Goal: Transaction & Acquisition: Download file/media

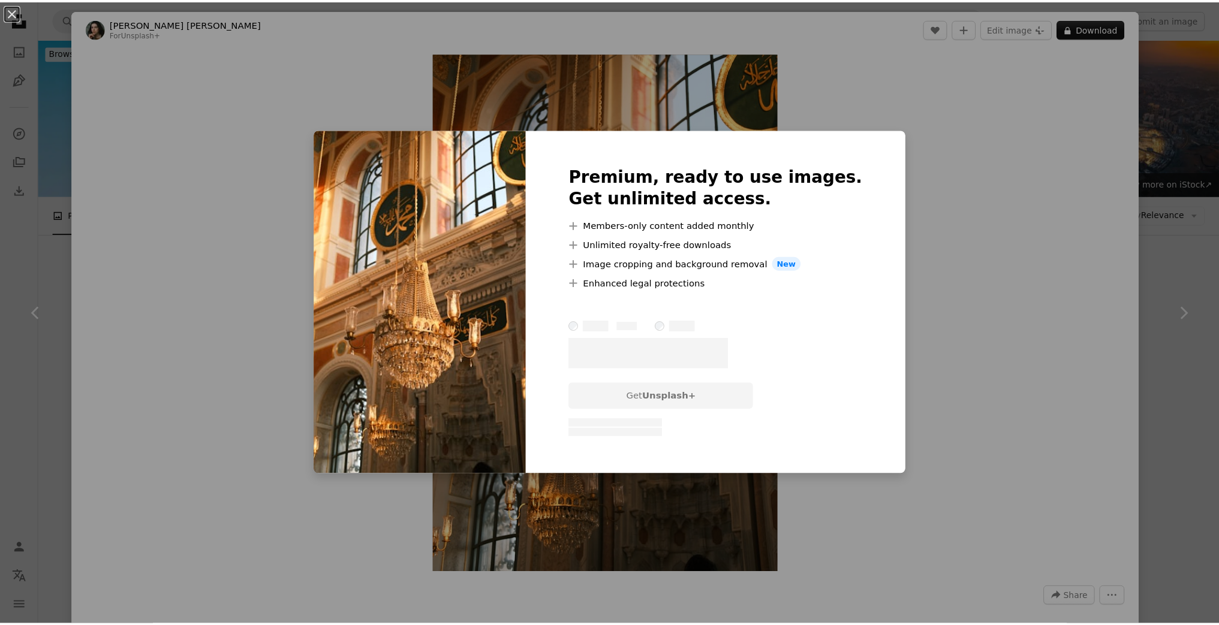
scroll to position [360, 0]
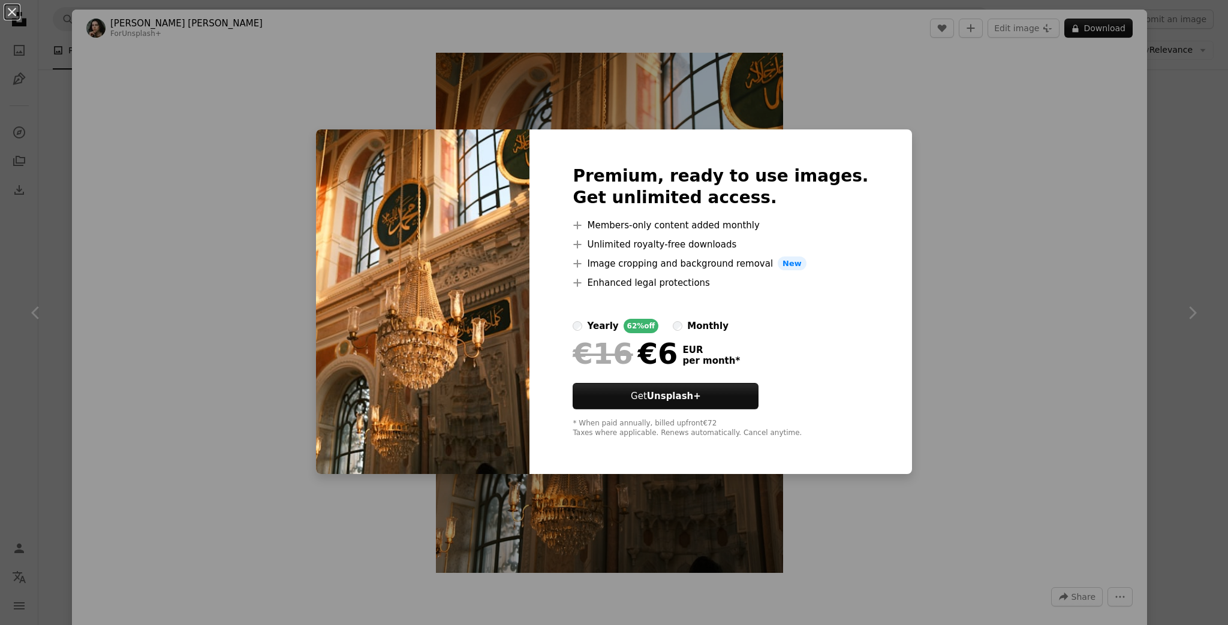
click at [943, 190] on div "An X shape Premium, ready to use images. Get unlimited access. A plus sign Memb…" at bounding box center [614, 312] width 1228 height 625
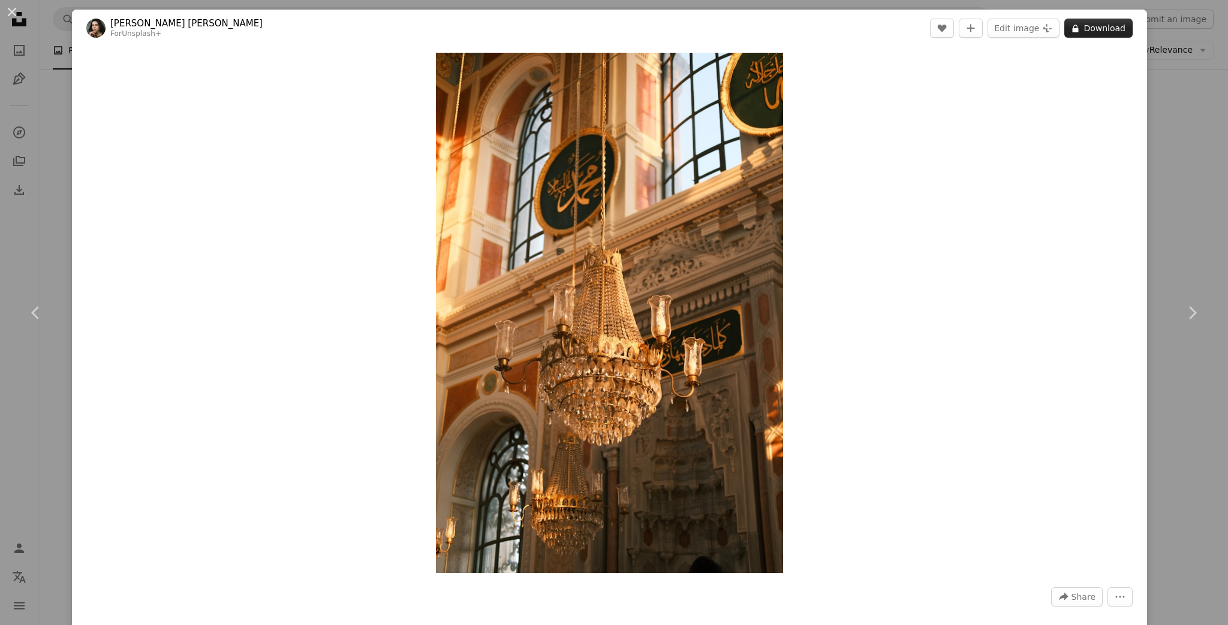
click at [1094, 26] on button "A lock Download" at bounding box center [1098, 28] width 68 height 19
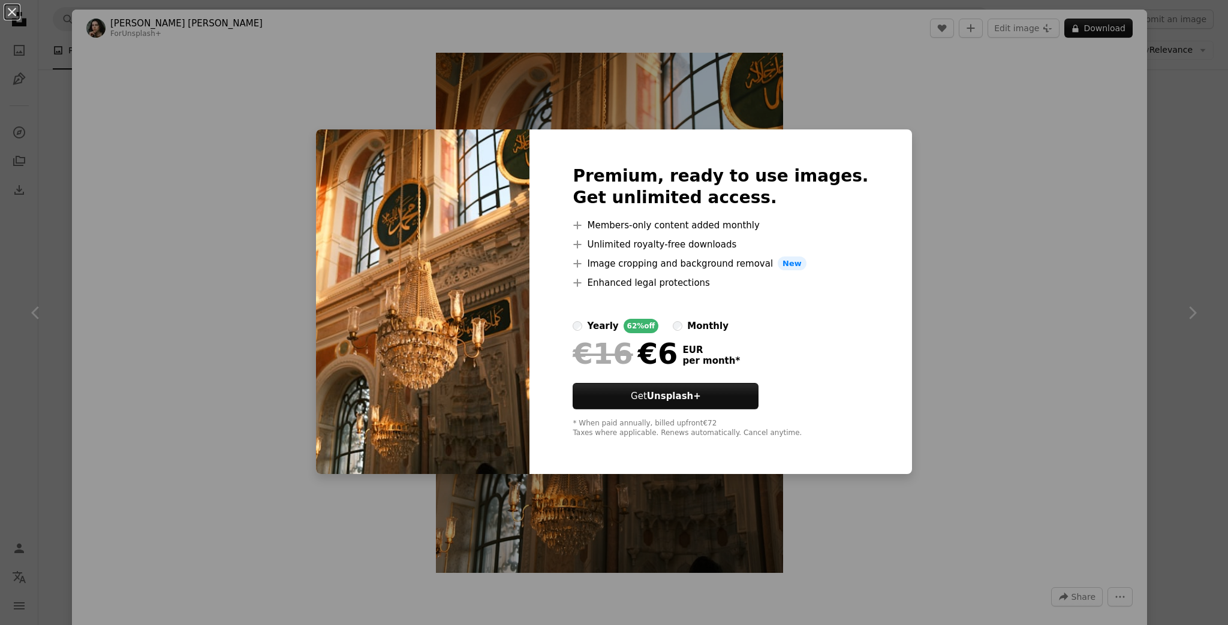
click at [973, 207] on div "An X shape Premium, ready to use images. Get unlimited access. A plus sign Memb…" at bounding box center [614, 312] width 1228 height 625
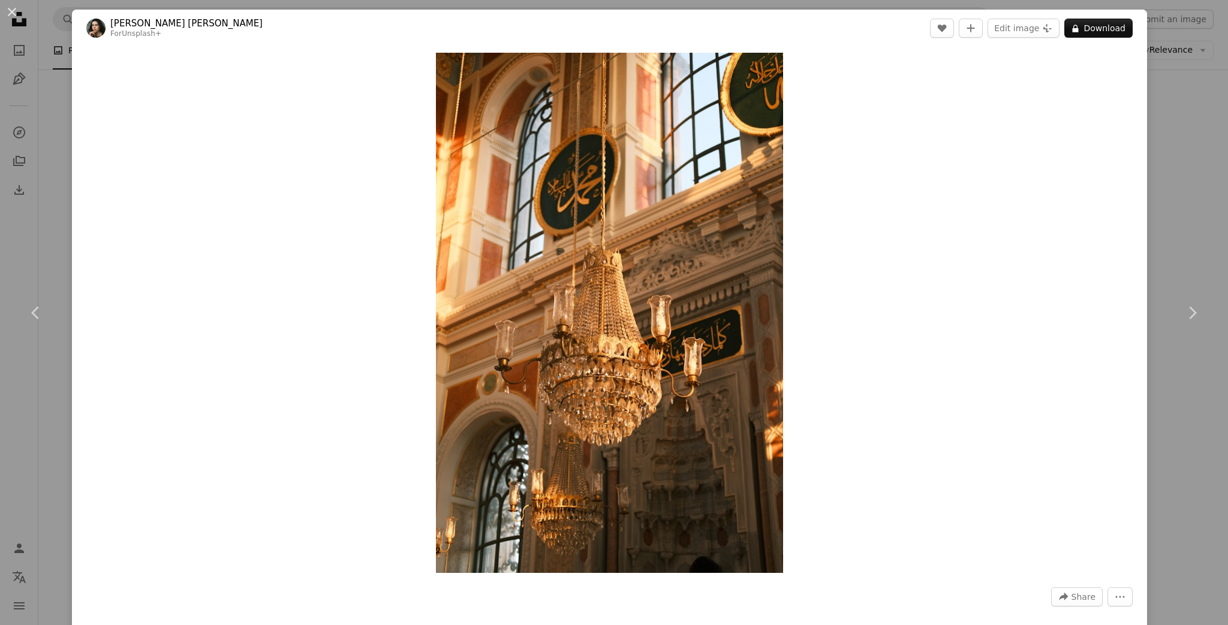
click at [940, 269] on div "Zoom in" at bounding box center [609, 313] width 1075 height 533
click at [1154, 97] on div "An X shape Chevron left Chevron right [PERSON_NAME] [PERSON_NAME] For Unsplash+…" at bounding box center [614, 312] width 1228 height 625
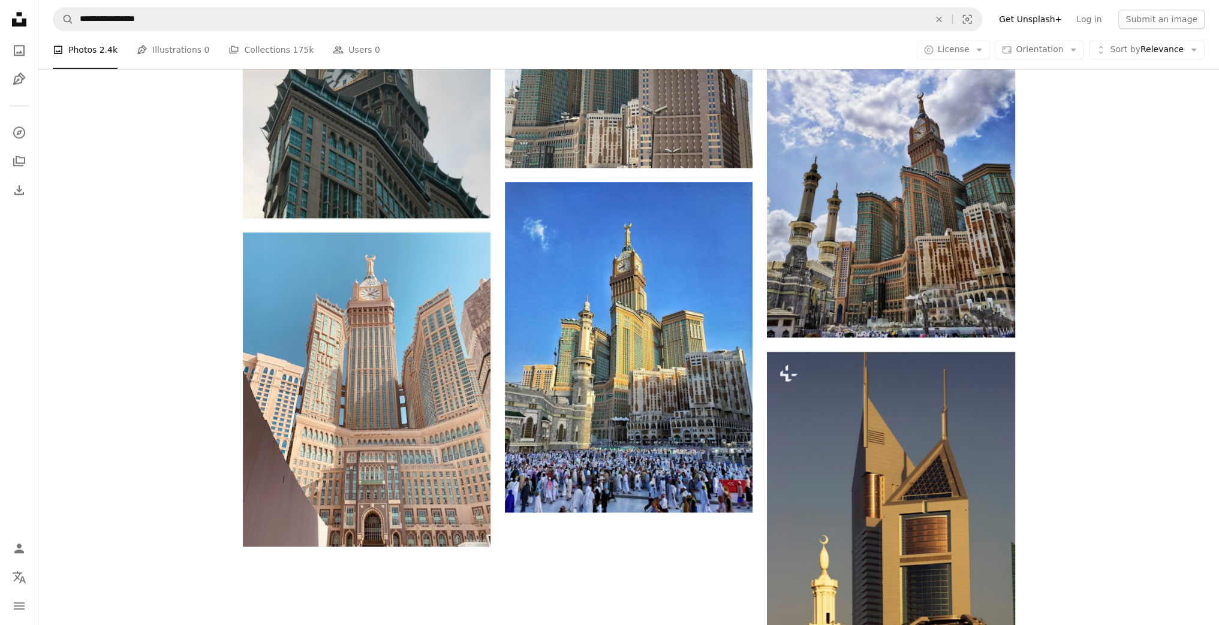
scroll to position [1799, 0]
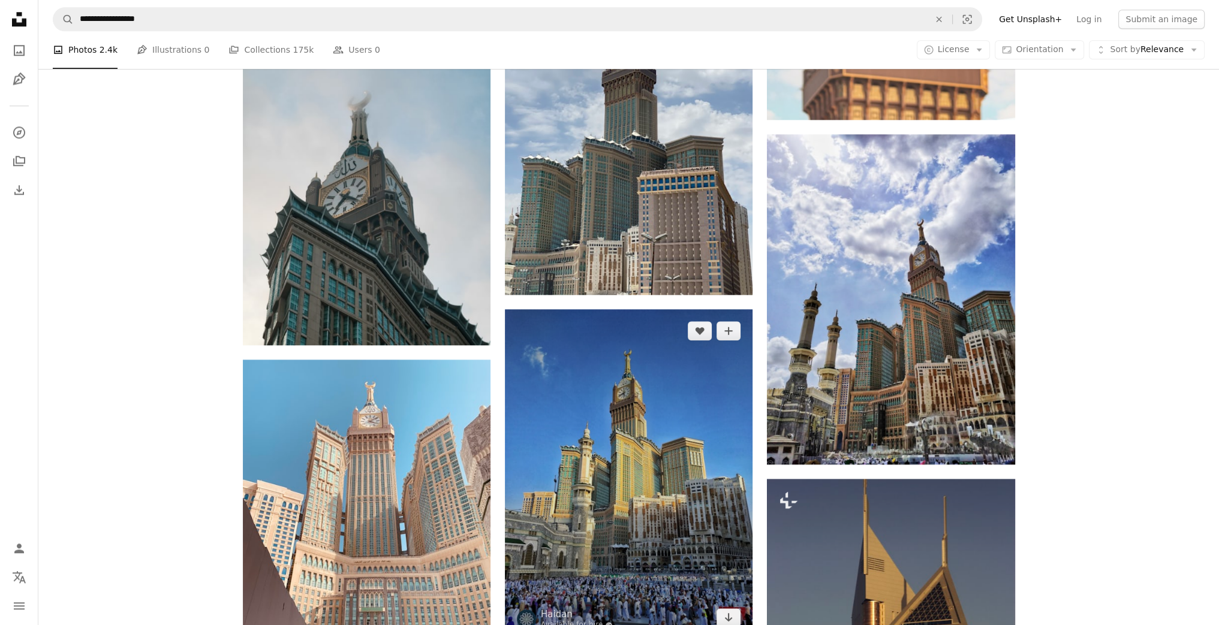
click at [578, 360] on img at bounding box center [629, 474] width 248 height 330
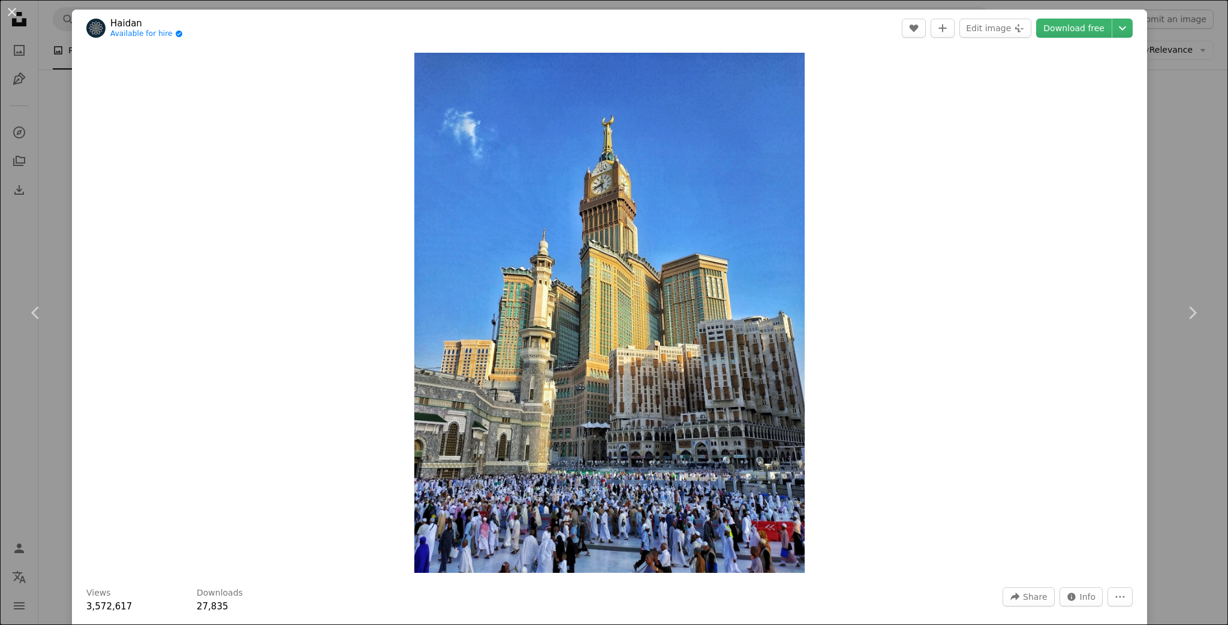
click at [1150, 103] on div "An X shape Chevron left Chevron right Haidan Available for hire A checkmark ins…" at bounding box center [614, 312] width 1228 height 625
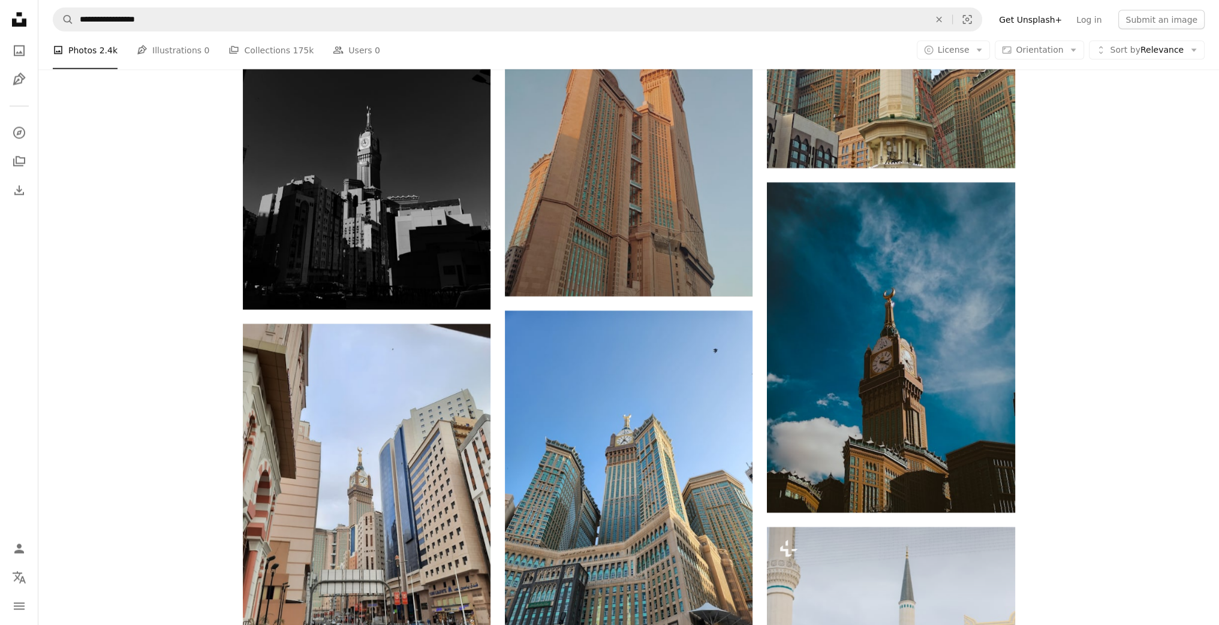
scroll to position [3023, 0]
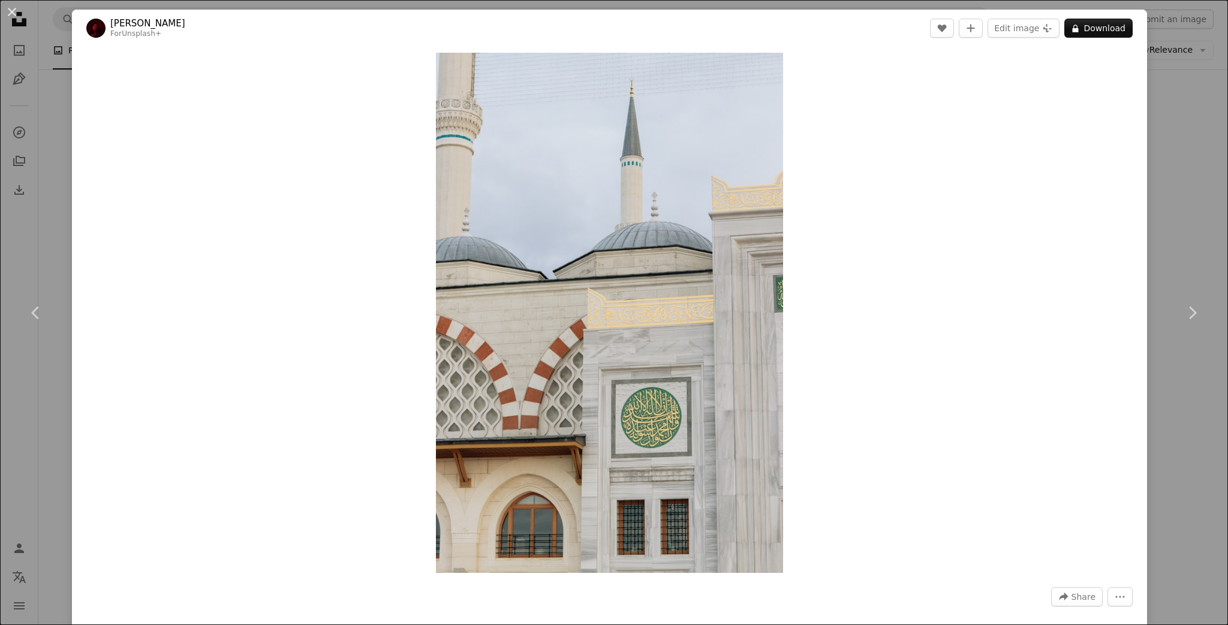
click at [1171, 216] on div "An X shape Chevron left Chevron right [PERSON_NAME] For Unsplash+ A heart A plu…" at bounding box center [614, 312] width 1228 height 625
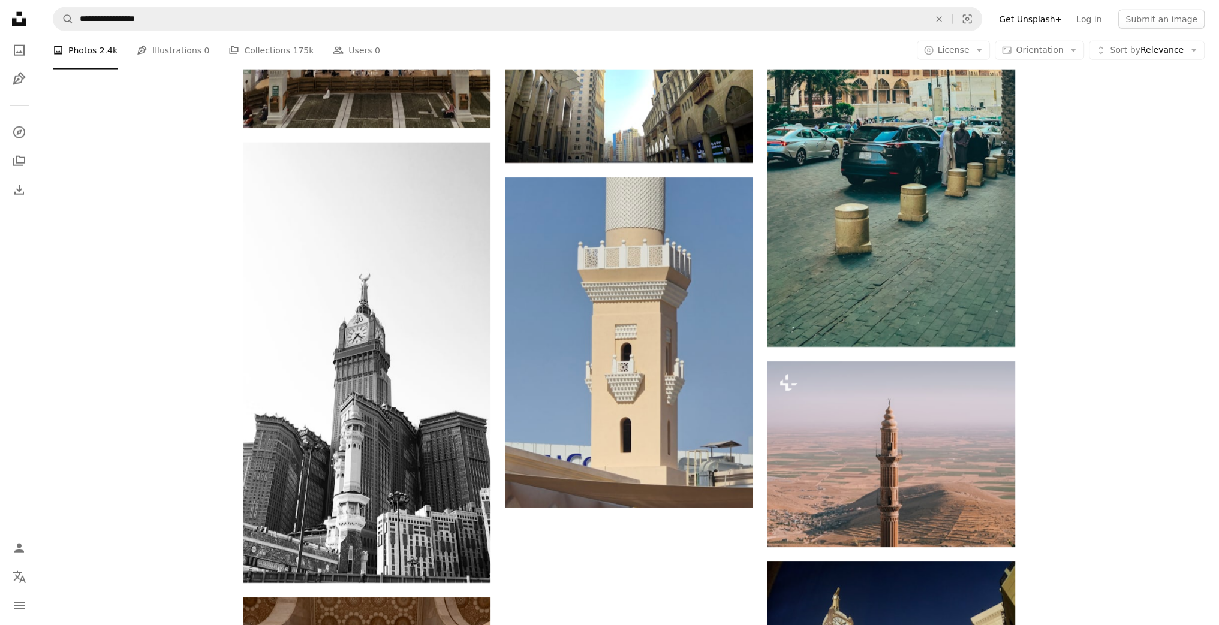
scroll to position [4301, 0]
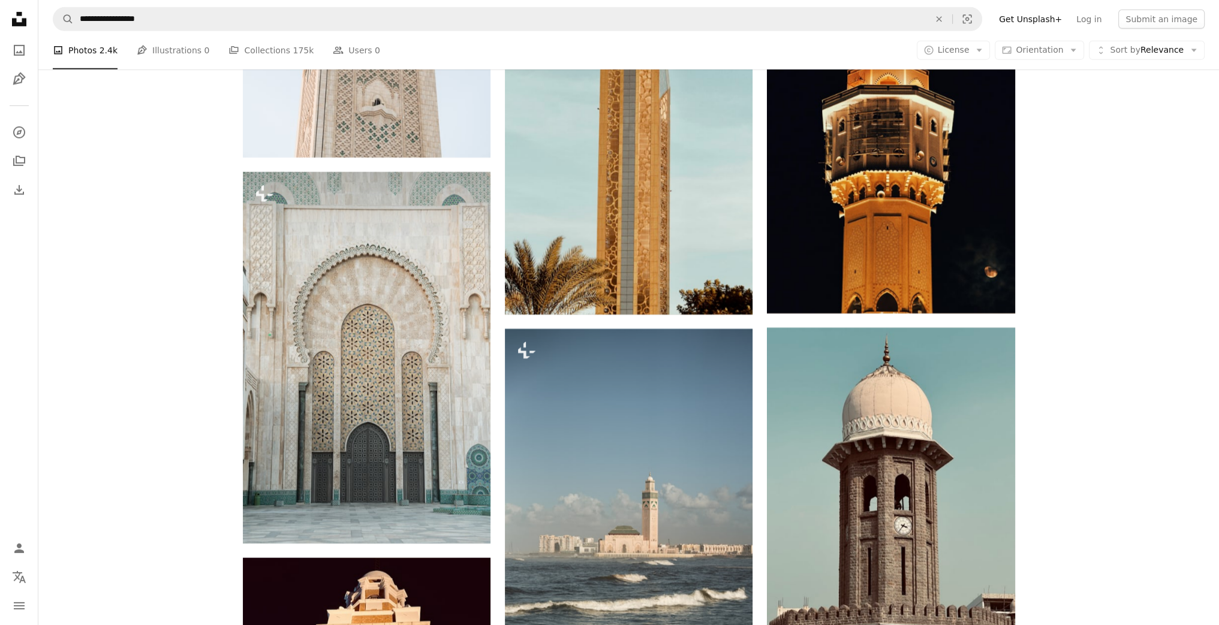
scroll to position [5381, 0]
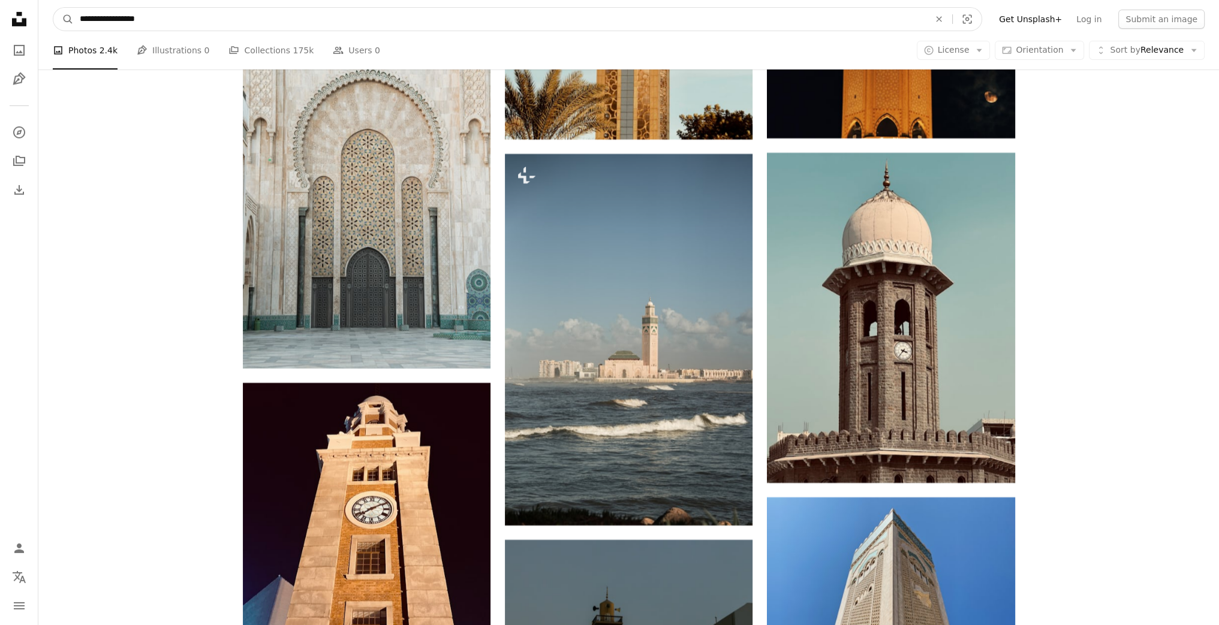
drag, startPoint x: 110, startPoint y: 20, endPoint x: 230, endPoint y: 15, distance: 119.4
click at [230, 15] on input "**********" at bounding box center [500, 19] width 852 height 23
drag, startPoint x: 377, startPoint y: 15, endPoint x: 354, endPoint y: 8, distance: 24.3
click at [354, 8] on input "**********" at bounding box center [500, 19] width 852 height 23
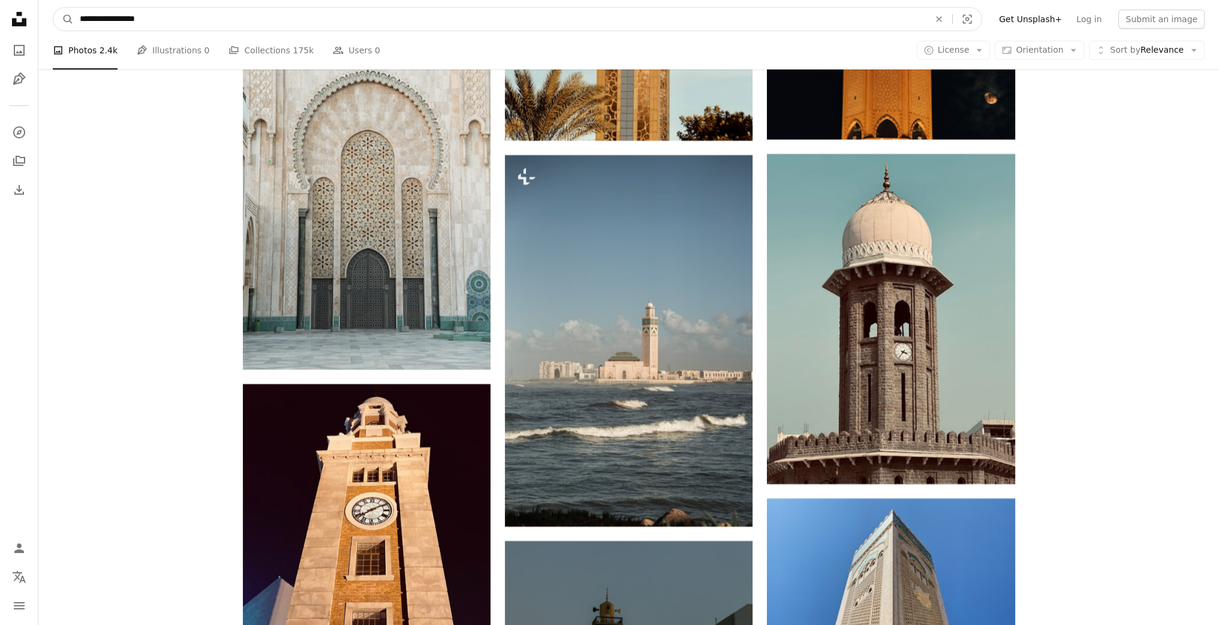
click at [321, 15] on input "**********" at bounding box center [500, 19] width 852 height 23
type input "****"
click button "A magnifying glass" at bounding box center [63, 19] width 20 height 23
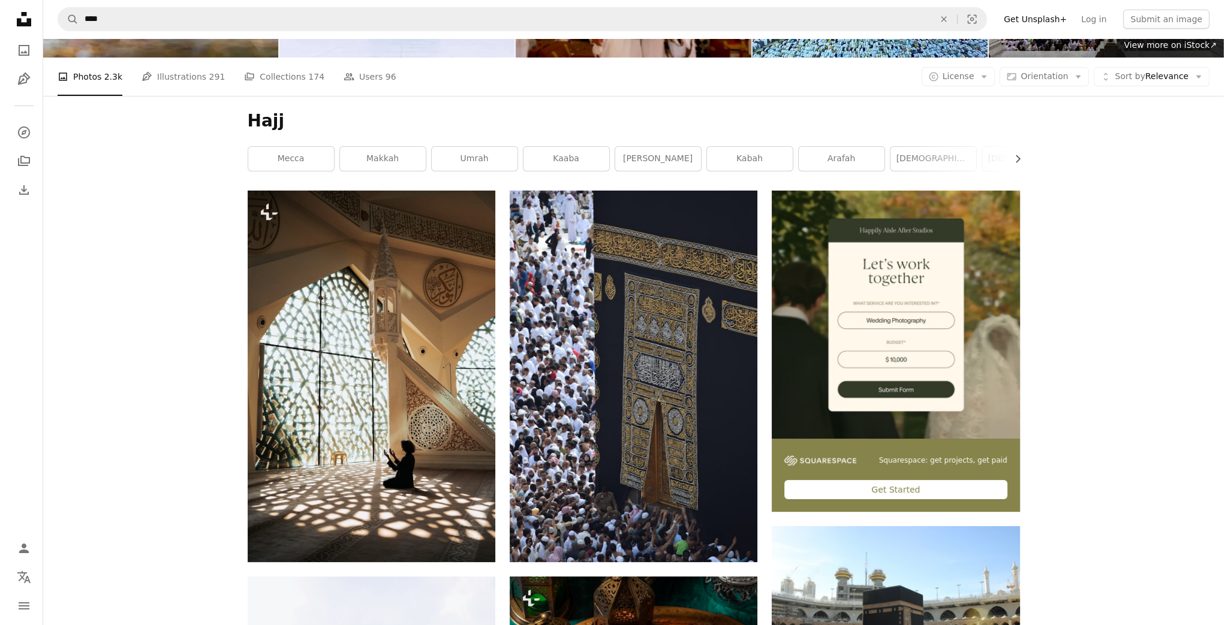
scroll to position [72, 0]
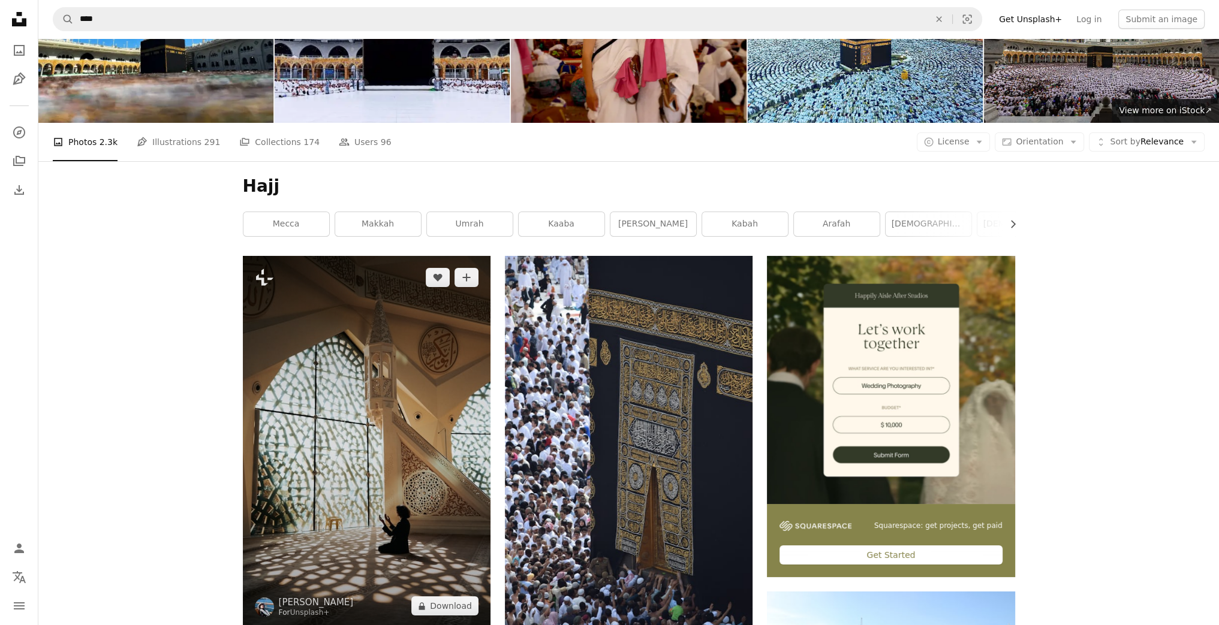
click at [414, 267] on img at bounding box center [367, 442] width 248 height 372
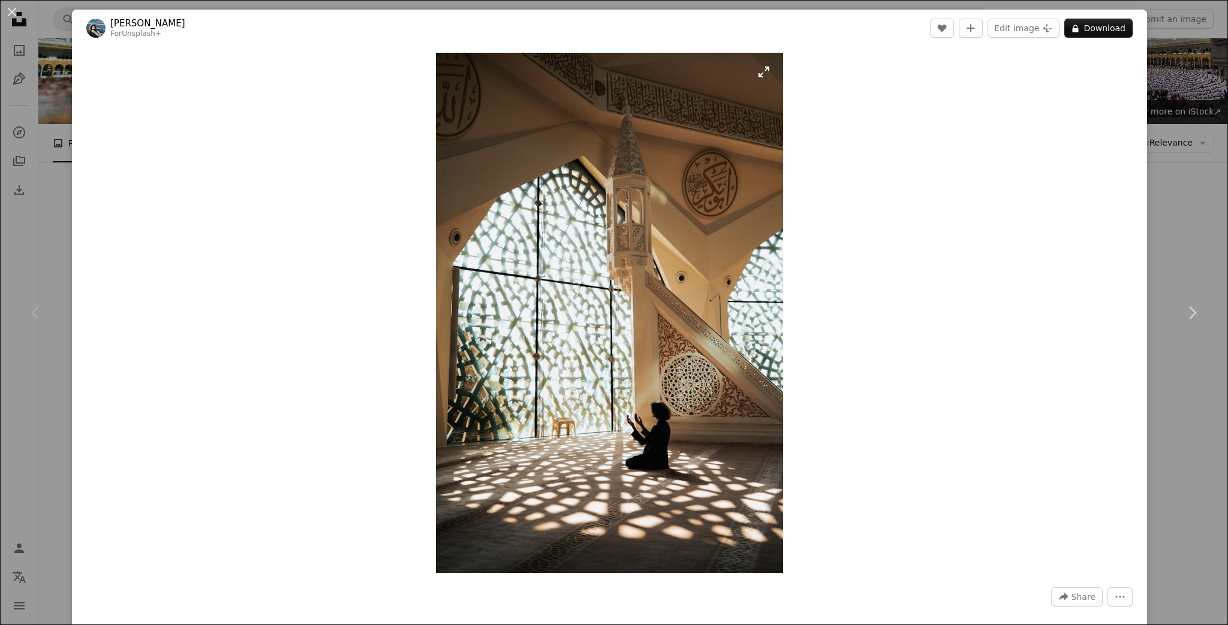
click at [712, 279] on img "Zoom in on this image" at bounding box center [609, 313] width 347 height 521
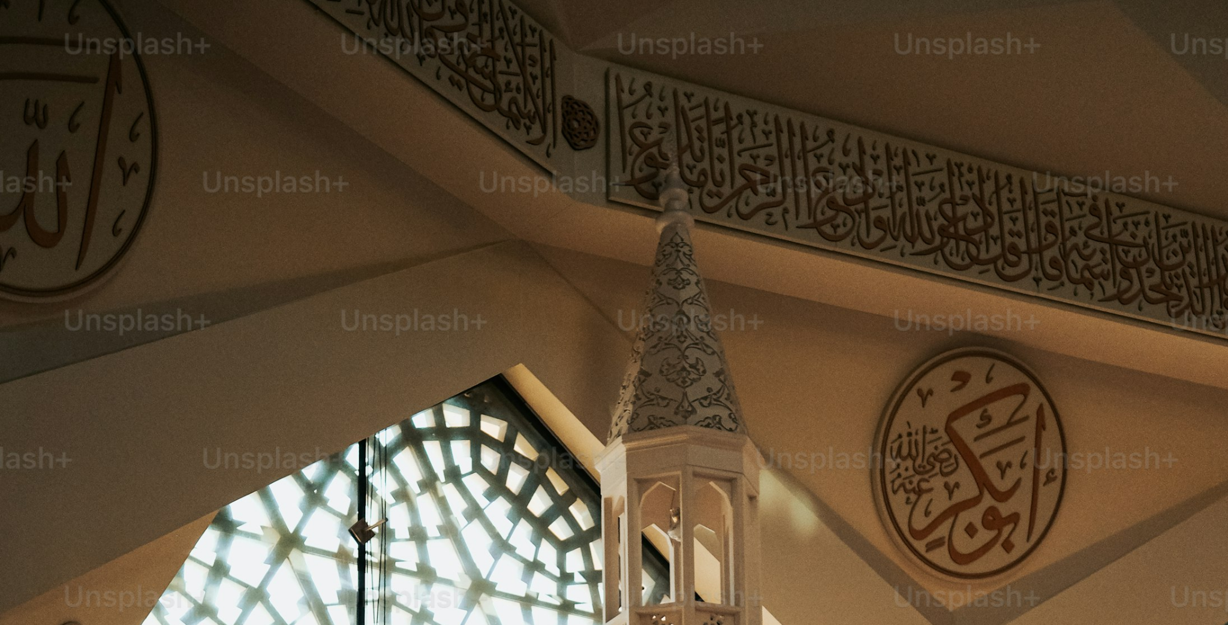
scroll to position [595, 0]
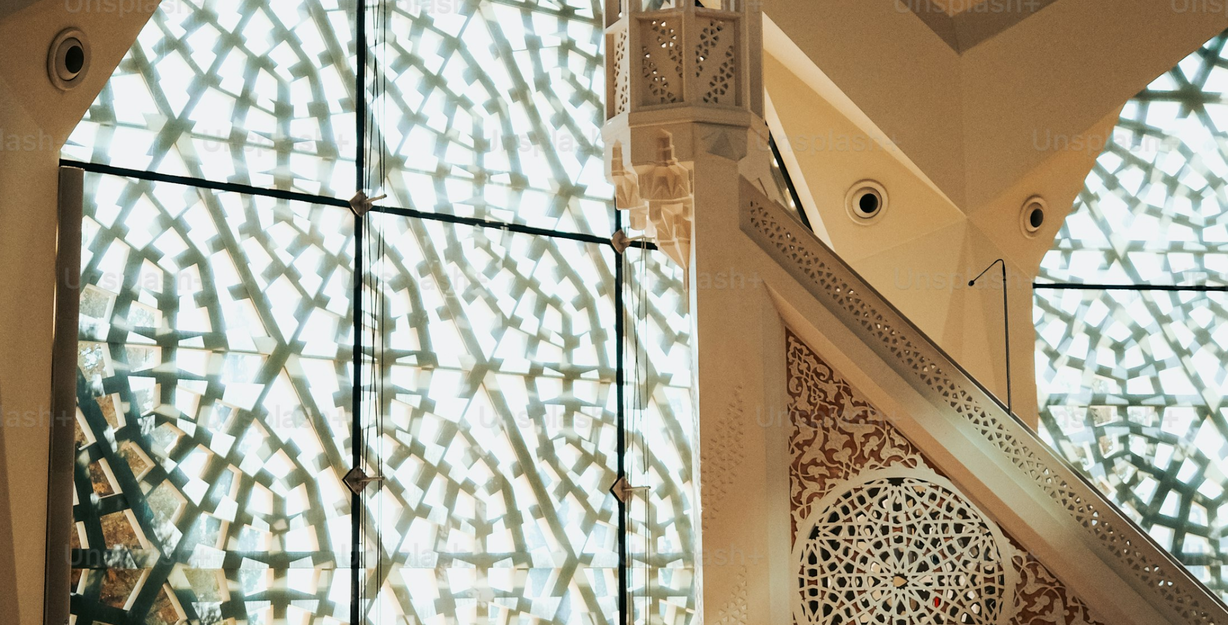
click at [712, 279] on img "Zoom out on this image" at bounding box center [613, 326] width 1229 height 1844
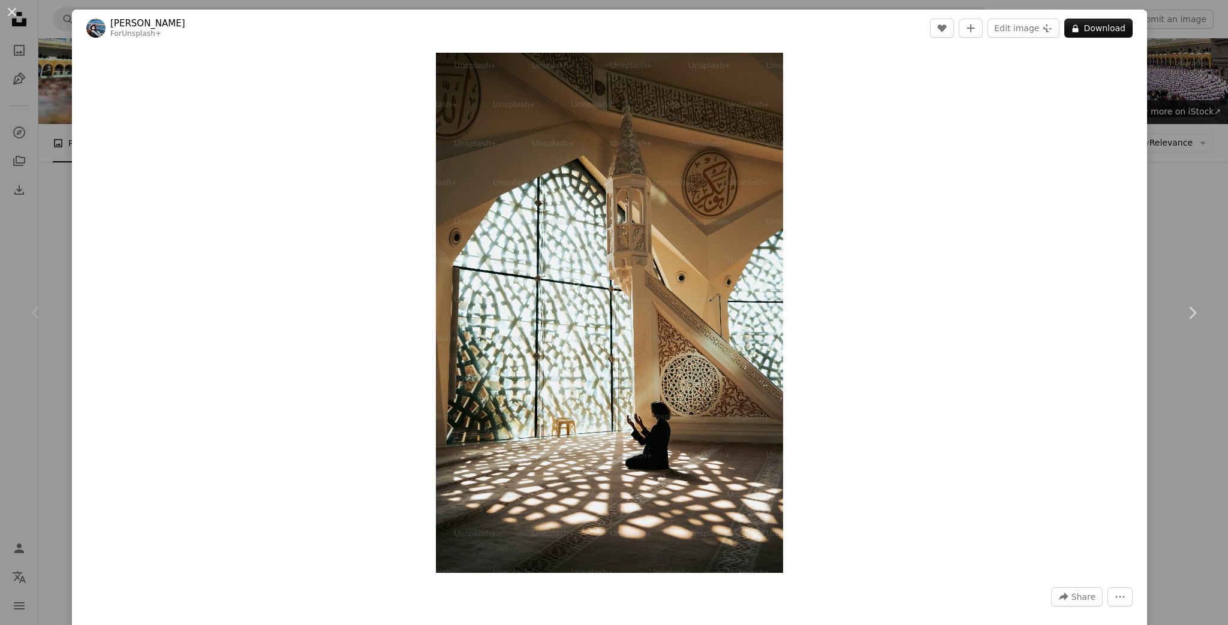
click at [1175, 109] on div "An X shape Chevron left Chevron right [PERSON_NAME] For Unsplash+ A heart A plu…" at bounding box center [614, 312] width 1228 height 625
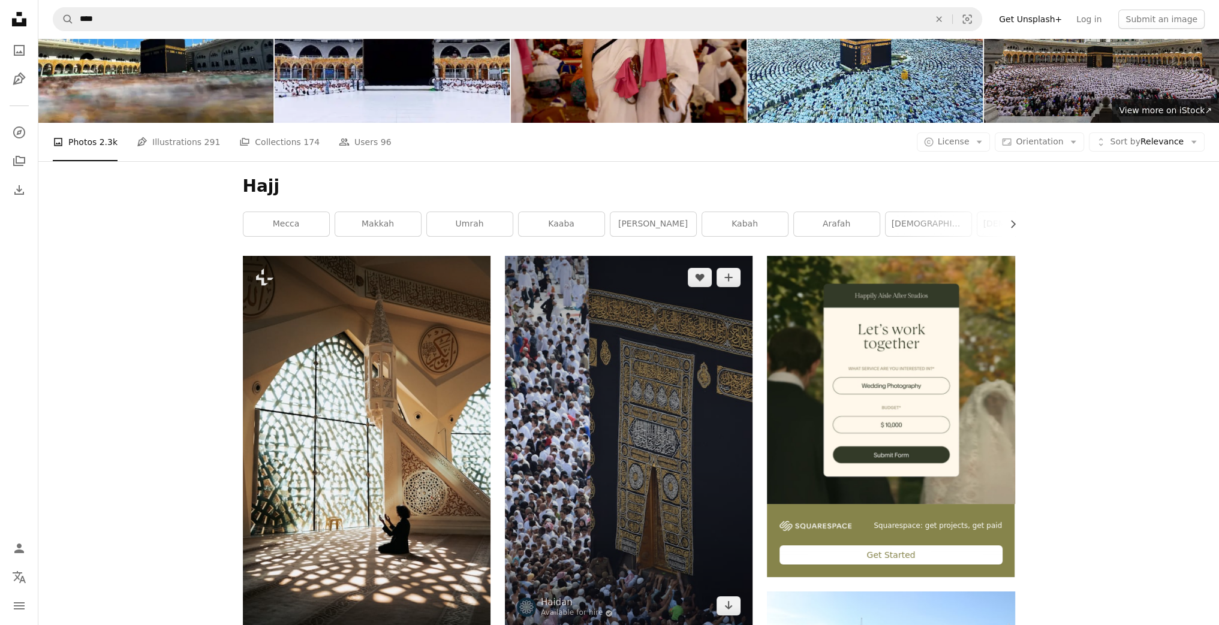
click at [652, 256] on img at bounding box center [629, 442] width 248 height 372
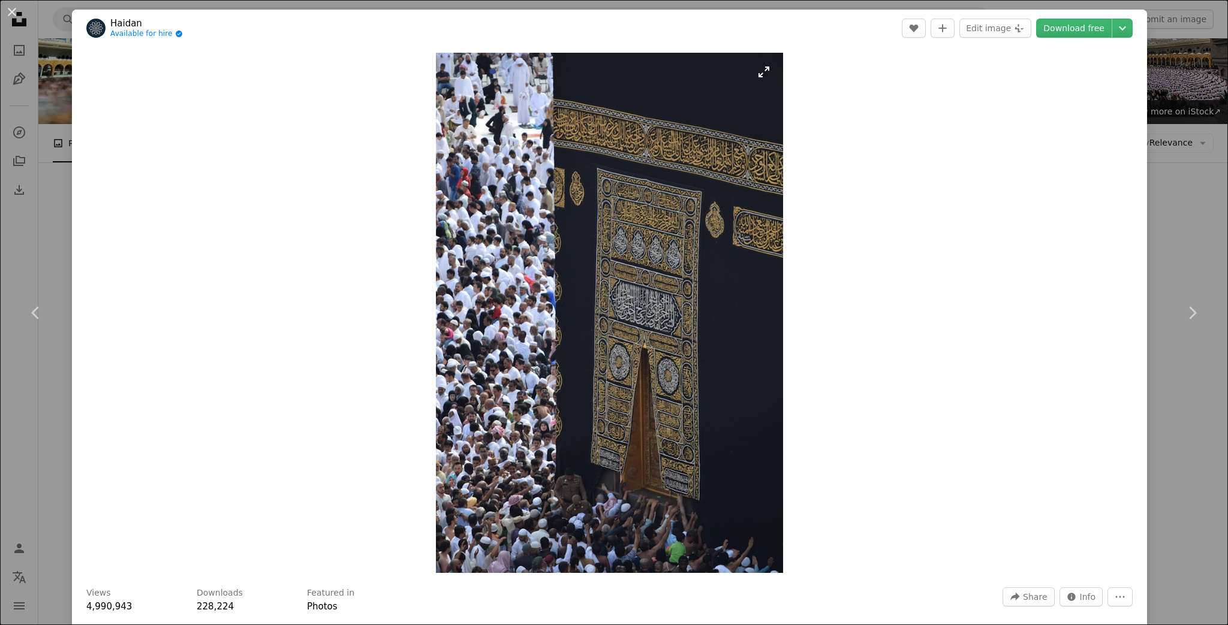
click at [689, 236] on img "Zoom in on this image" at bounding box center [609, 313] width 347 height 521
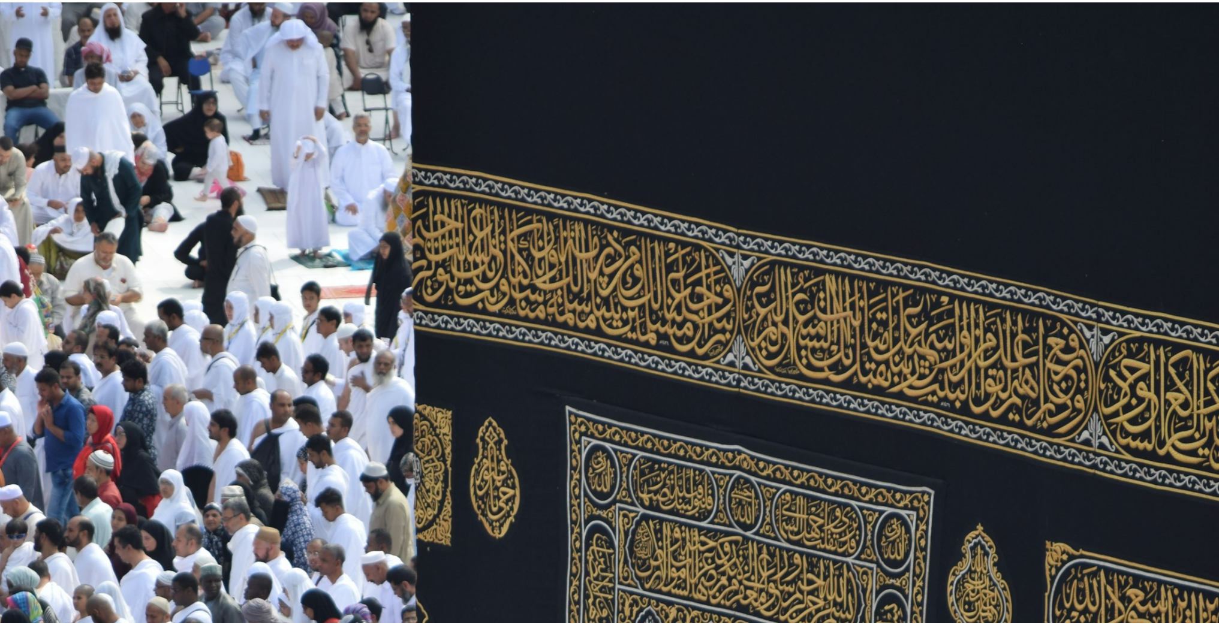
scroll to position [595, 0]
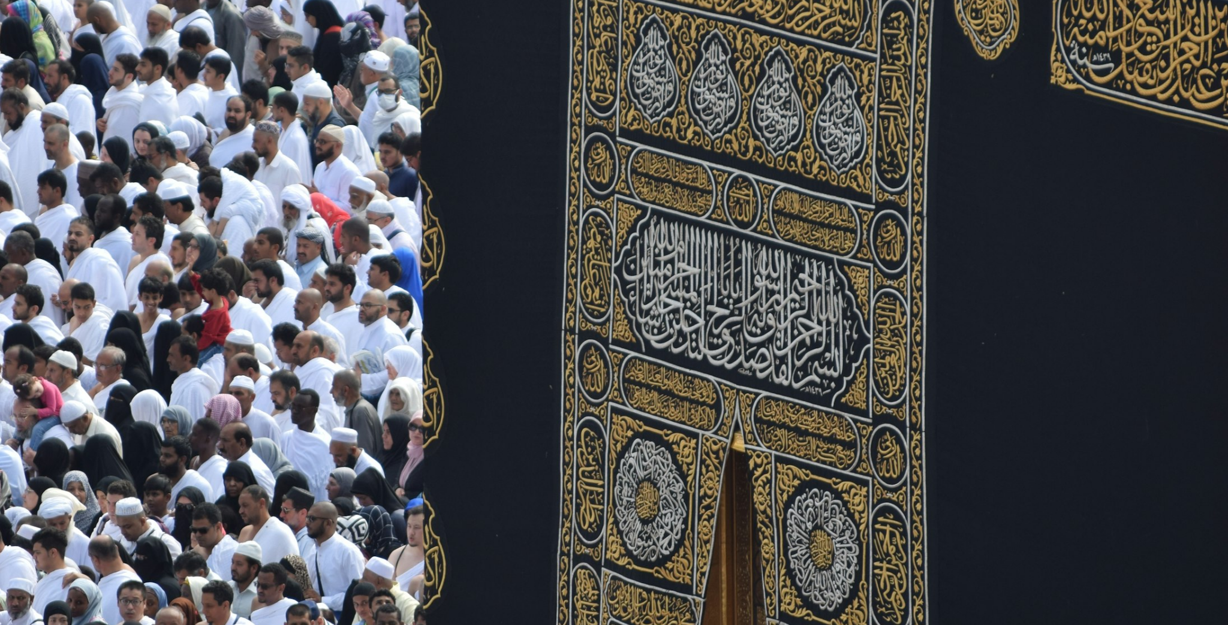
click at [689, 236] on img "Zoom out on this image" at bounding box center [613, 326] width 1229 height 1844
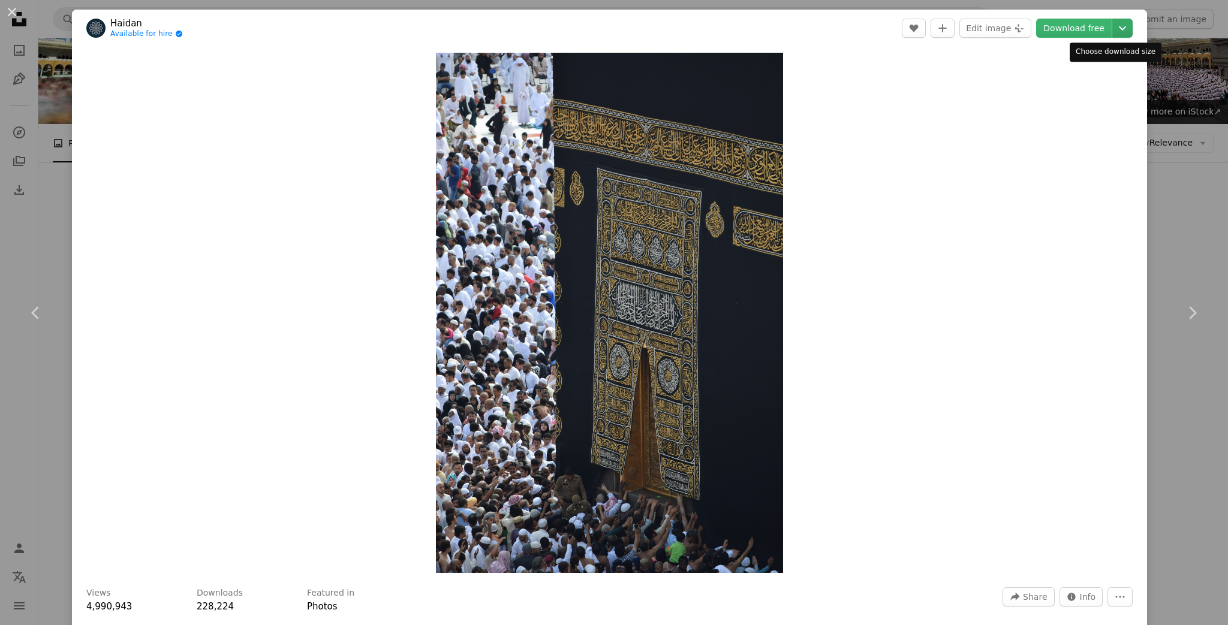
click at [1123, 27] on icon "Chevron down" at bounding box center [1122, 28] width 19 height 14
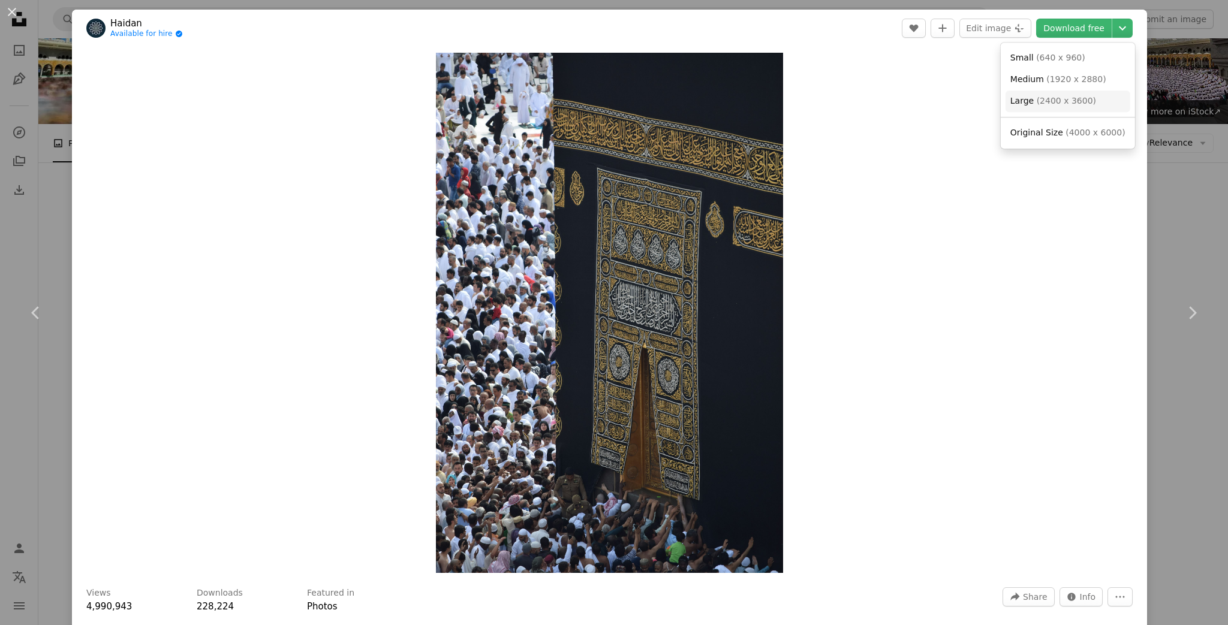
click at [1069, 108] on link "Large ( 2400 x 3600 )" at bounding box center [1068, 102] width 125 height 22
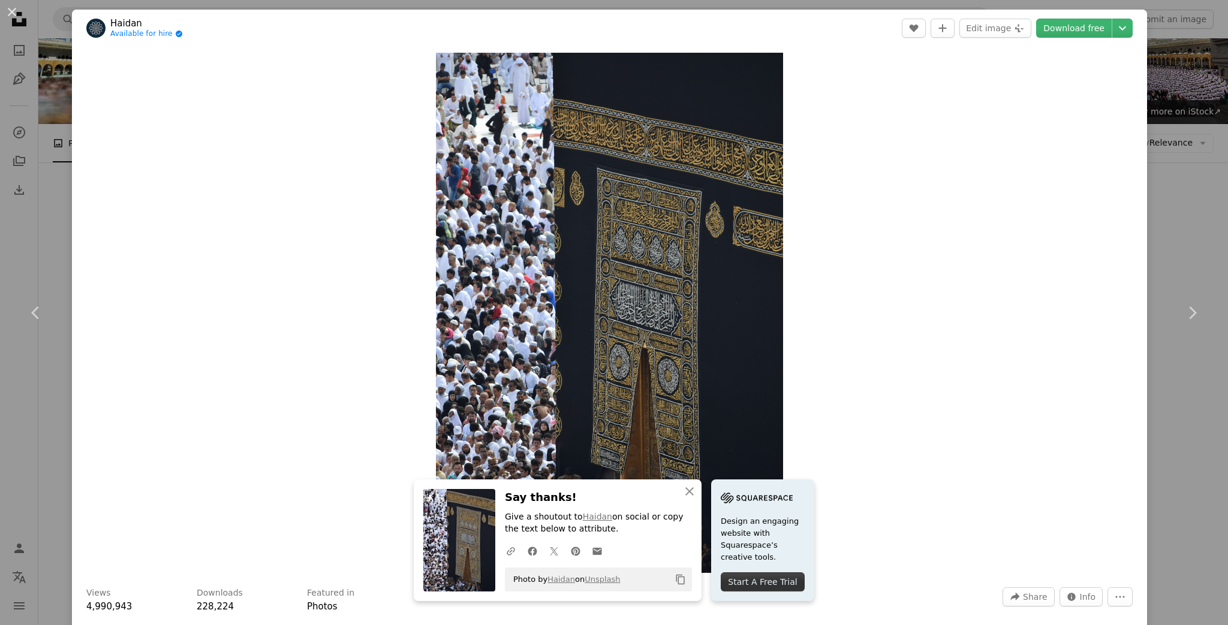
click at [1171, 127] on div "An X shape Chevron left Chevron right An X shape Close Say thanks! Give a shout…" at bounding box center [614, 312] width 1228 height 625
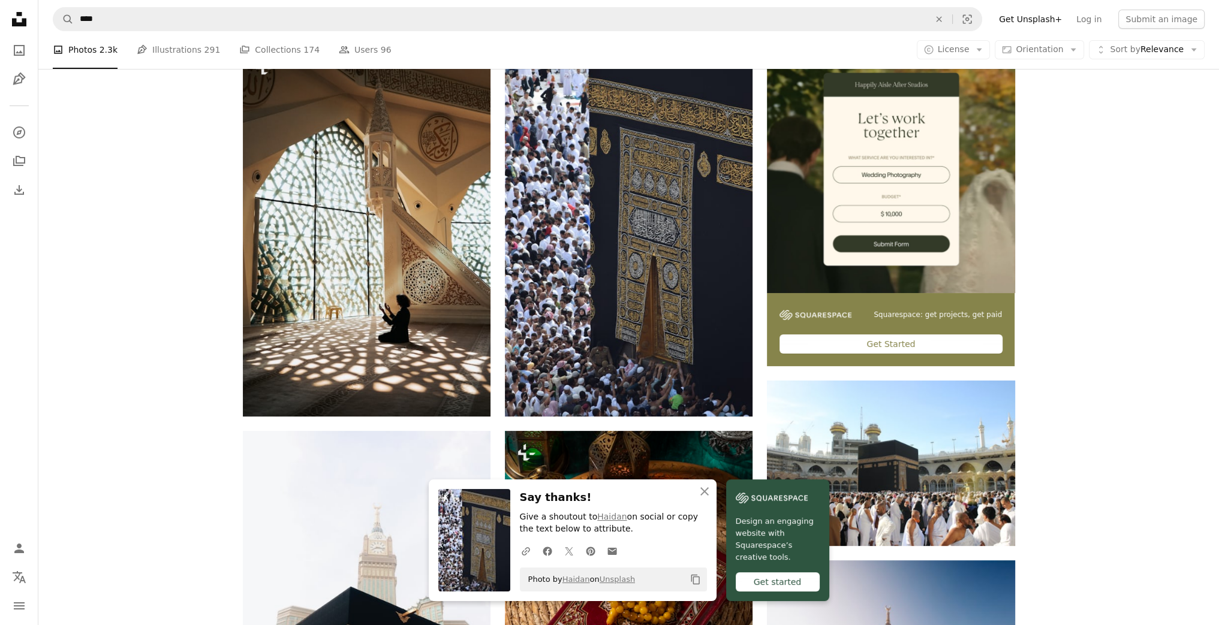
scroll to position [432, 0]
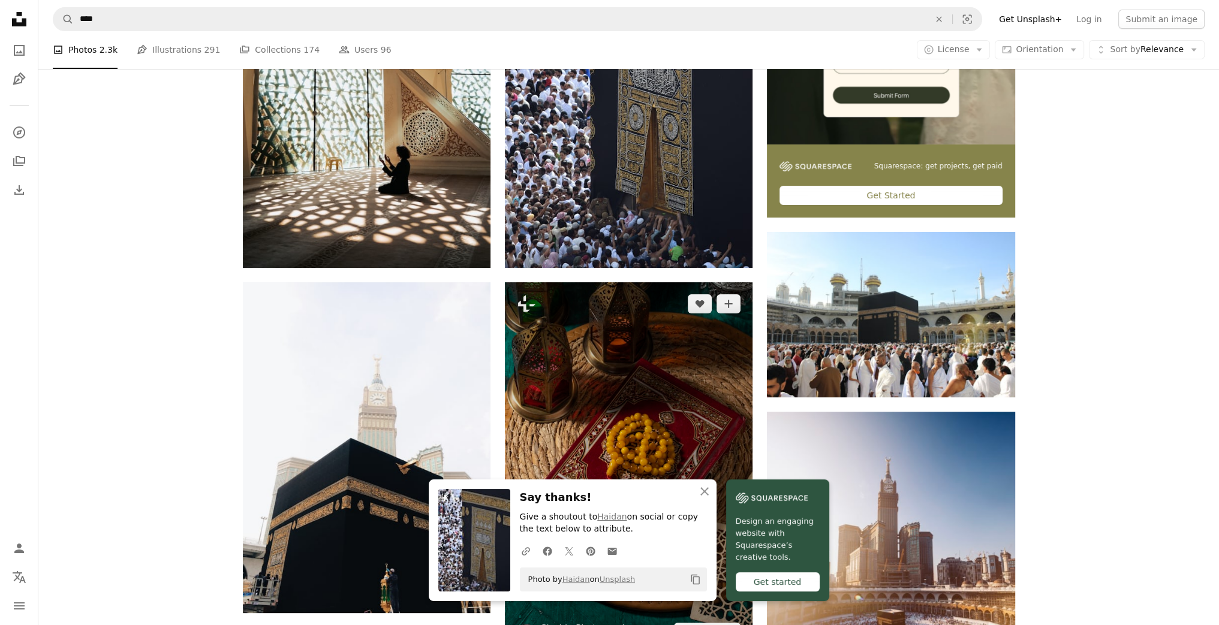
click at [675, 282] on img at bounding box center [629, 468] width 248 height 372
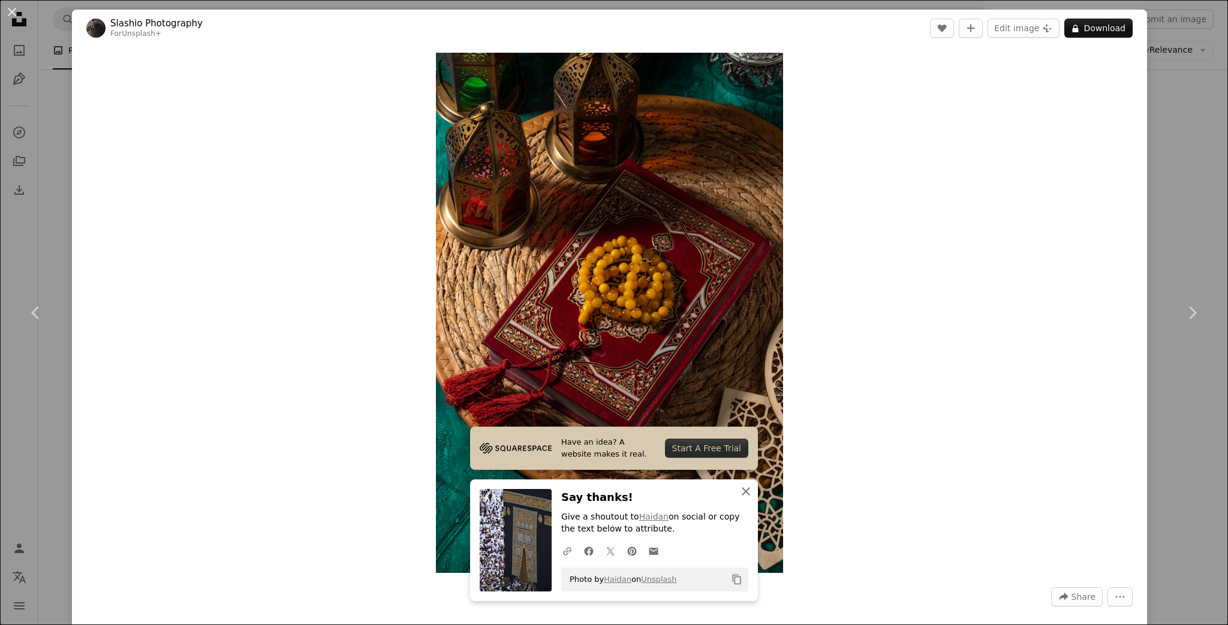
click at [740, 495] on icon "An X shape" at bounding box center [746, 492] width 14 height 14
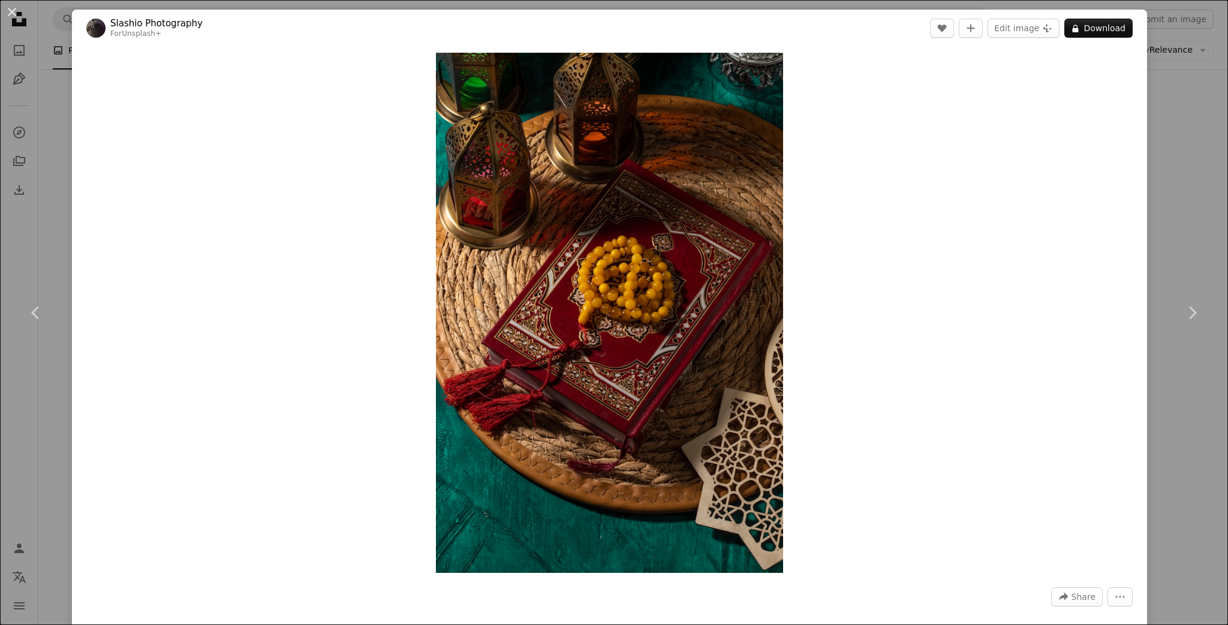
click at [1177, 187] on div "An X shape Chevron left Chevron right Slashio Photography For Unsplash+ A heart…" at bounding box center [614, 312] width 1228 height 625
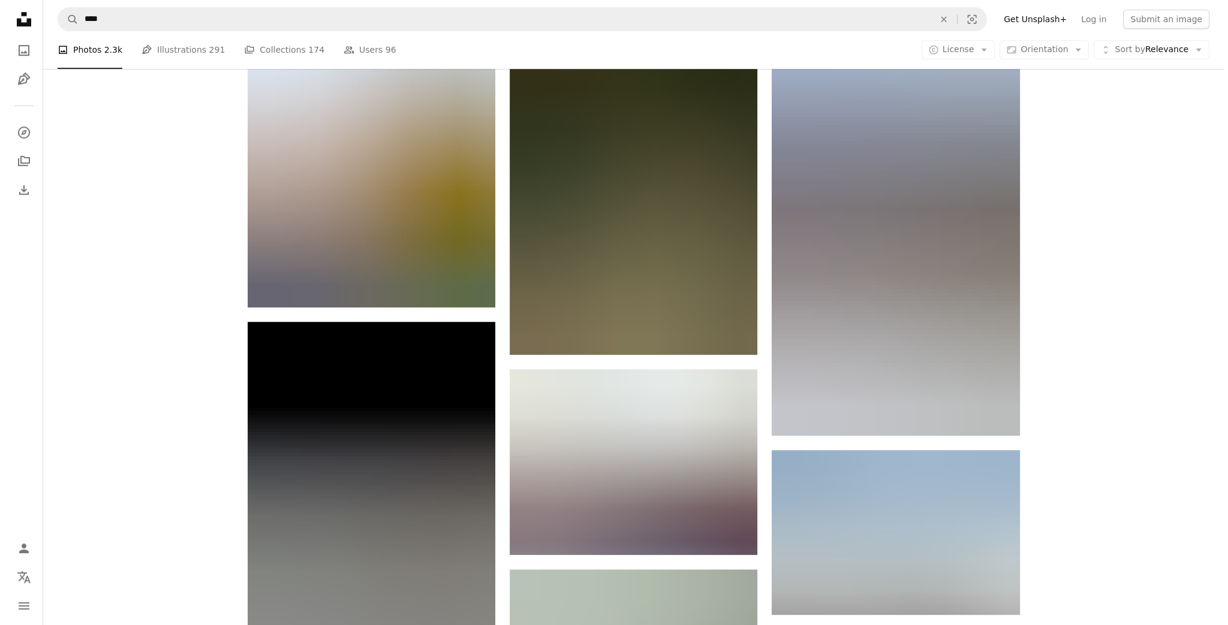
scroll to position [1223, 0]
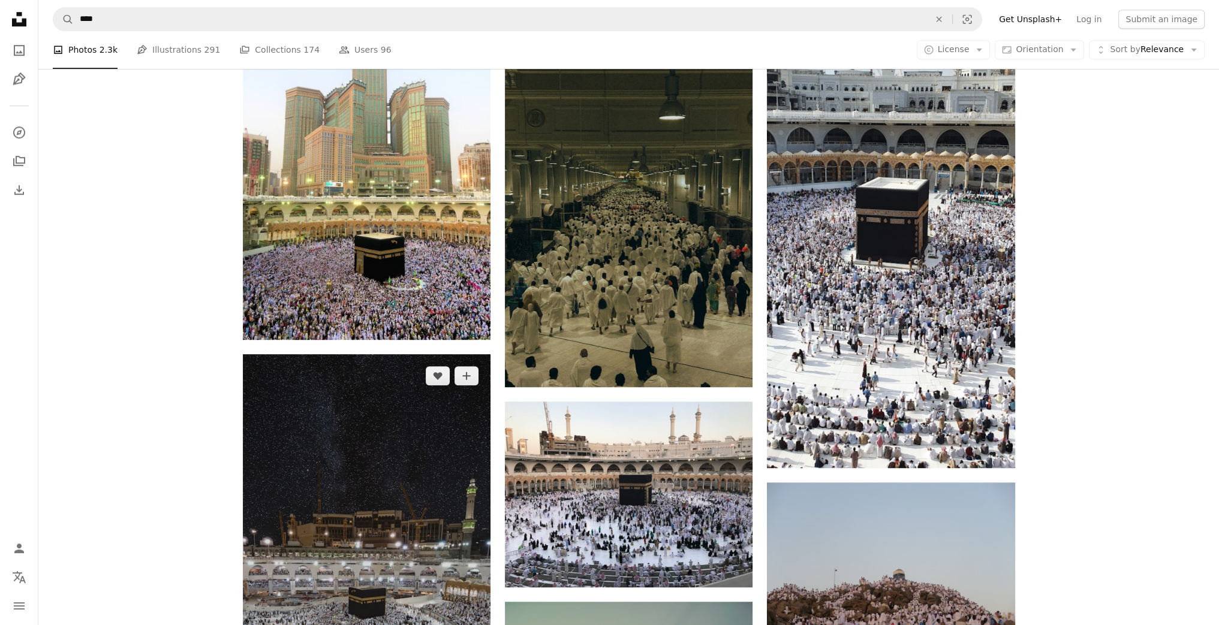
click at [386, 354] on img at bounding box center [367, 574] width 248 height 441
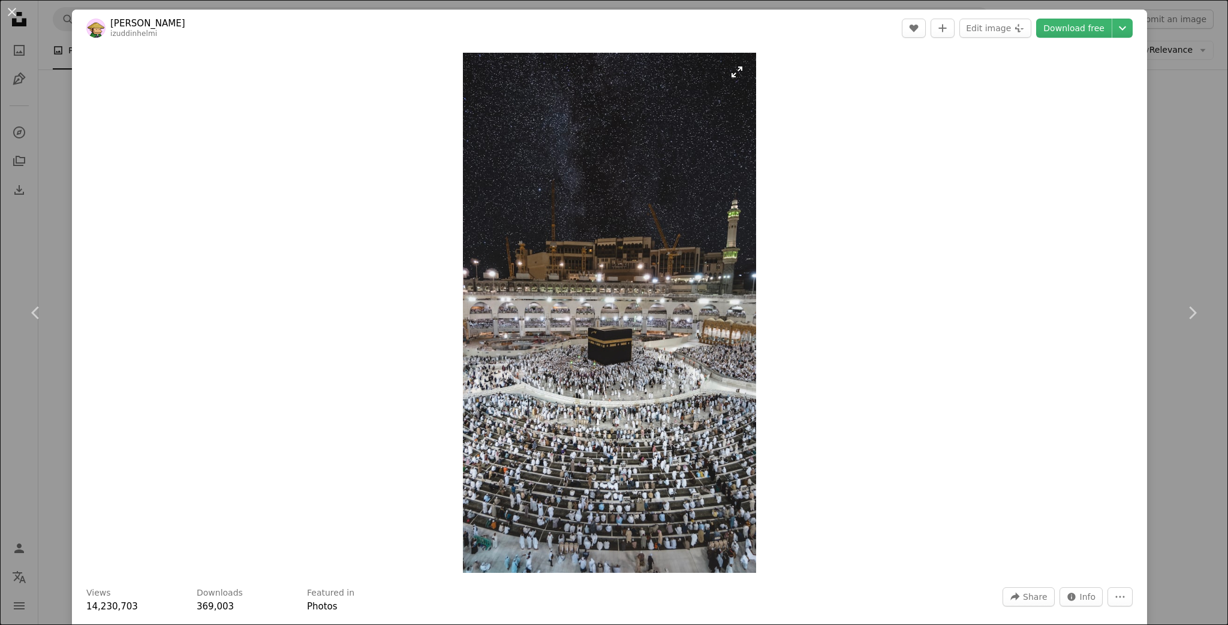
click at [704, 249] on img "Zoom in on this image" at bounding box center [609, 313] width 293 height 521
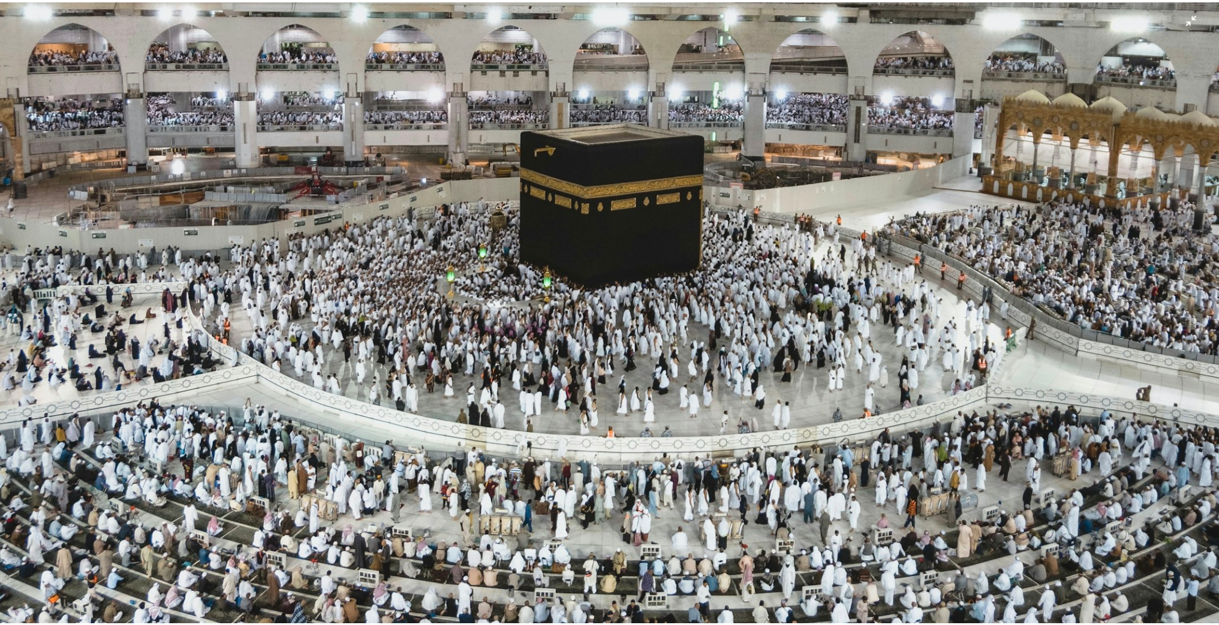
scroll to position [1023, 0]
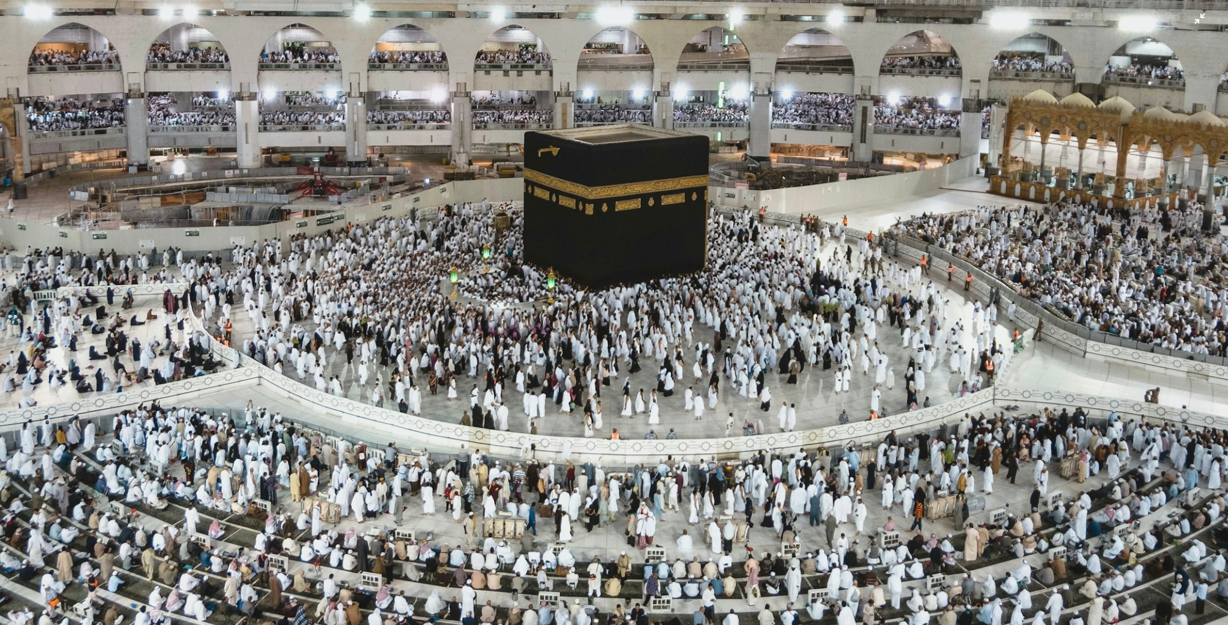
click at [811, 248] on img "Zoom out on this image" at bounding box center [613, 69] width 1229 height 2185
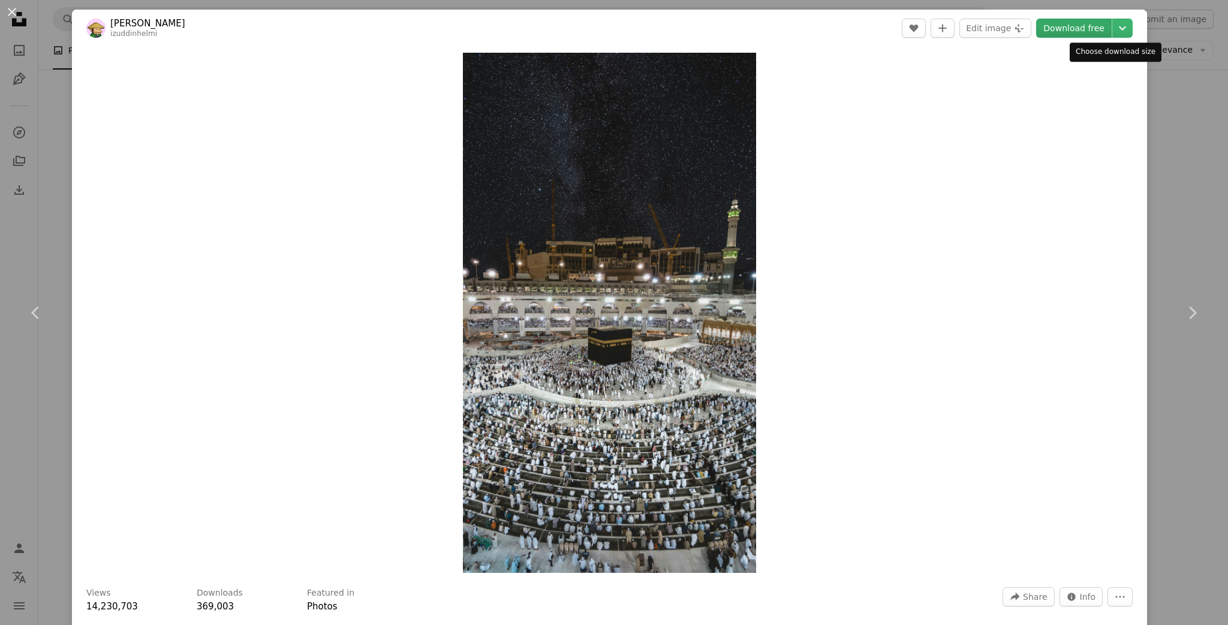
click at [1057, 27] on link "Download free" at bounding box center [1074, 28] width 76 height 19
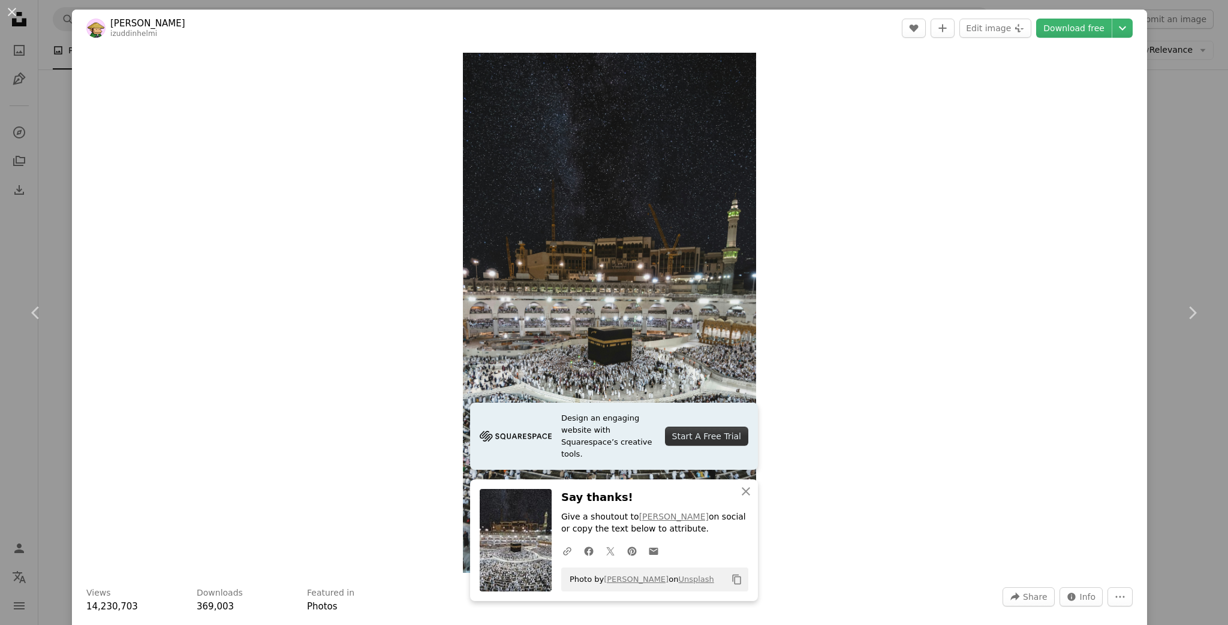
click at [1124, 93] on div "Zoom in" at bounding box center [609, 313] width 1075 height 533
click at [1113, 34] on icon "Chevron down" at bounding box center [1122, 28] width 19 height 14
click at [1065, 97] on span "( 2400 x 4266 )" at bounding box center [1066, 101] width 59 height 10
click at [1159, 133] on div "An X shape Chevron left Chevron right Design an engaging website with Squarespa…" at bounding box center [614, 312] width 1228 height 625
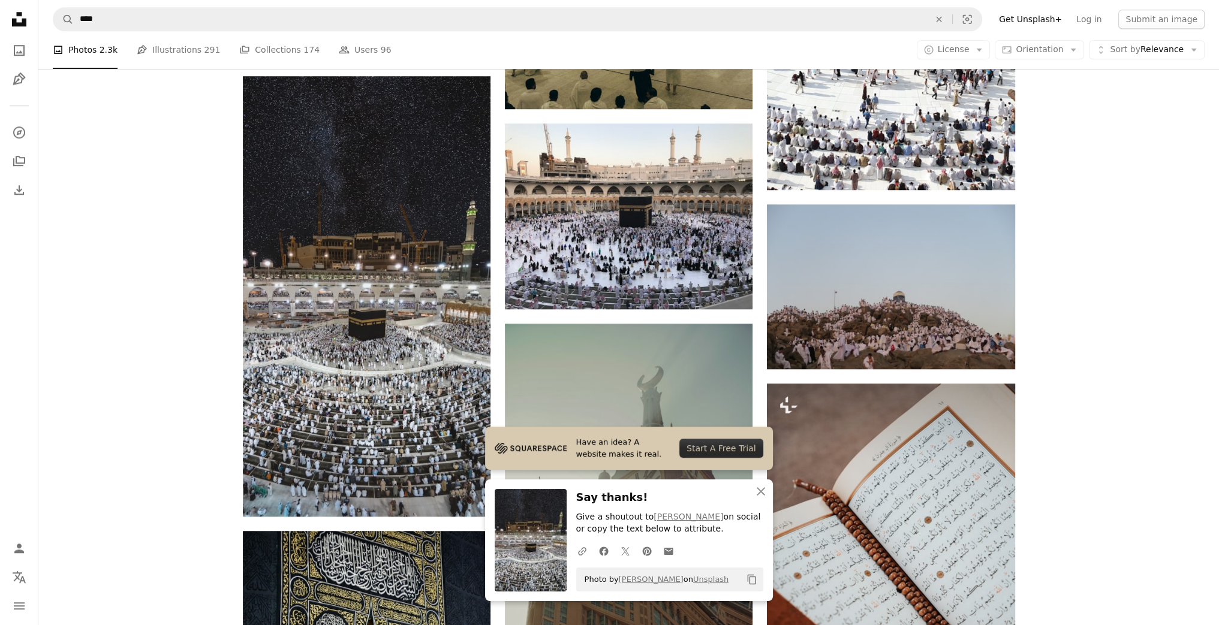
scroll to position [1511, 0]
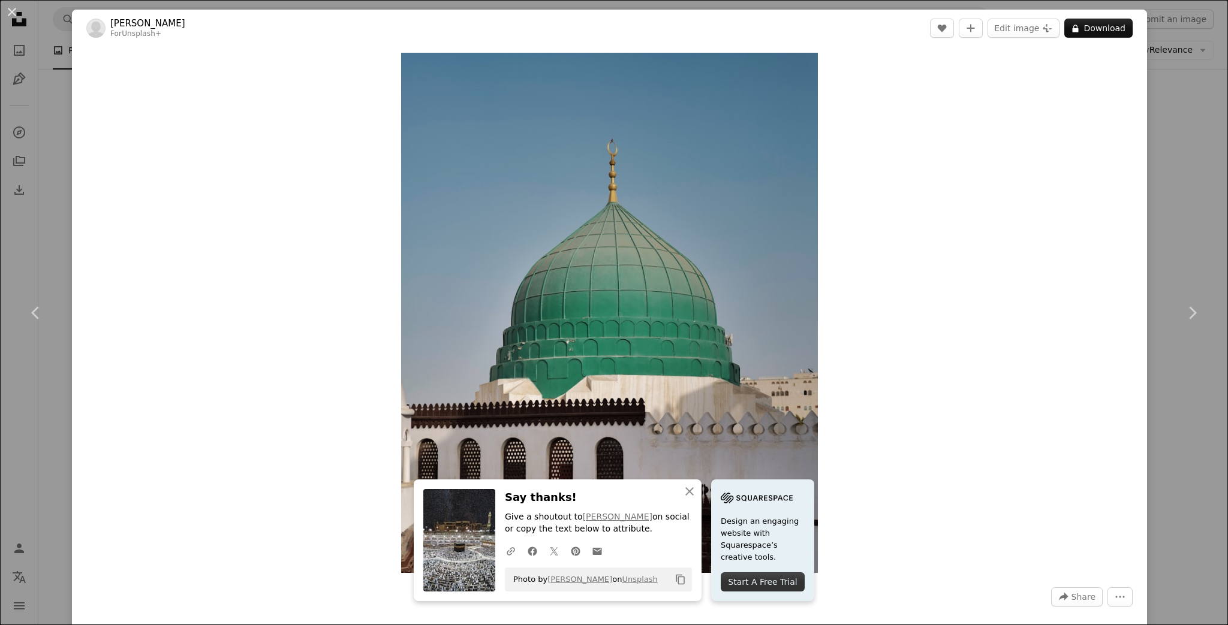
click at [1183, 152] on div "An X shape Chevron left Chevron right An X shape Close Say thanks! Give a shout…" at bounding box center [614, 312] width 1228 height 625
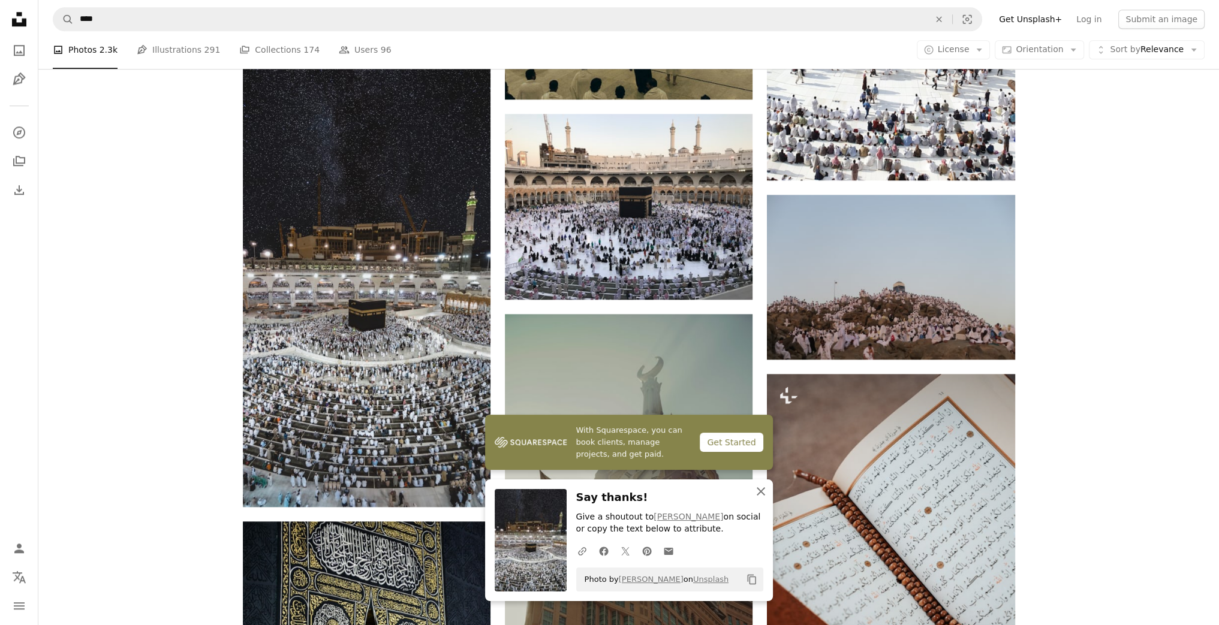
click at [756, 494] on icon "An X shape" at bounding box center [761, 492] width 14 height 14
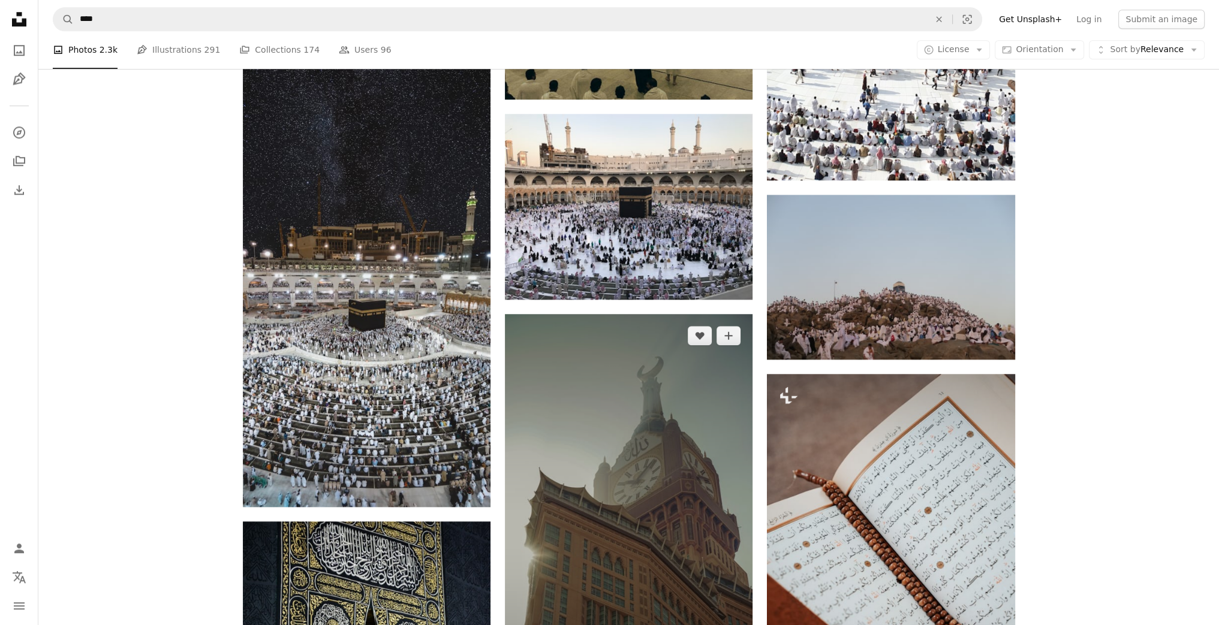
scroll to position [1871, 0]
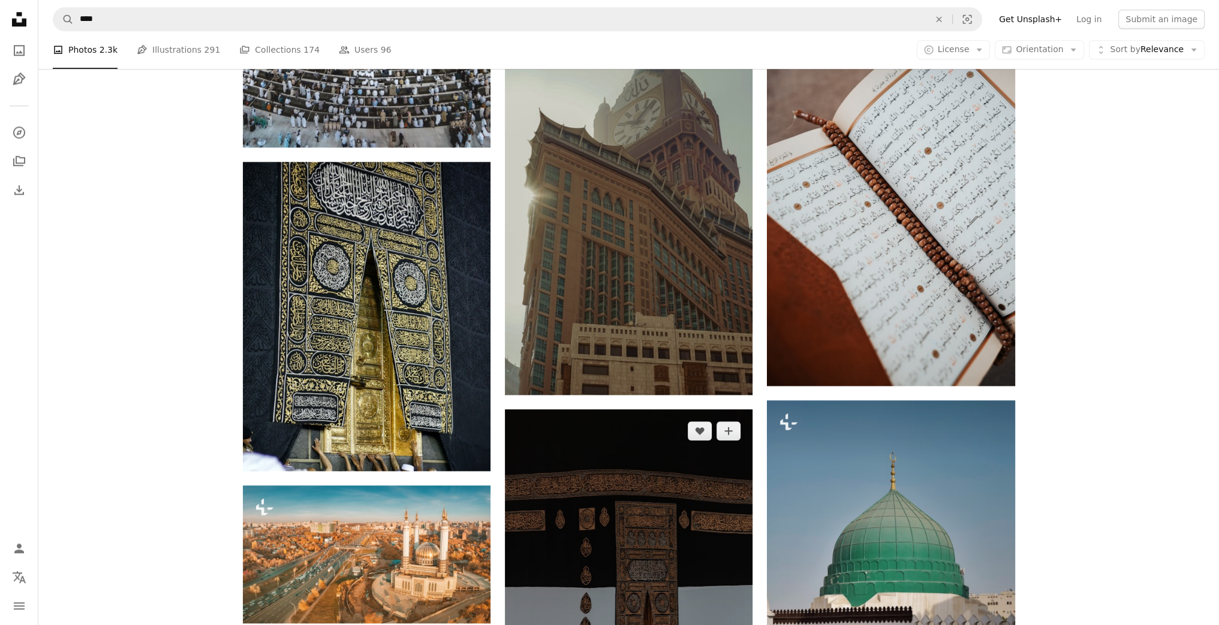
click at [657, 410] on img at bounding box center [629, 630] width 248 height 441
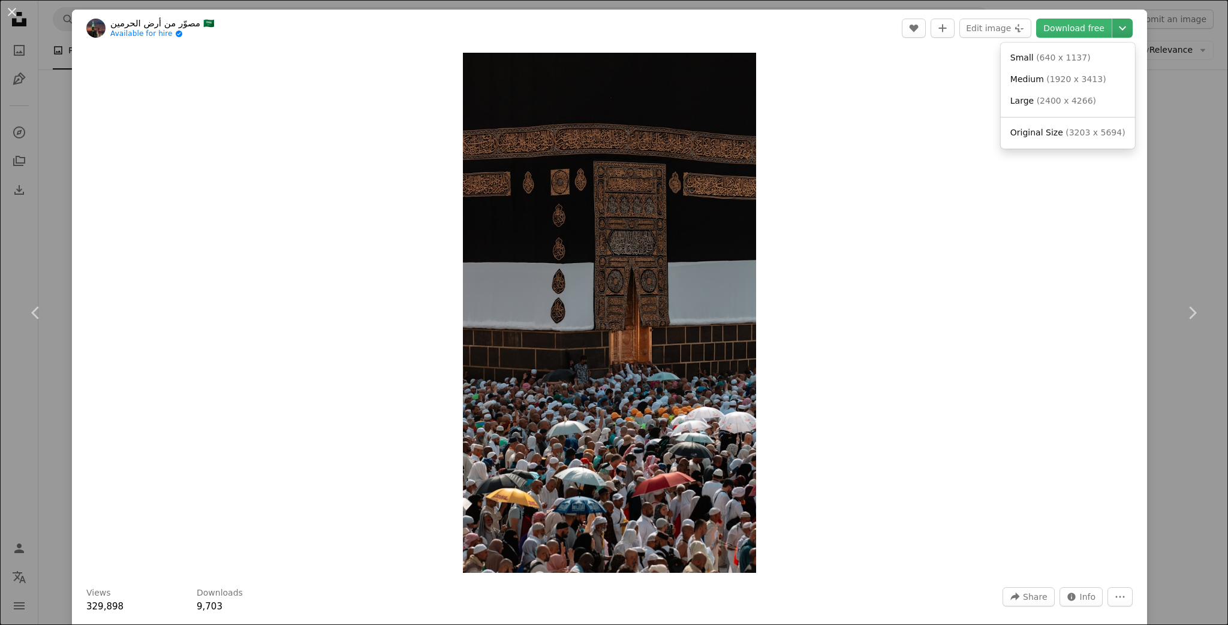
click at [1117, 28] on icon "Chevron down" at bounding box center [1122, 28] width 19 height 14
click at [1055, 93] on link "Large ( 2400 x 4266 )" at bounding box center [1068, 102] width 125 height 22
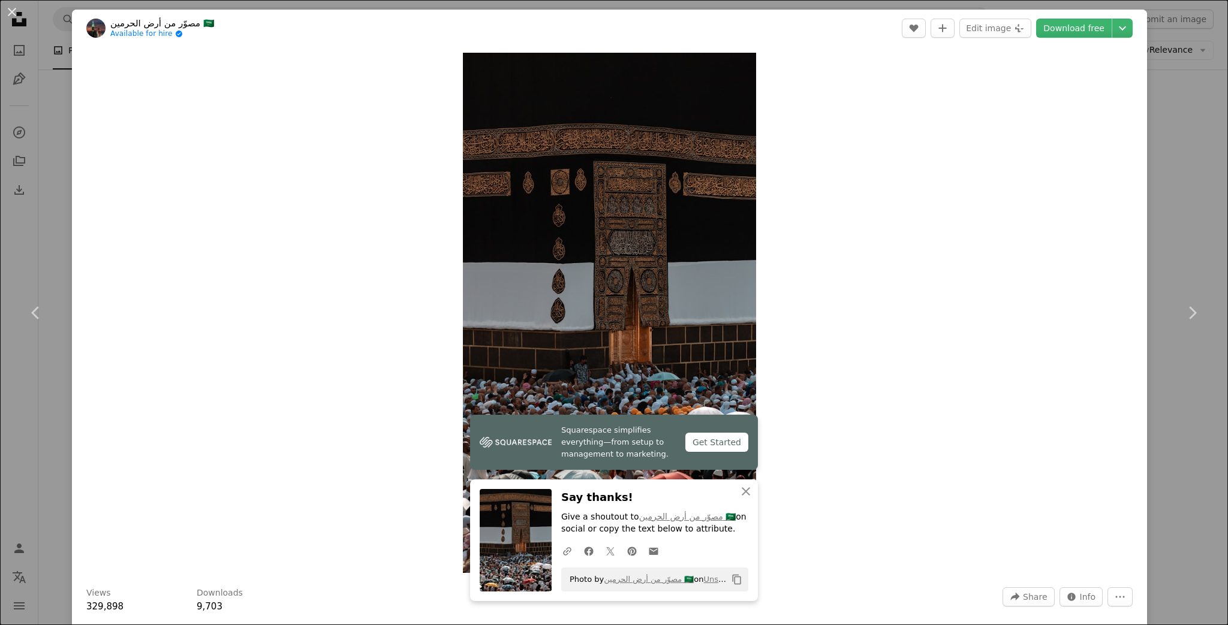
click at [1168, 136] on div "An X shape Chevron left Chevron right Squarespace simplifies everything—from se…" at bounding box center [614, 312] width 1228 height 625
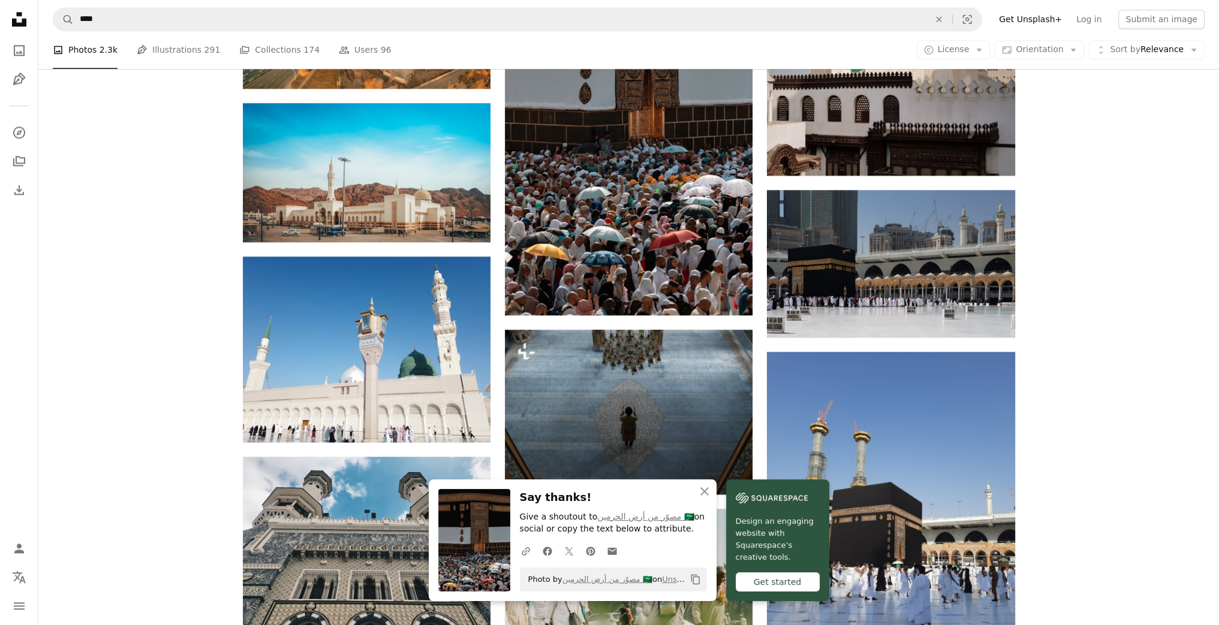
scroll to position [2519, 0]
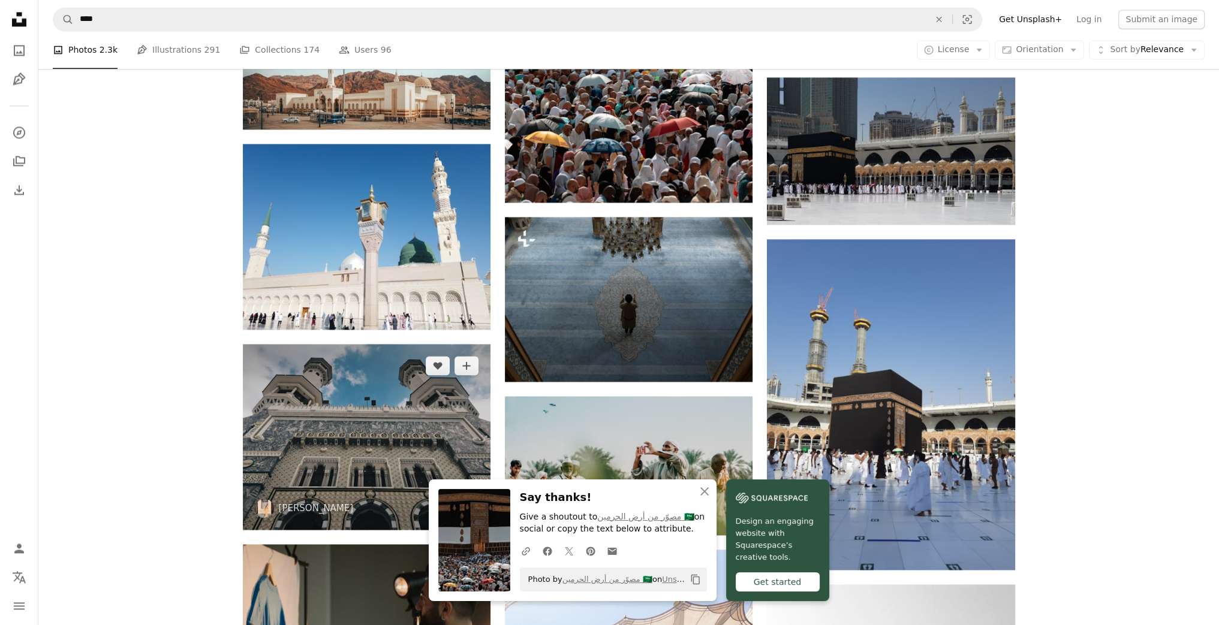
click at [355, 344] on img at bounding box center [367, 437] width 248 height 186
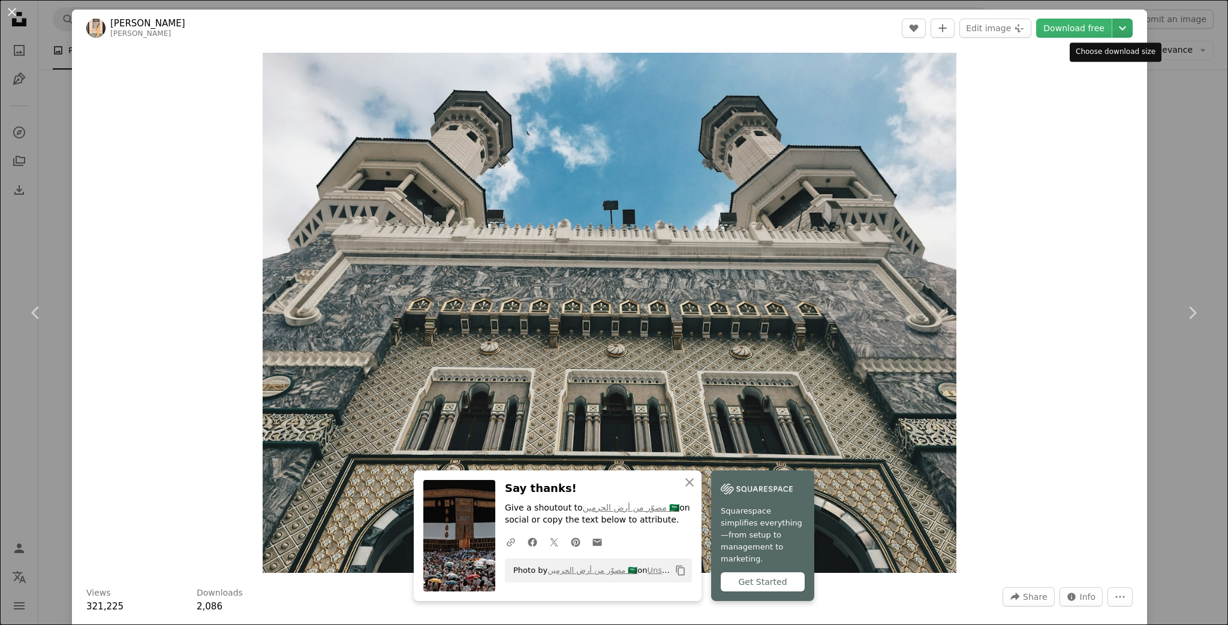
click at [1116, 25] on icon "Chevron down" at bounding box center [1122, 28] width 19 height 14
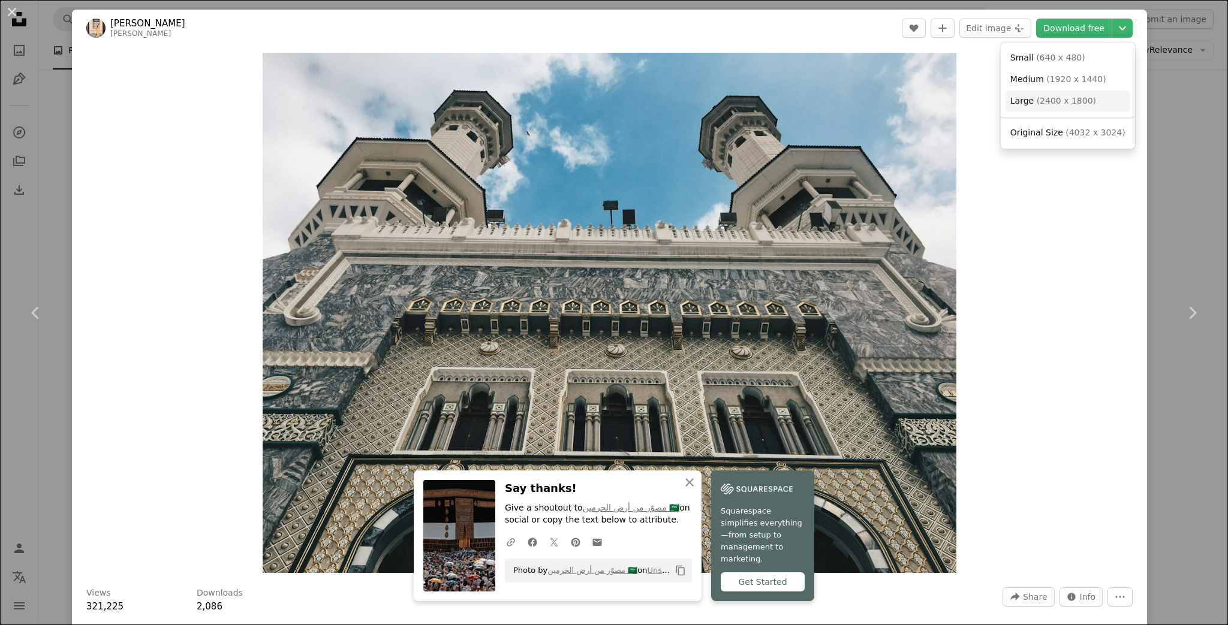
click at [1057, 96] on span "( 2400 x 1800 )" at bounding box center [1066, 101] width 59 height 10
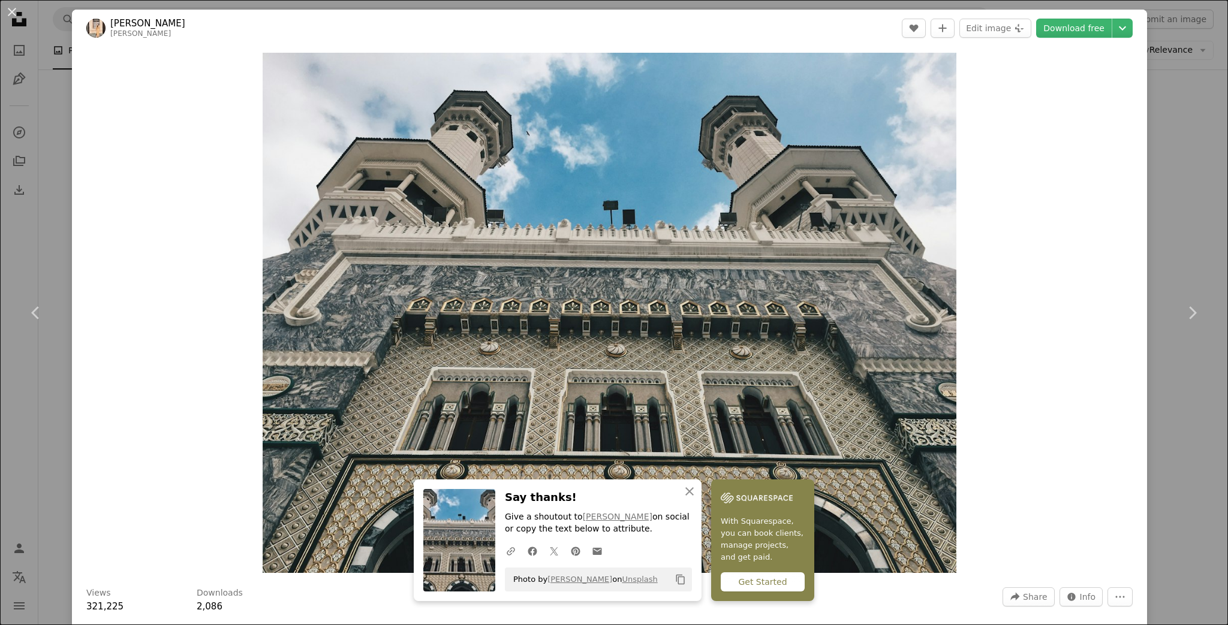
click at [1161, 127] on div "An X shape Chevron left Chevron right An X shape Close Say thanks! Give a shout…" at bounding box center [614, 312] width 1228 height 625
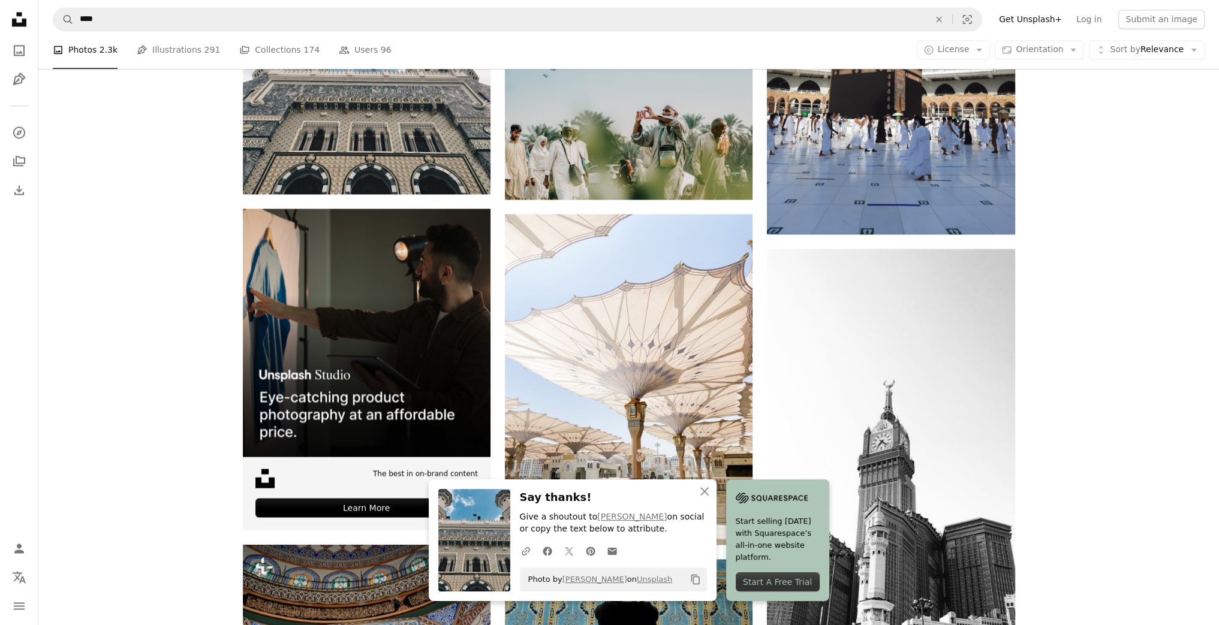
scroll to position [2879, 0]
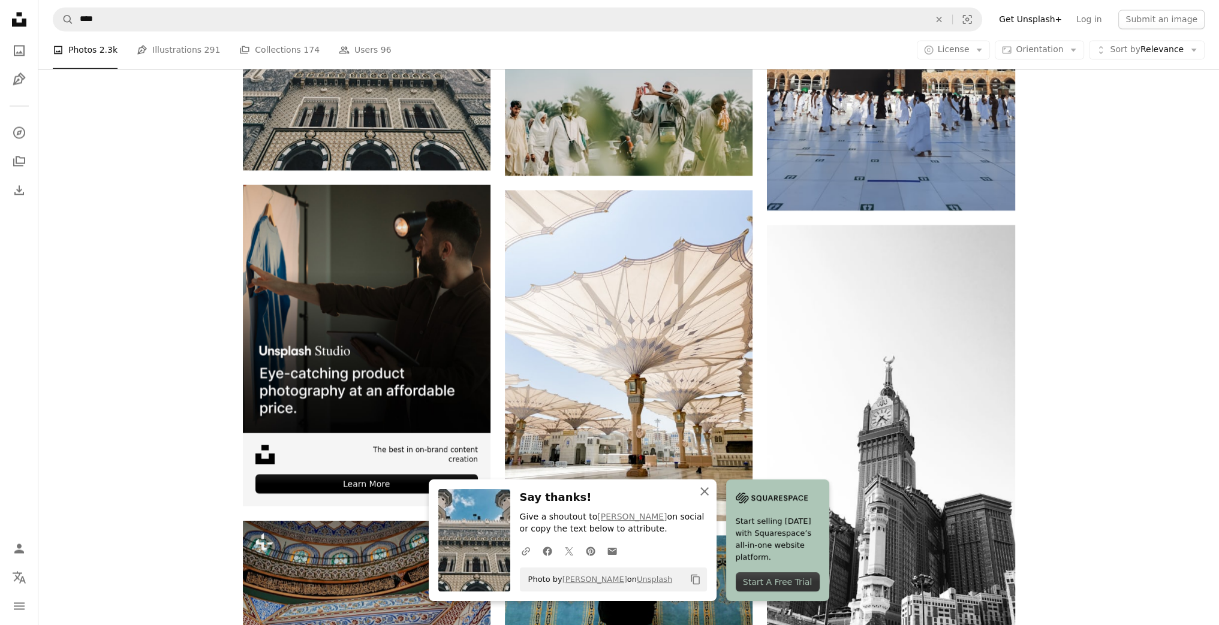
click at [712, 496] on icon "An X shape" at bounding box center [704, 492] width 14 height 14
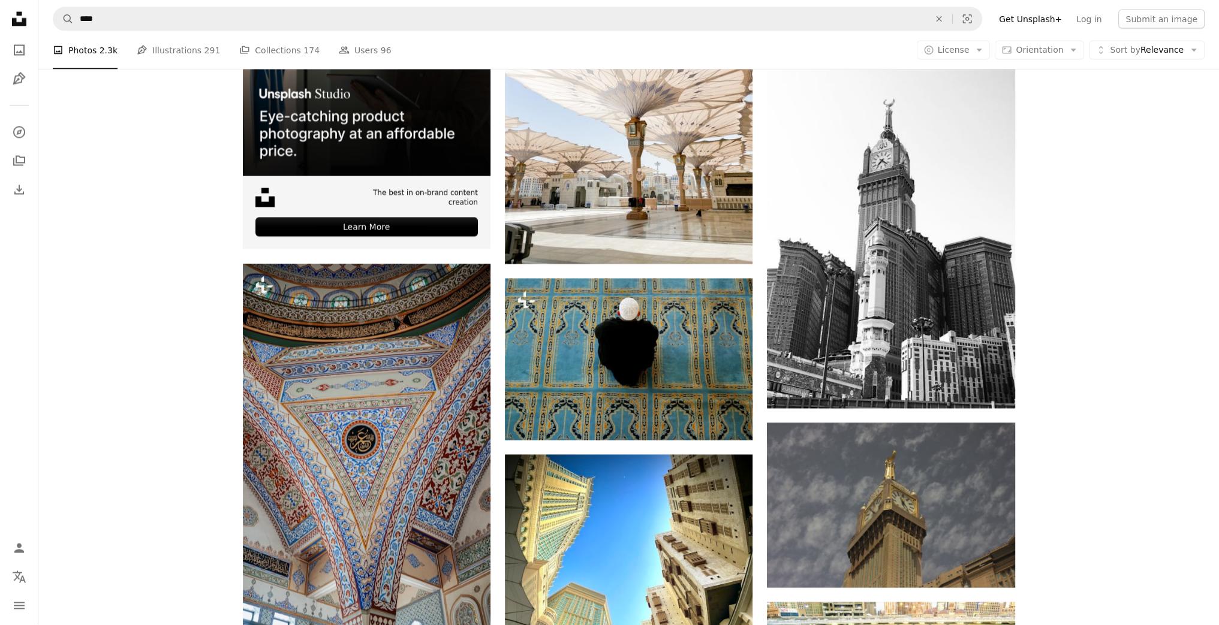
scroll to position [3166, 0]
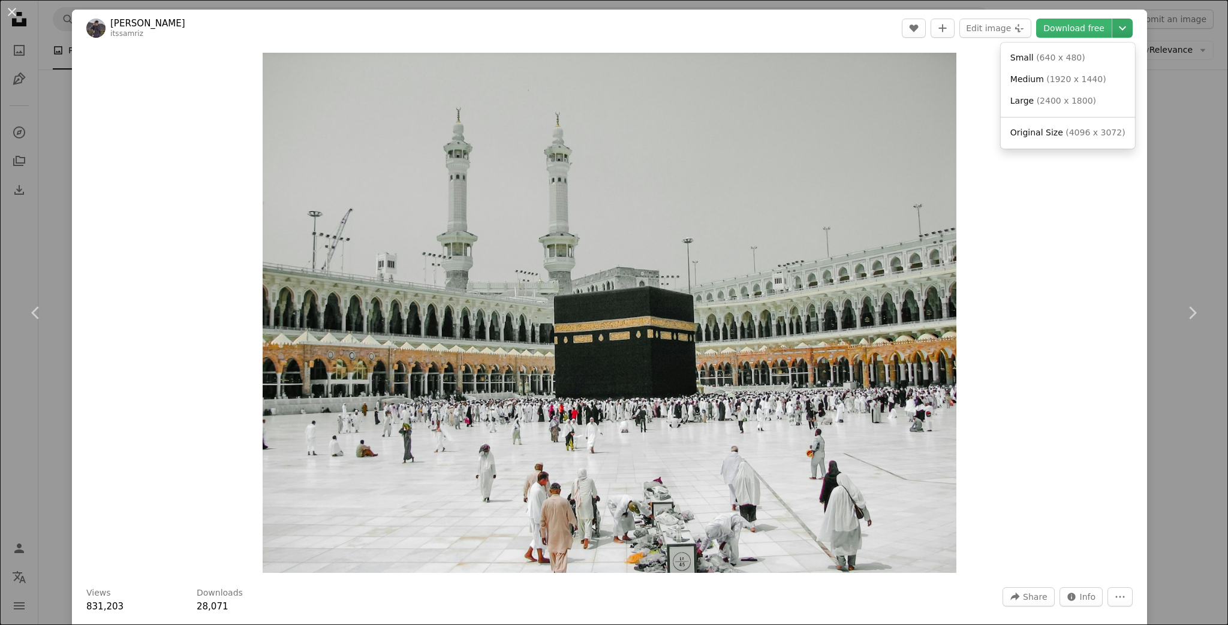
click at [1113, 22] on icon "Chevron down" at bounding box center [1122, 28] width 19 height 14
click at [1052, 101] on span "( 2400 x 1800 )" at bounding box center [1066, 101] width 59 height 10
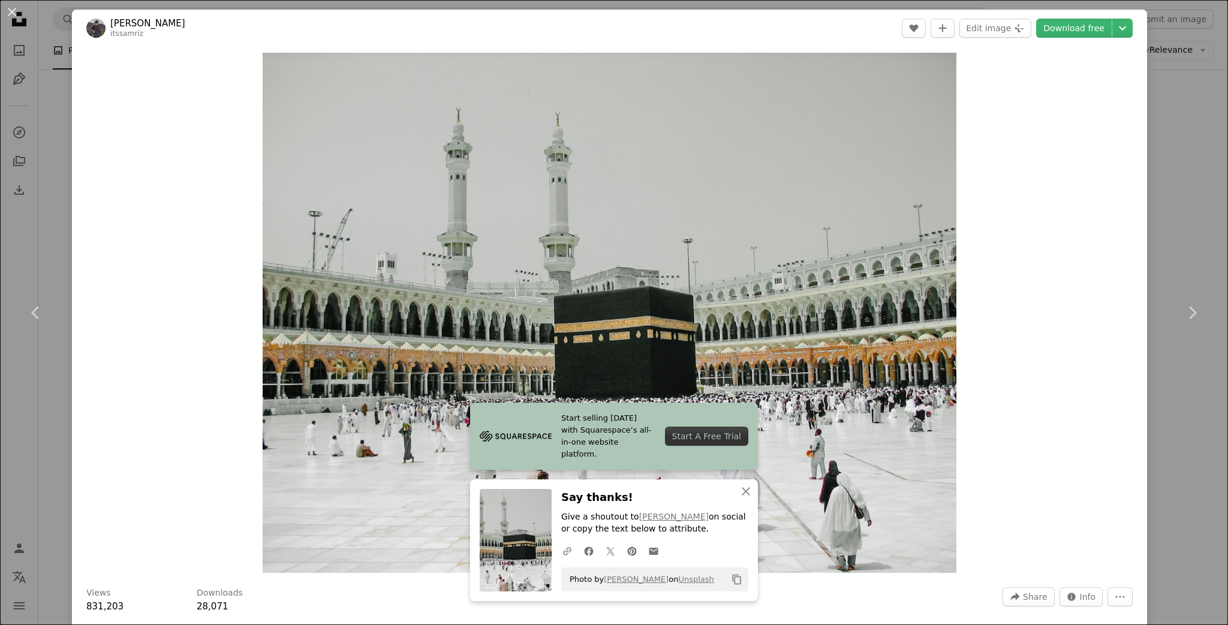
click at [1175, 100] on div "An X shape Chevron left Chevron right Start selling [DATE] with Squarespace’s a…" at bounding box center [614, 312] width 1228 height 625
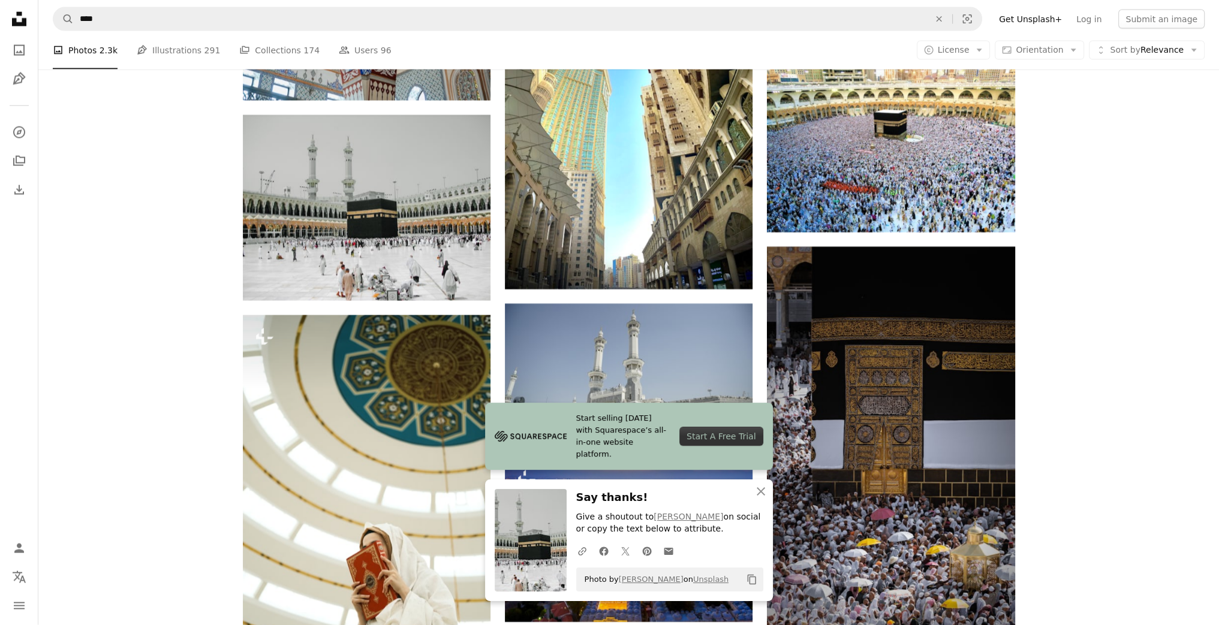
scroll to position [3814, 0]
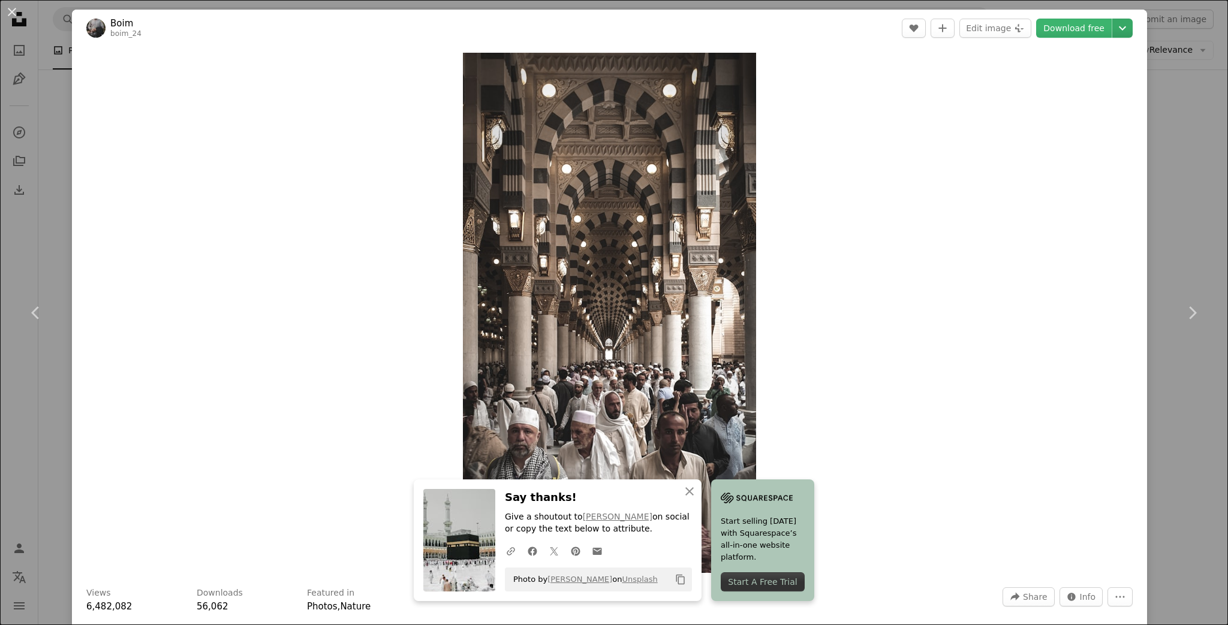
click at [1114, 26] on icon "Chevron down" at bounding box center [1122, 28] width 19 height 14
click at [1058, 111] on span "Original Size" at bounding box center [1037, 111] width 53 height 10
click at [1163, 126] on div "An X shape Chevron left Chevron right An X shape Close Say thanks! Give a shout…" at bounding box center [614, 312] width 1228 height 625
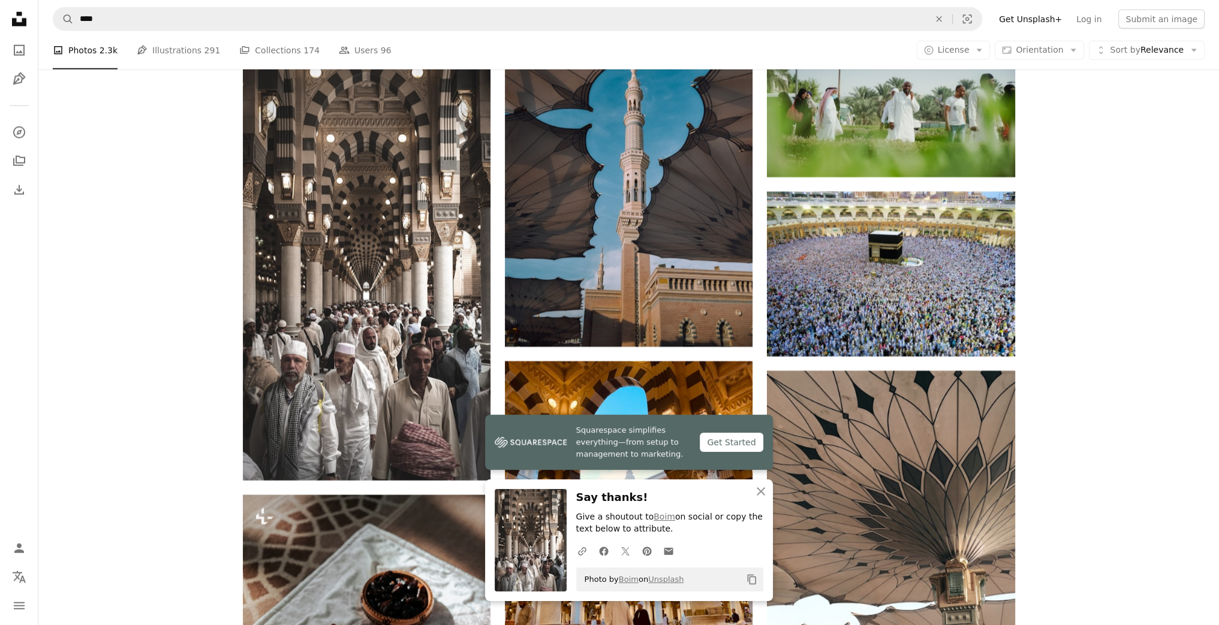
scroll to position [4390, 0]
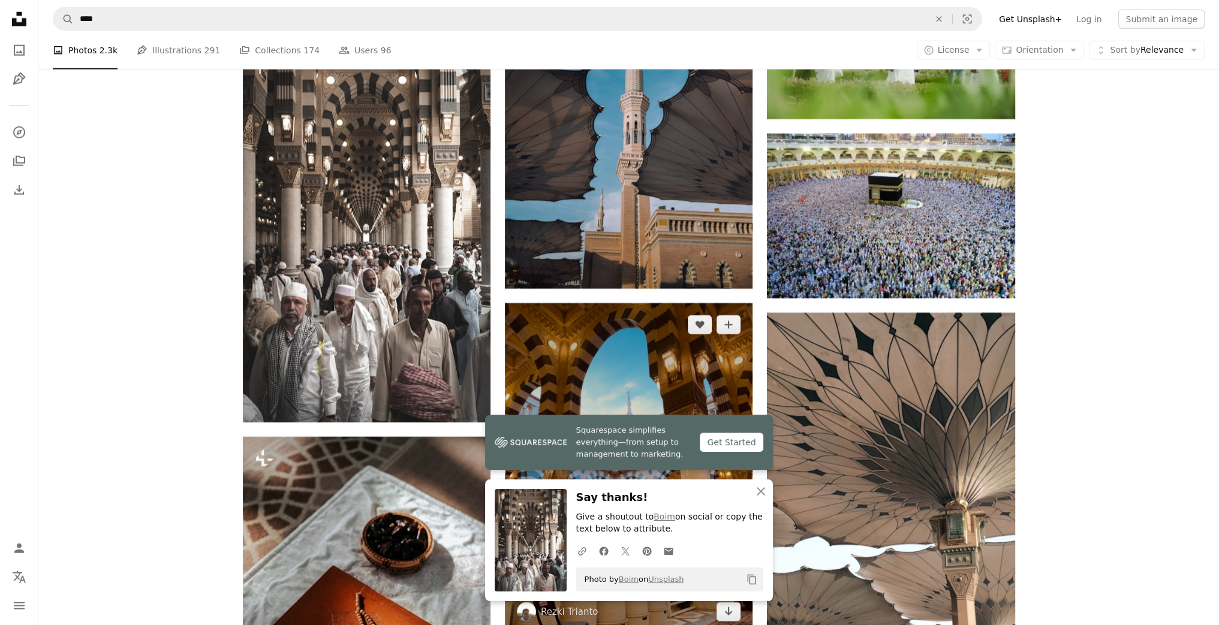
click at [609, 303] on img at bounding box center [629, 468] width 248 height 330
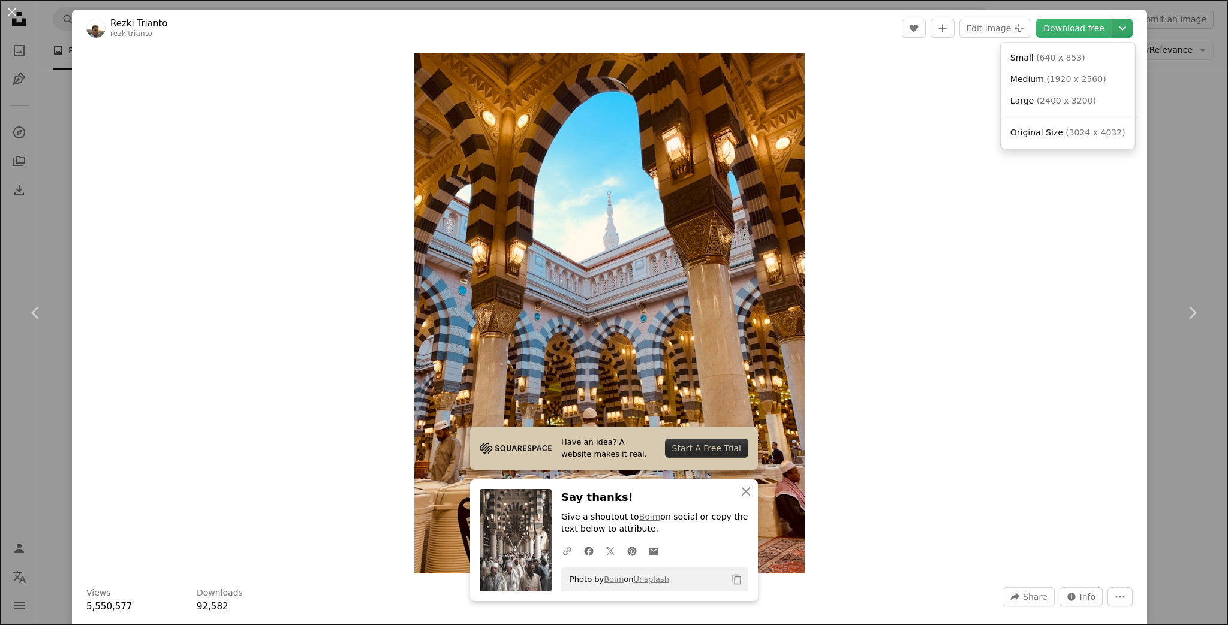
click at [1113, 31] on icon "Chevron down" at bounding box center [1122, 28] width 19 height 14
click at [1069, 128] on span "( 3024 x 4032 )" at bounding box center [1095, 133] width 59 height 10
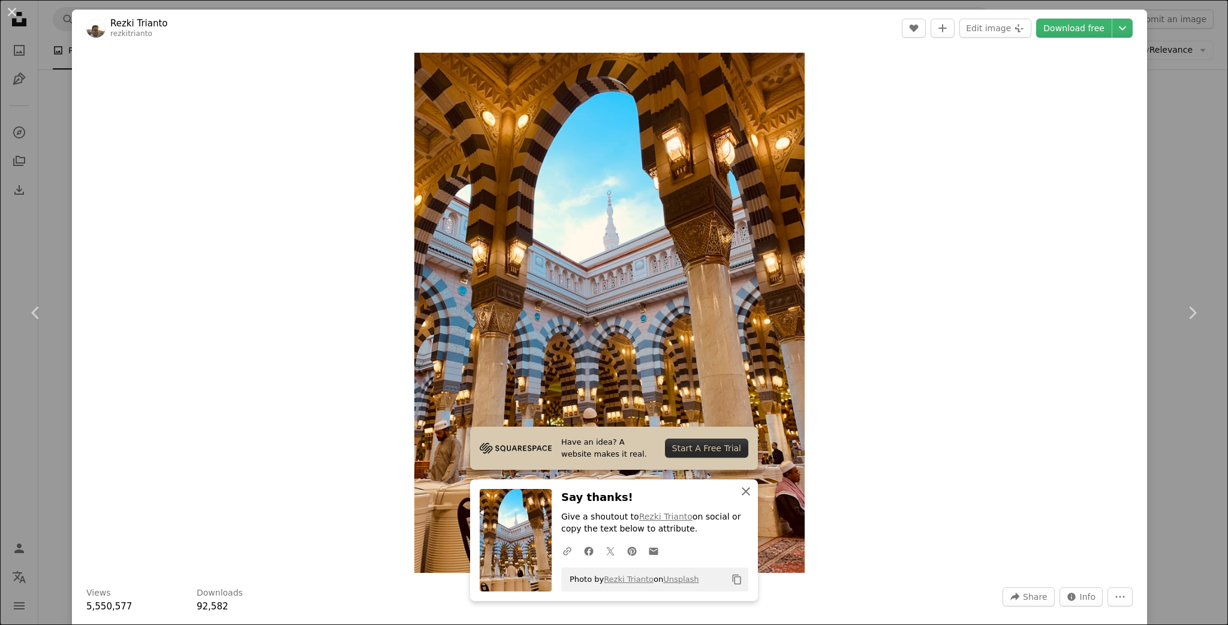
click at [741, 495] on icon "An X shape" at bounding box center [746, 492] width 14 height 14
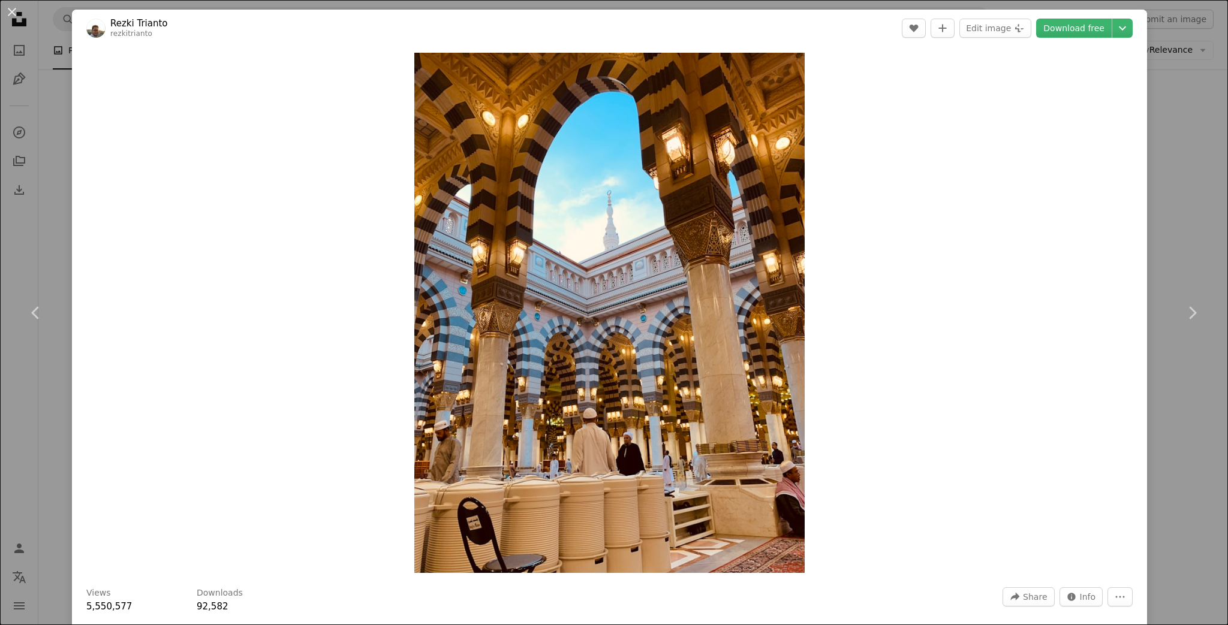
click at [1172, 142] on div "An X shape Chevron left Chevron right Rezki Trianto rezkitrianto A heart A plus…" at bounding box center [614, 312] width 1228 height 625
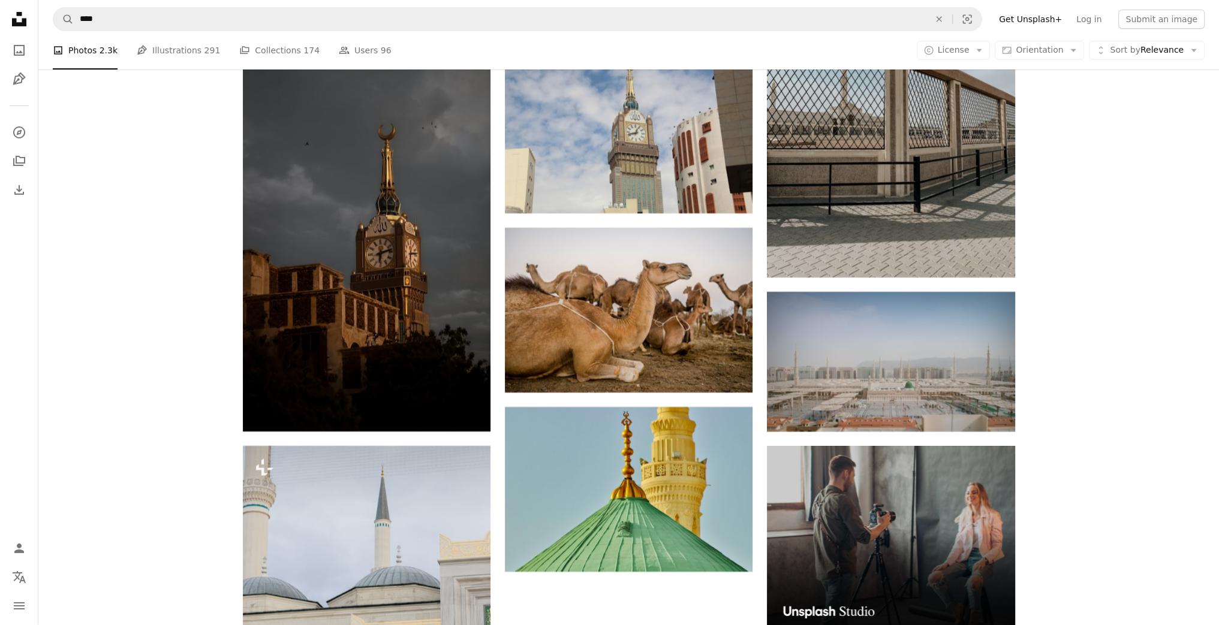
scroll to position [5683, 0]
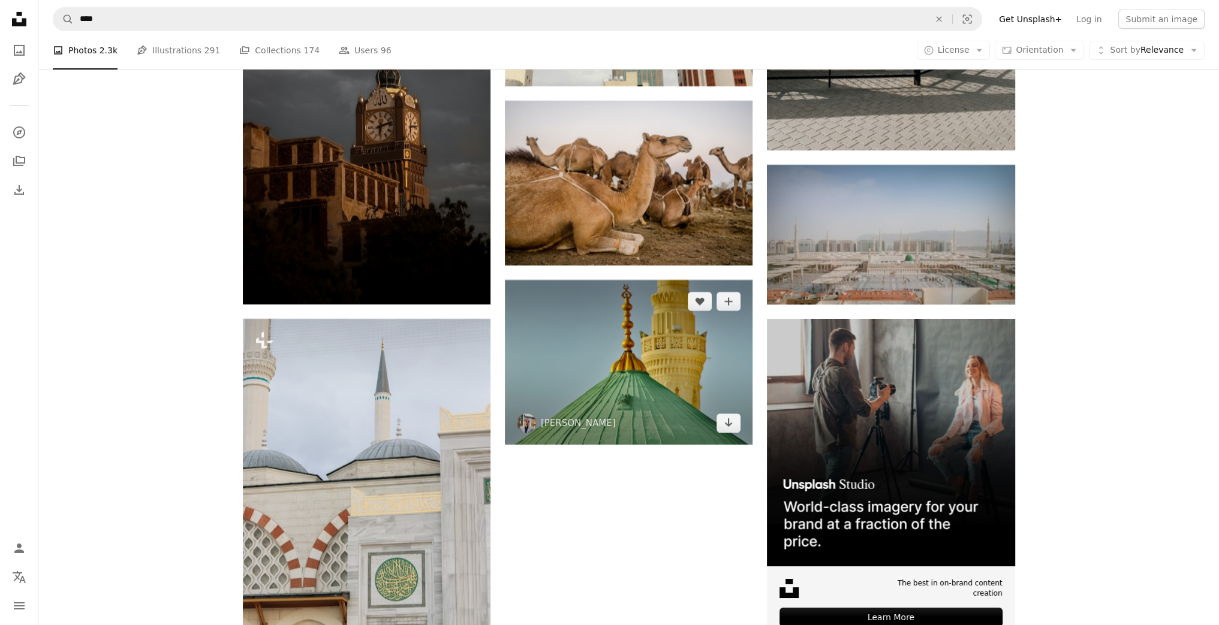
click at [600, 280] on img at bounding box center [629, 362] width 248 height 165
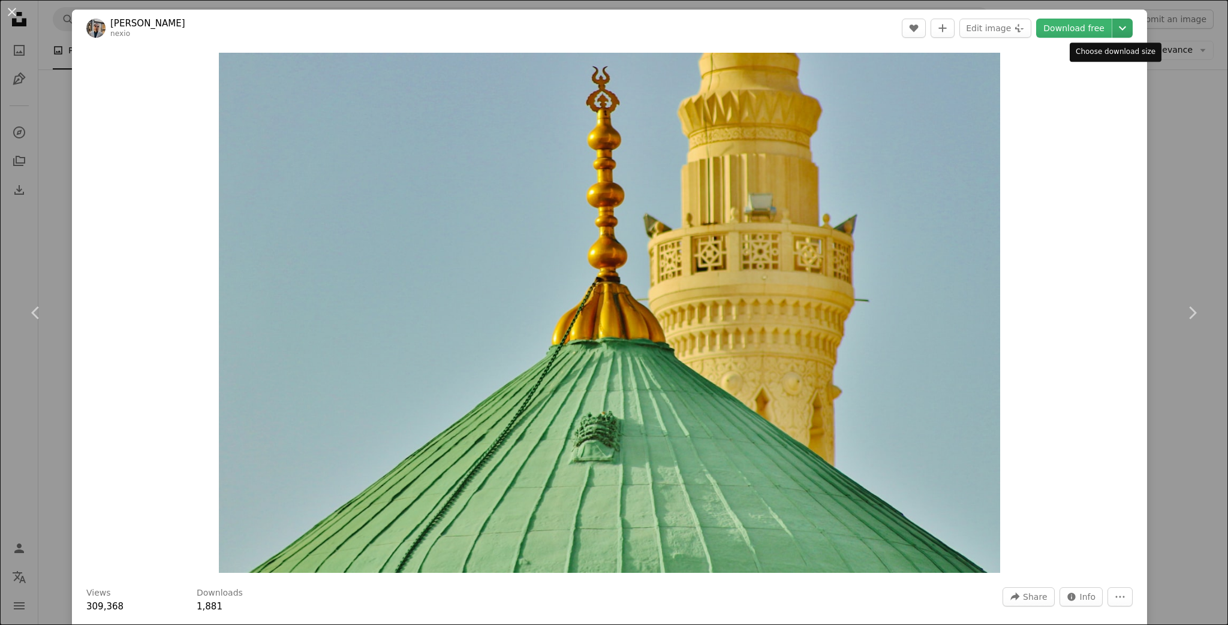
click at [1119, 27] on icon "Choose download size" at bounding box center [1122, 28] width 7 height 4
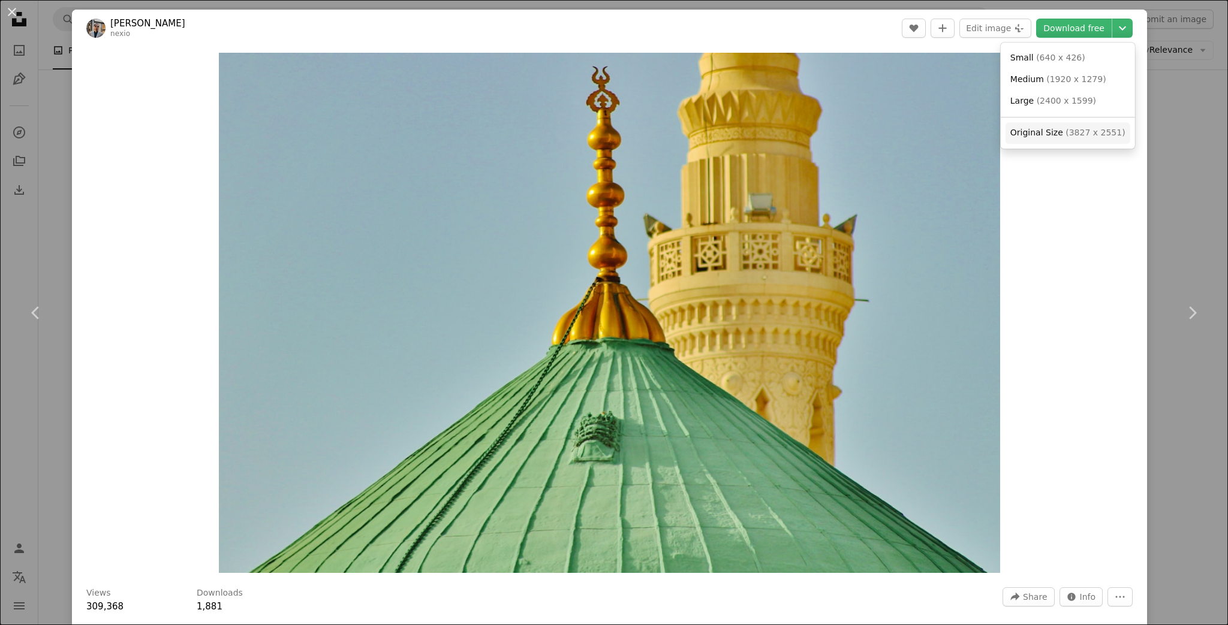
click at [1088, 130] on span "( 3827 x 2551 )" at bounding box center [1095, 133] width 59 height 10
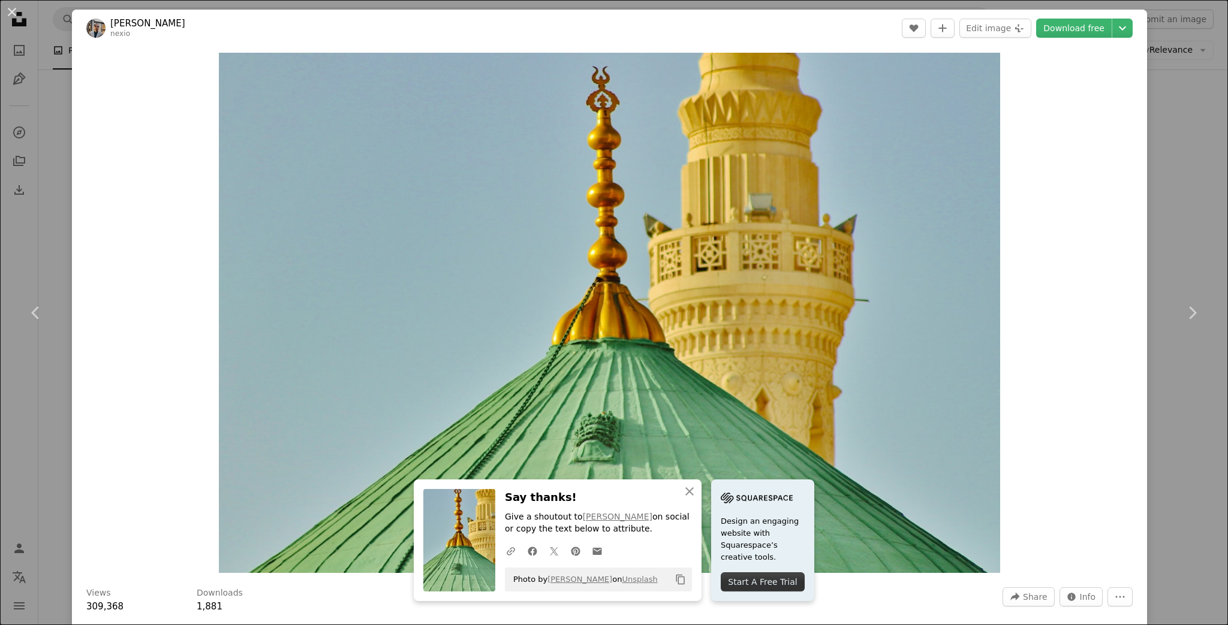
click at [1166, 145] on div "An X shape Chevron left Chevron right An X shape Close Say thanks! Give a shout…" at bounding box center [614, 312] width 1228 height 625
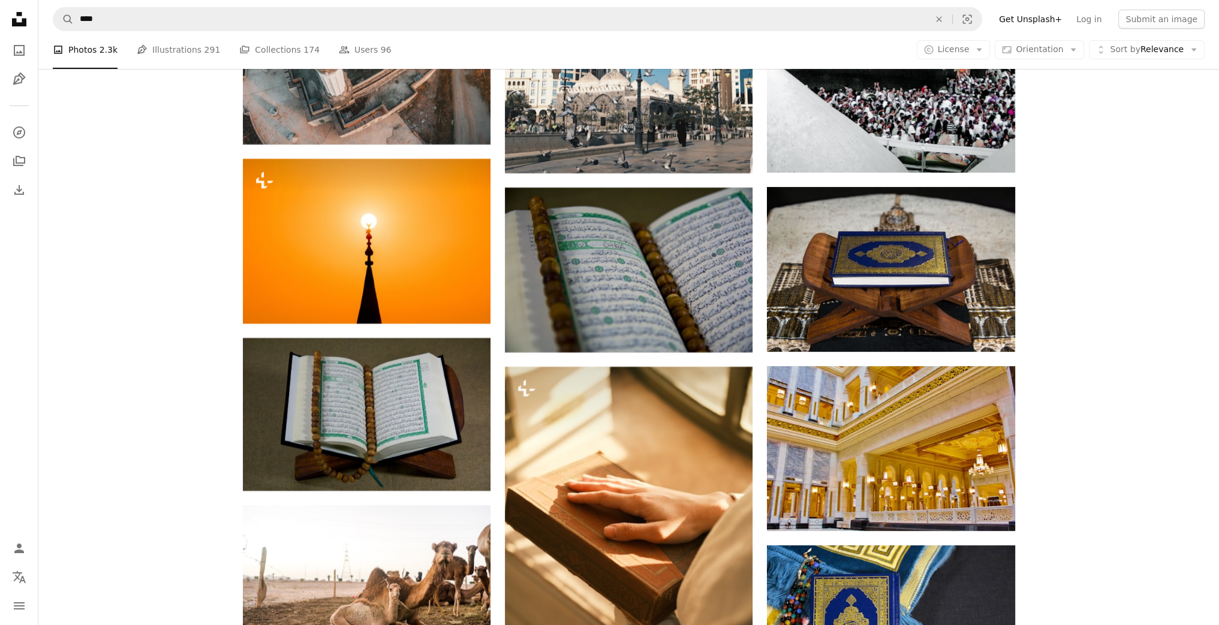
scroll to position [6474, 0]
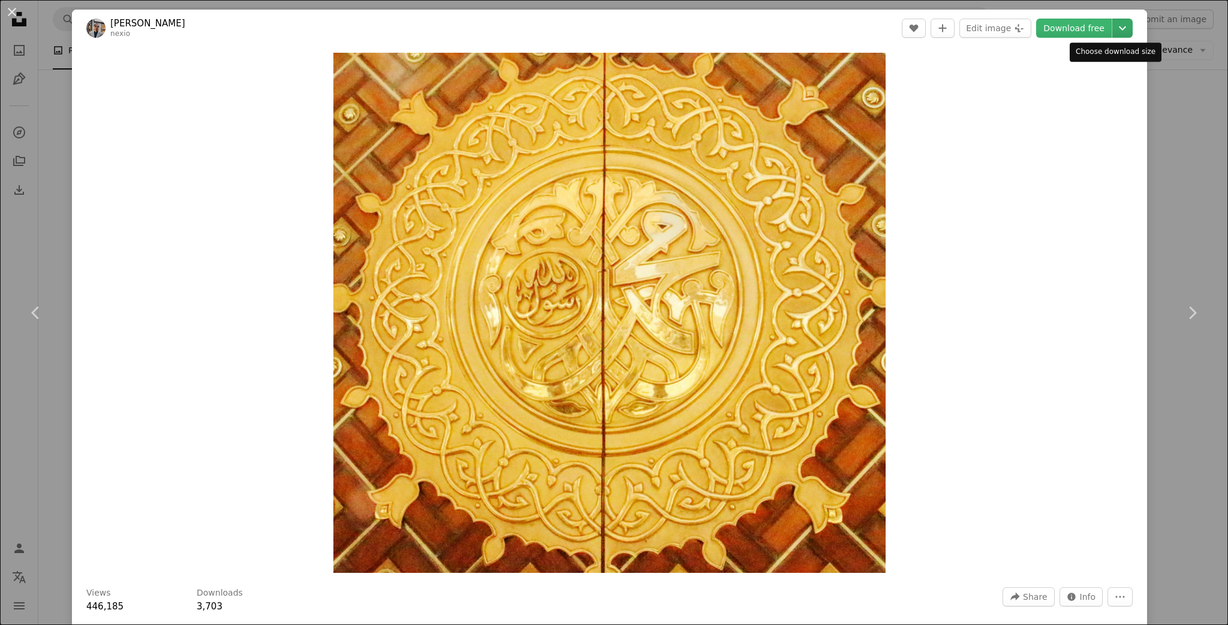
click at [1113, 32] on icon "Chevron down" at bounding box center [1122, 28] width 19 height 14
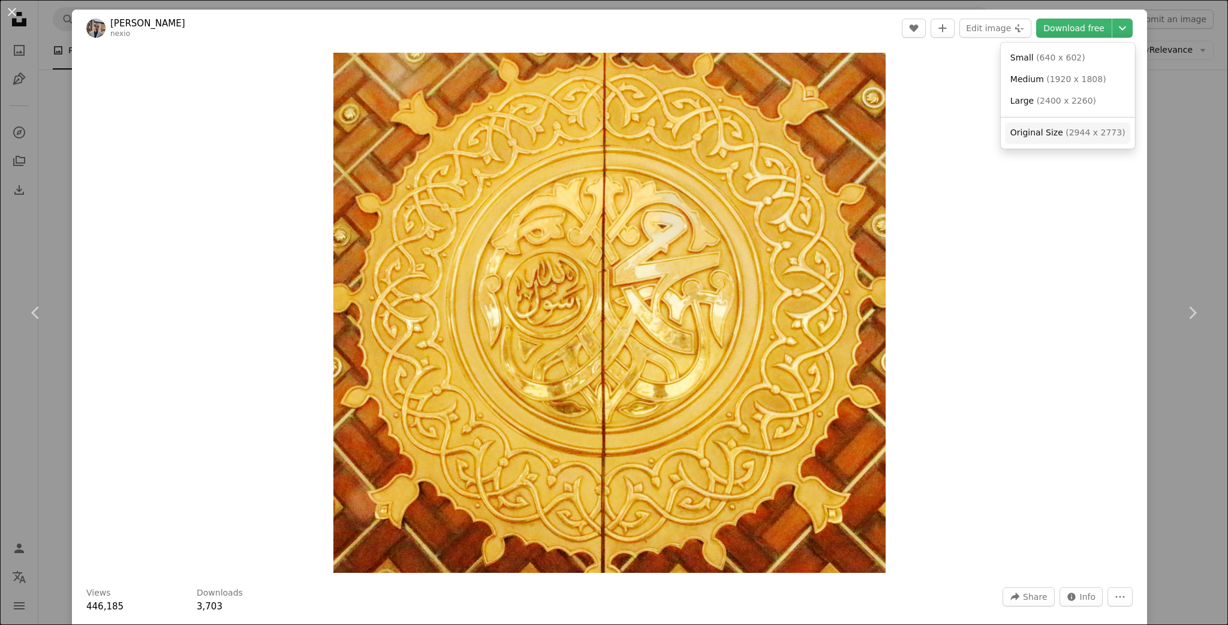
click at [1071, 135] on span "( 2944 x 2773 )" at bounding box center [1095, 133] width 59 height 10
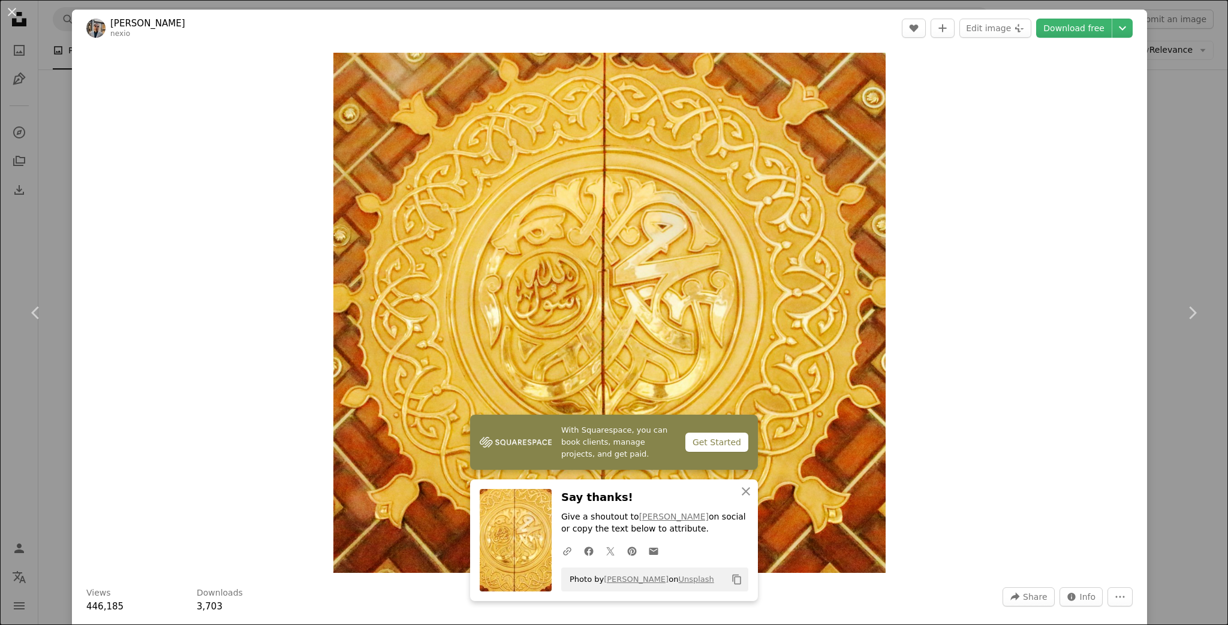
click at [1166, 128] on div "An X shape Chevron left Chevron right With Squarespace, you can book clients, m…" at bounding box center [614, 312] width 1228 height 625
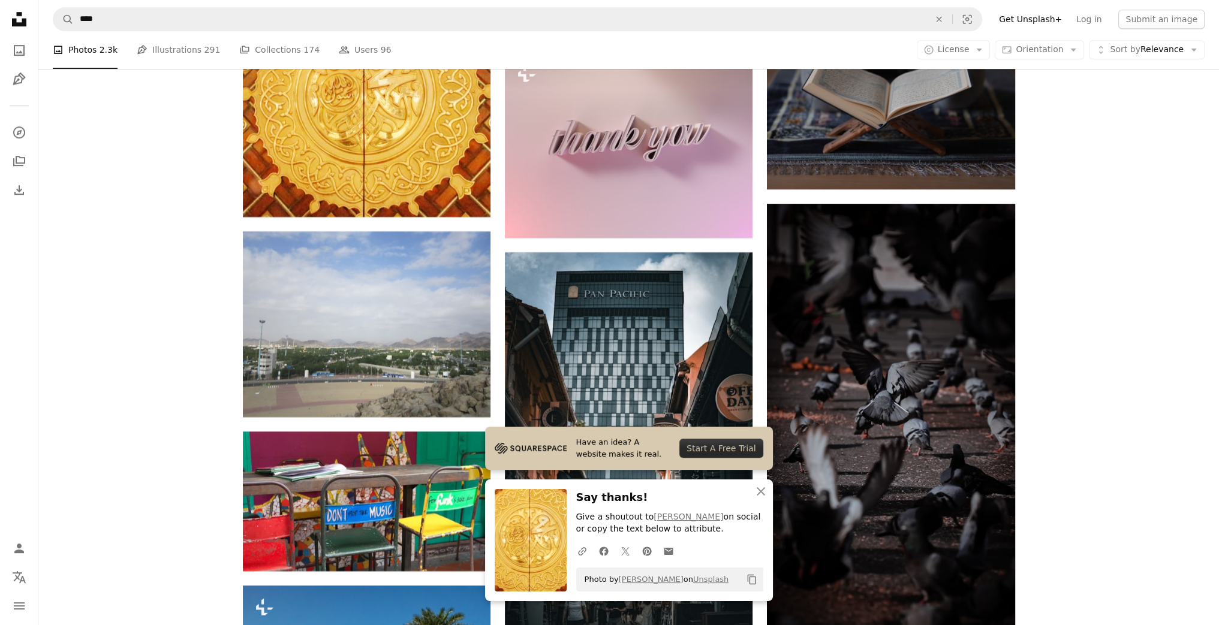
scroll to position [7122, 0]
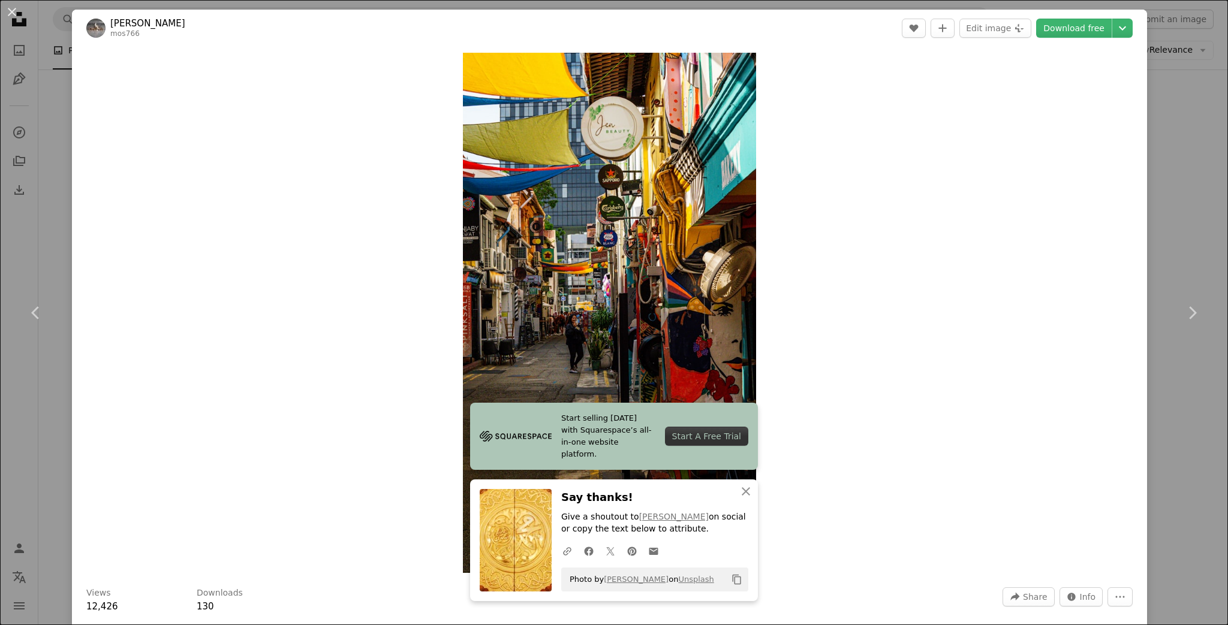
click at [1172, 140] on div "An X shape Chevron left Chevron right Start selling [DATE] with Squarespace’s a…" at bounding box center [614, 312] width 1228 height 625
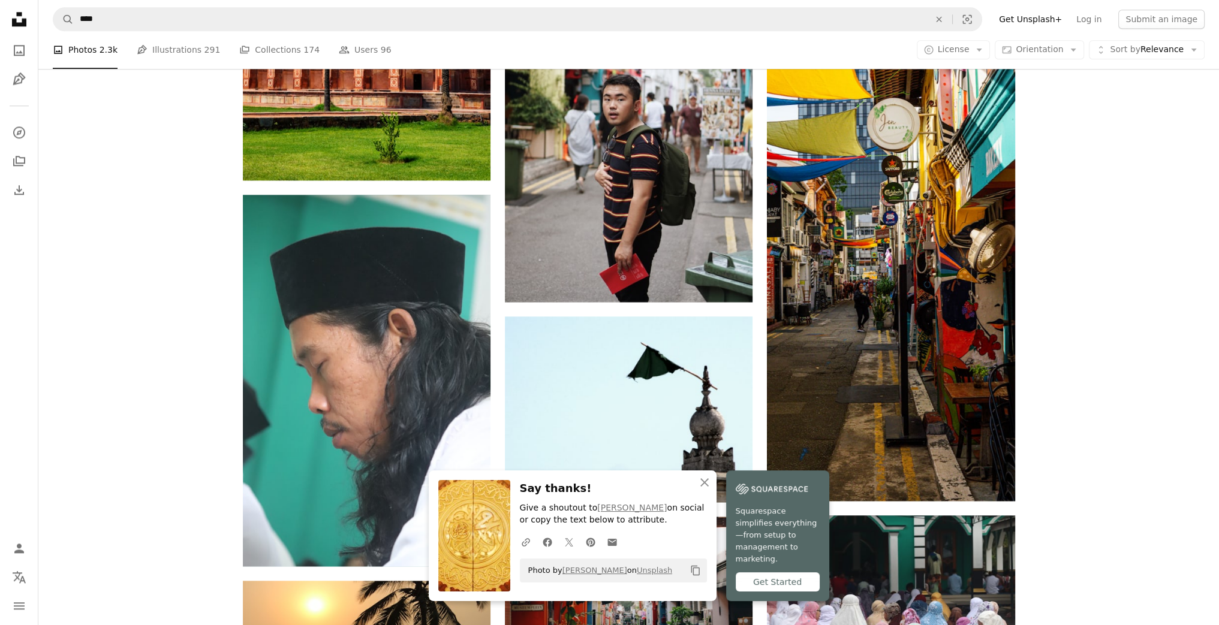
scroll to position [7986, 0]
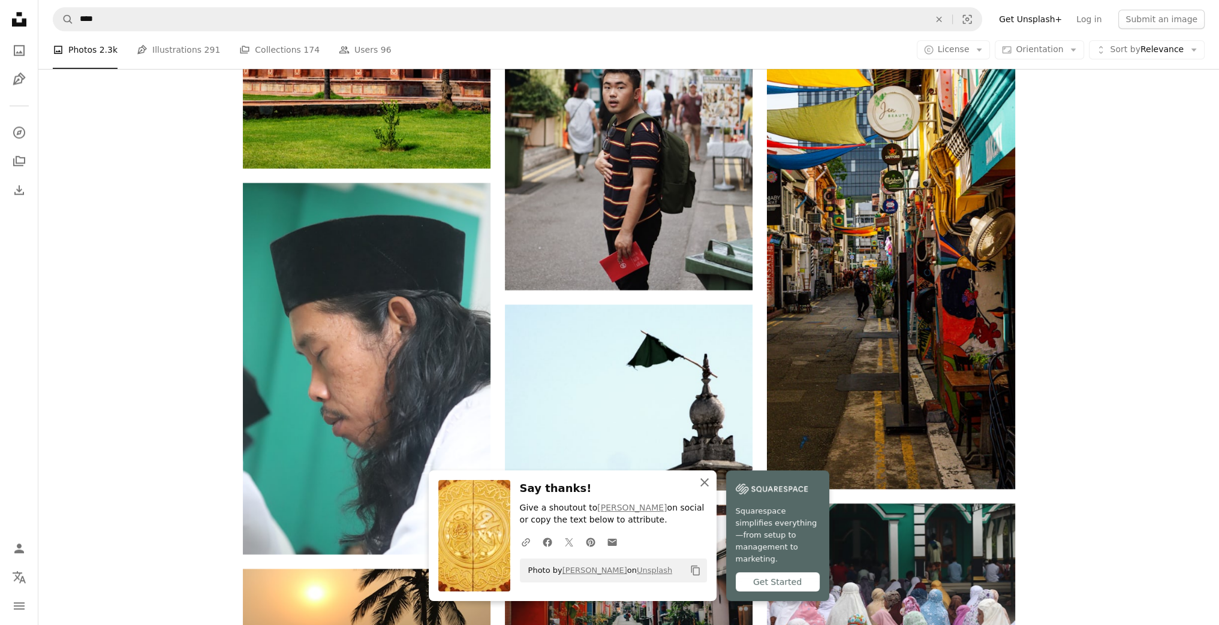
click at [712, 490] on icon "An X shape" at bounding box center [704, 483] width 14 height 14
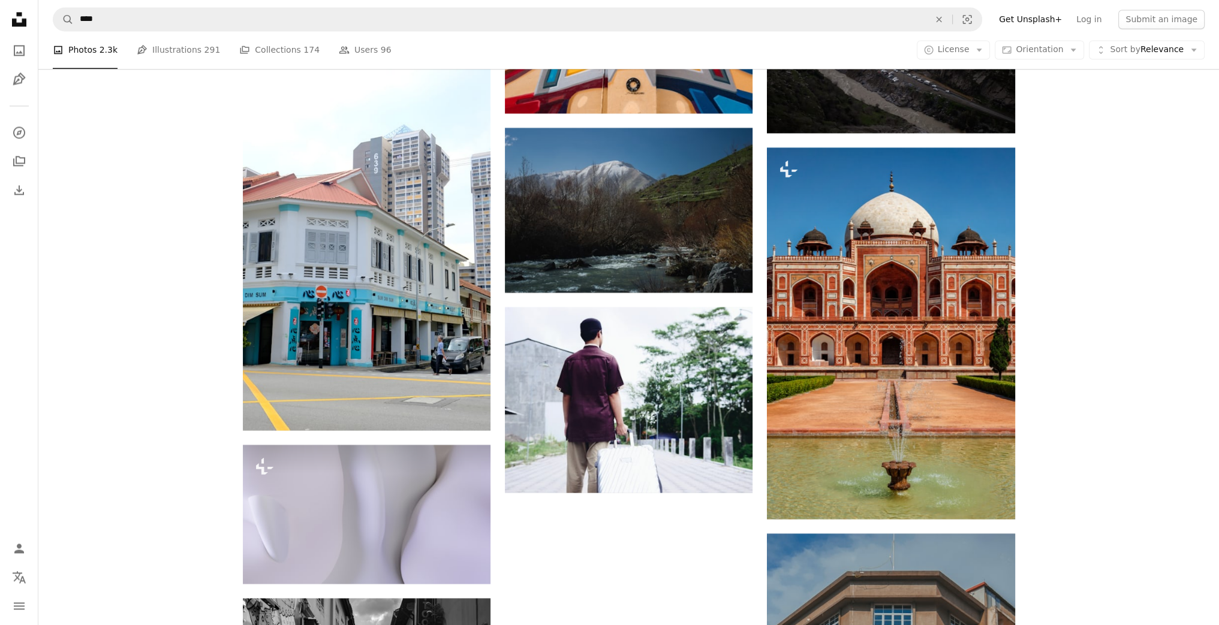
scroll to position [8876, 0]
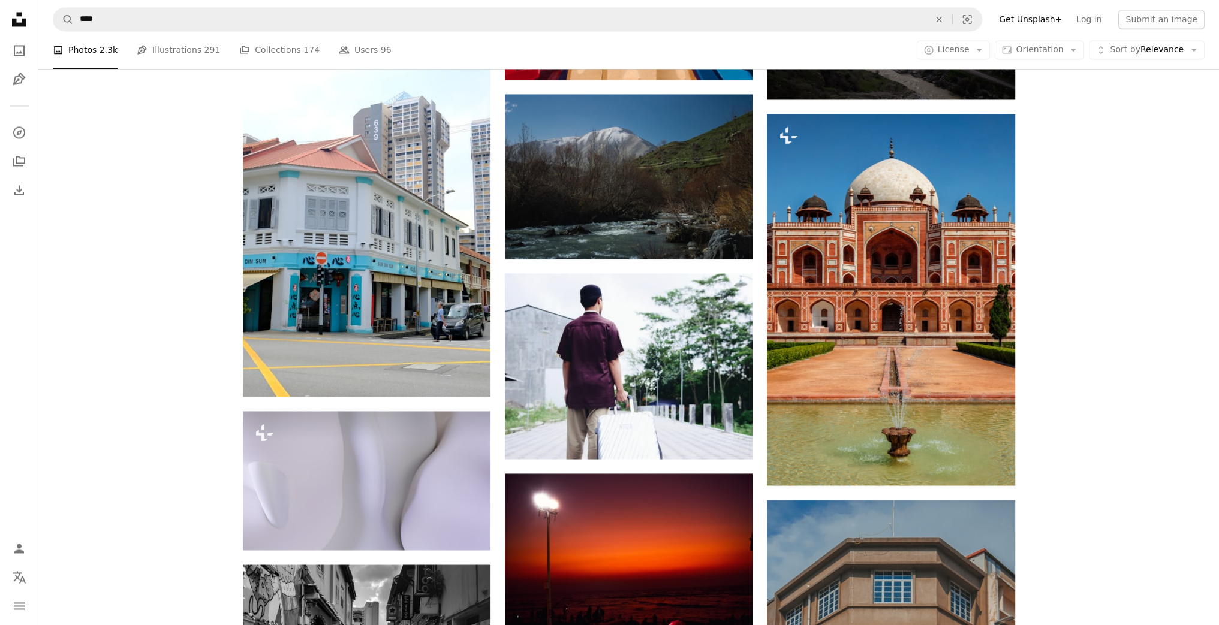
scroll to position [0, 0]
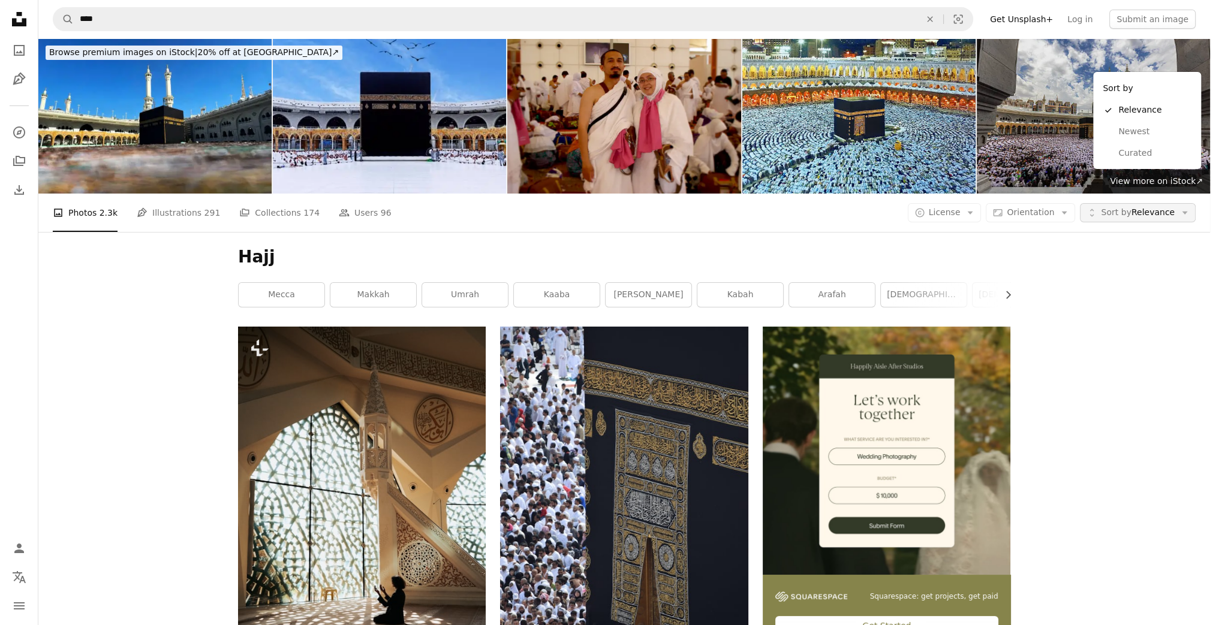
click at [1190, 207] on icon "Arrow down" at bounding box center [1185, 212] width 11 height 11
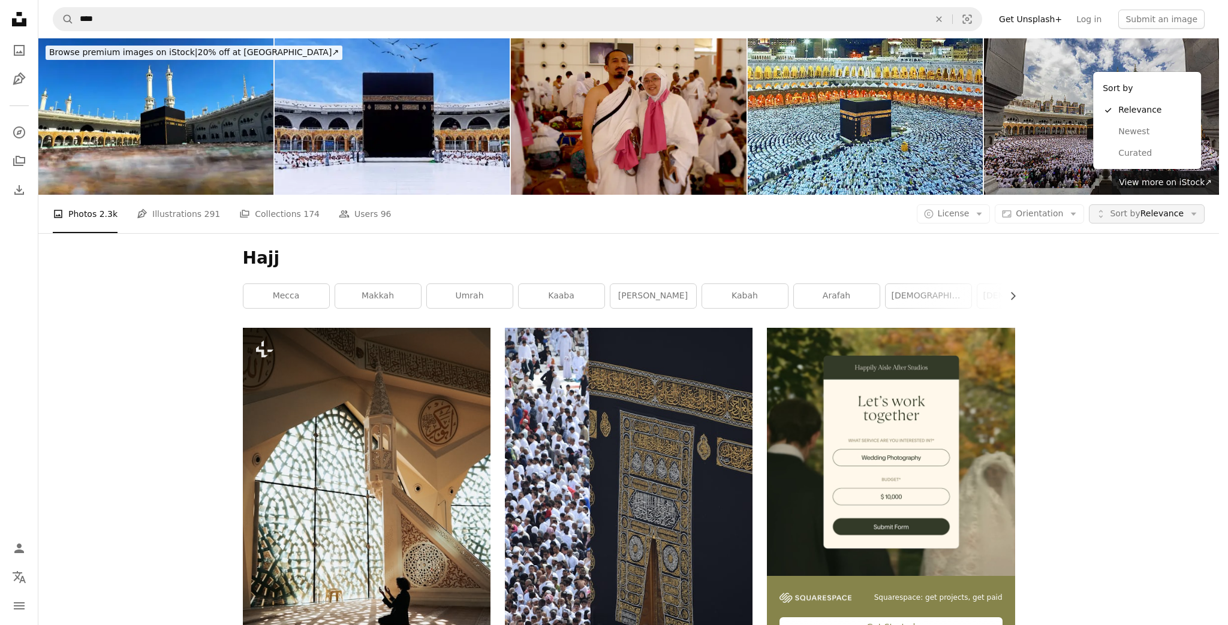
click at [1192, 209] on icon "Arrow down" at bounding box center [1194, 214] width 11 height 11
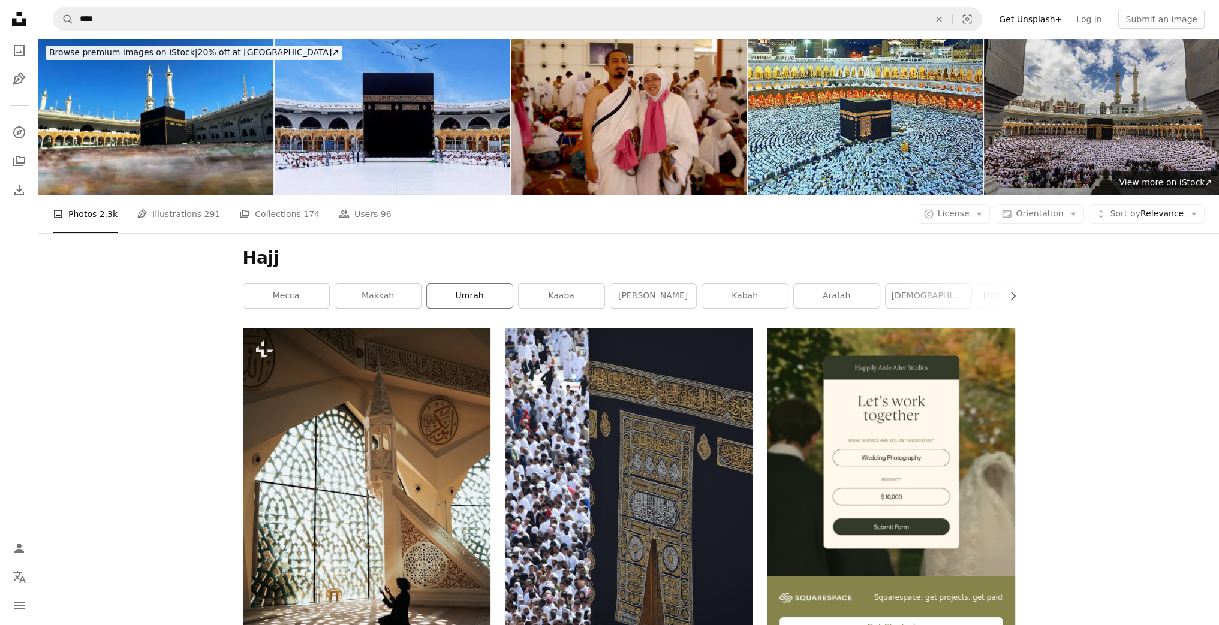
click at [476, 284] on link "umrah" at bounding box center [470, 296] width 86 height 24
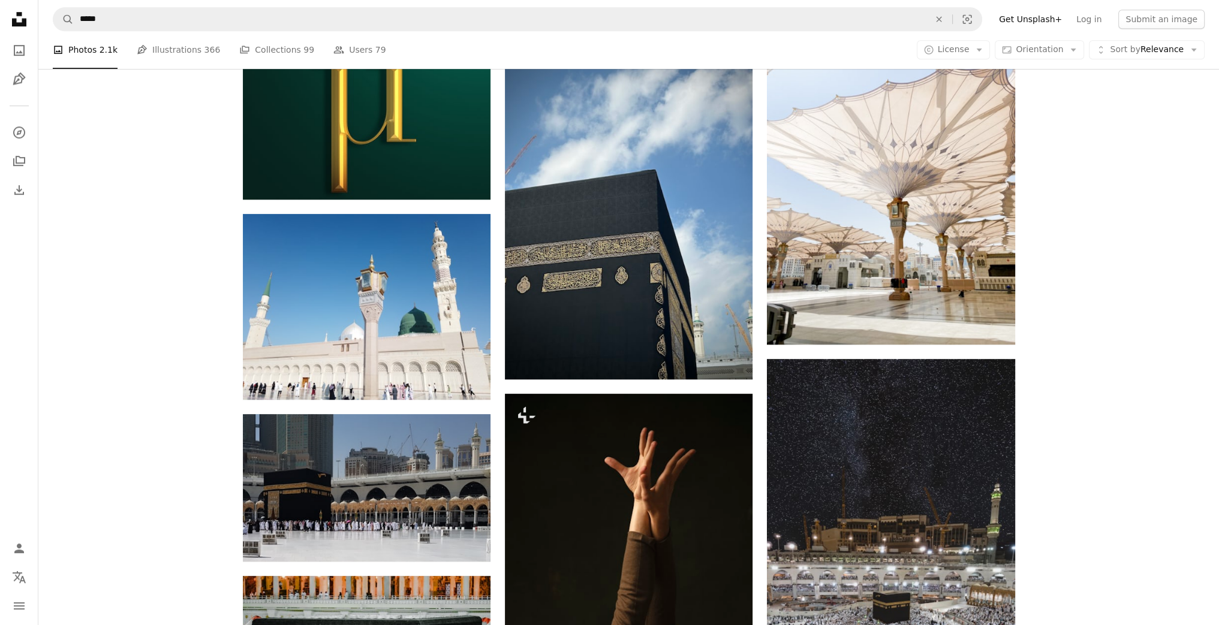
scroll to position [1223, 0]
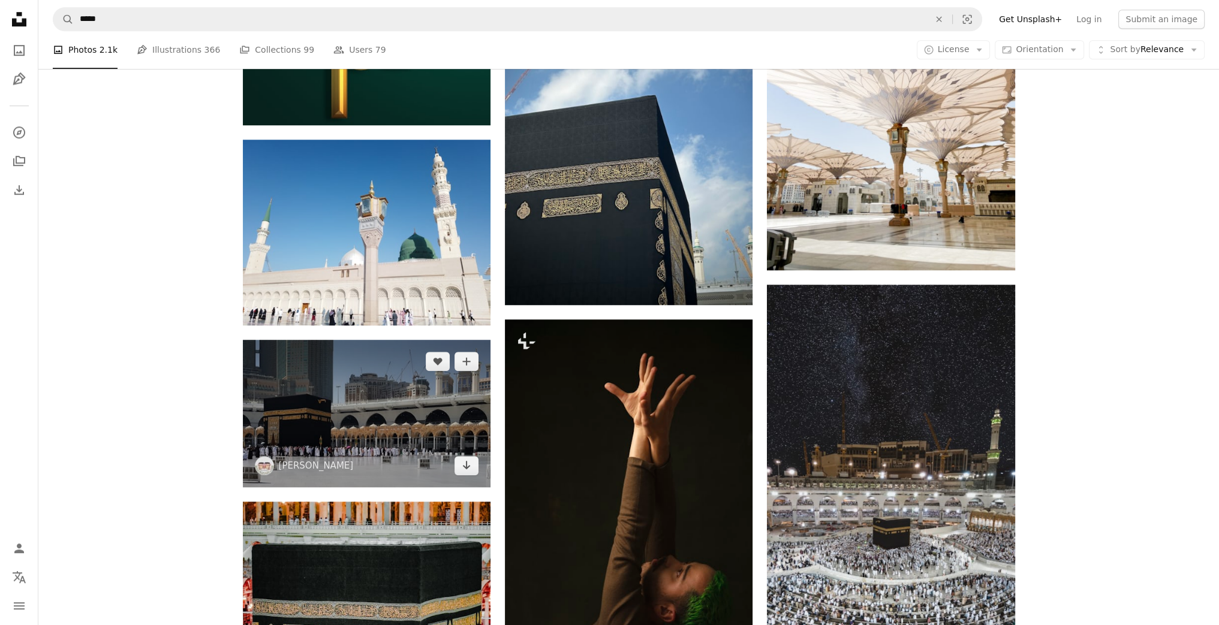
click at [383, 340] on img at bounding box center [367, 414] width 248 height 148
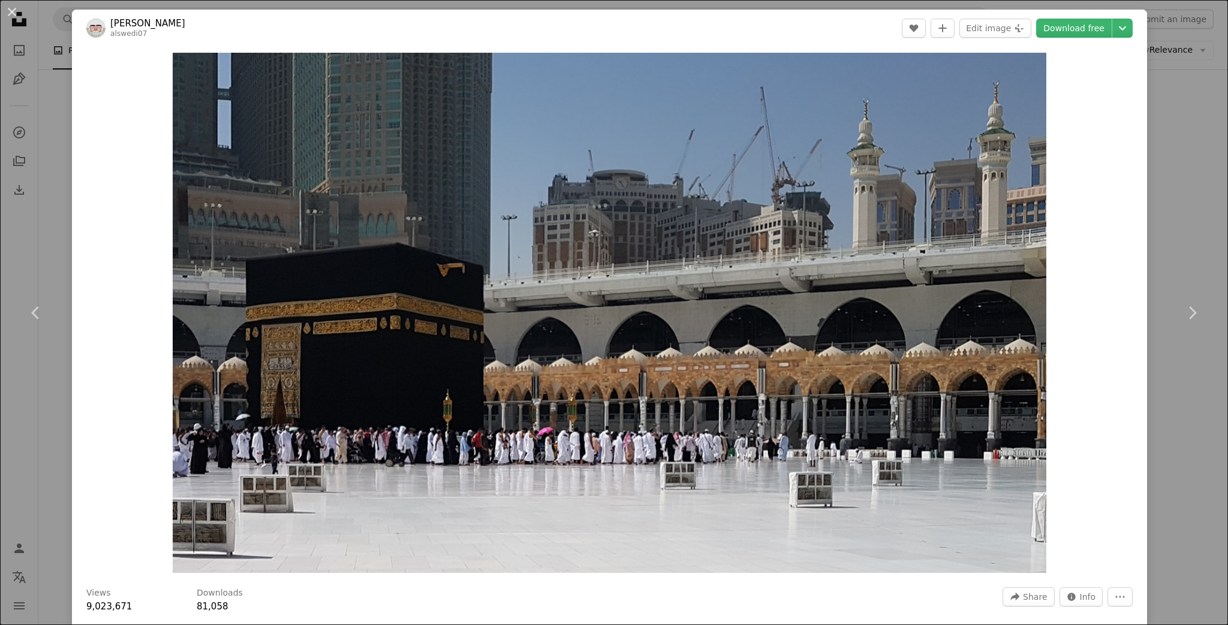
click at [43, 198] on div "An X shape Chevron left Chevron right طفاف ابوماجدالسويدي alswedi07 A heart A p…" at bounding box center [614, 312] width 1228 height 625
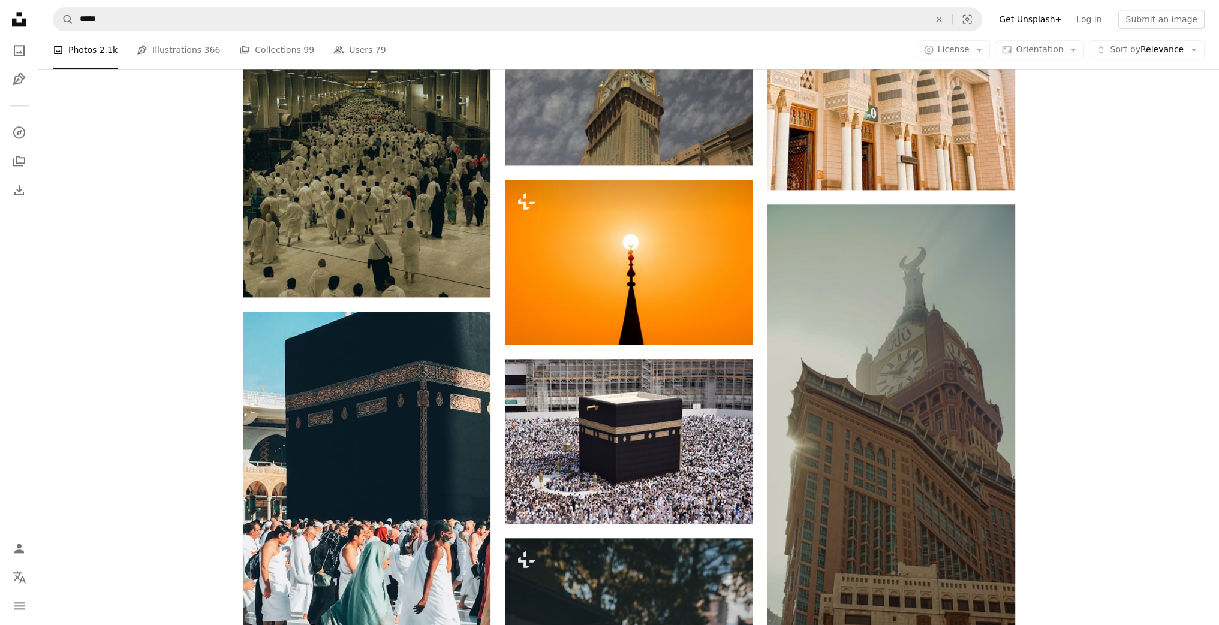
scroll to position [2159, 0]
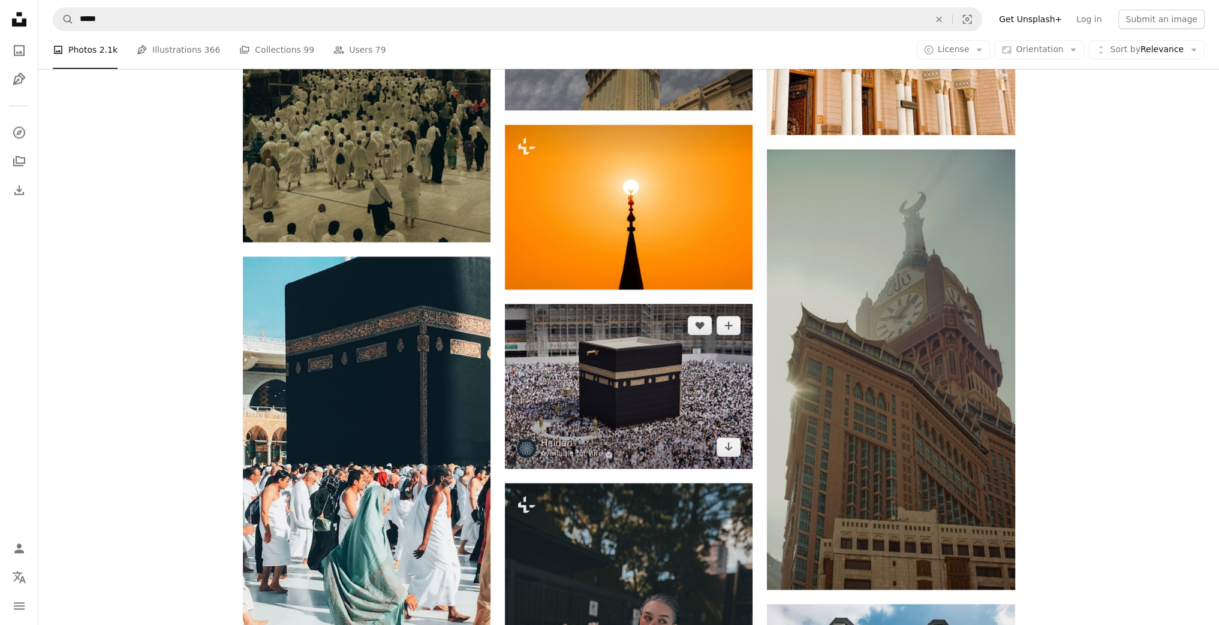
click at [670, 304] on img at bounding box center [629, 386] width 248 height 165
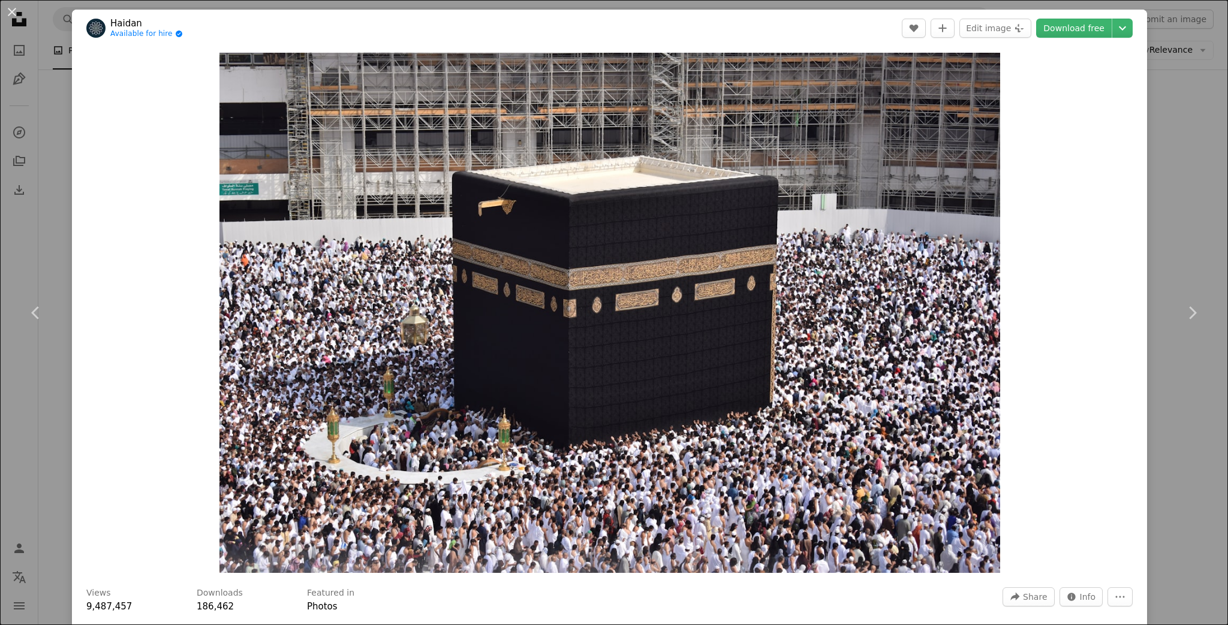
click at [58, 199] on div "An X shape Chevron left Chevron right Haidan Available for hire A checkmark ins…" at bounding box center [614, 312] width 1228 height 625
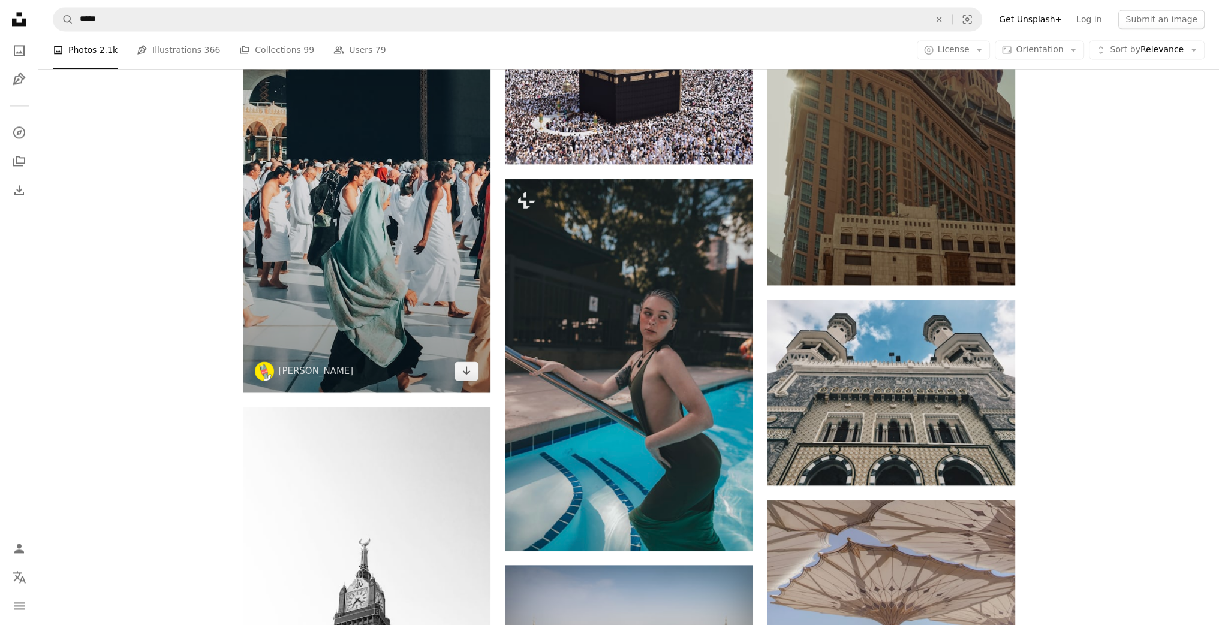
scroll to position [2591, 0]
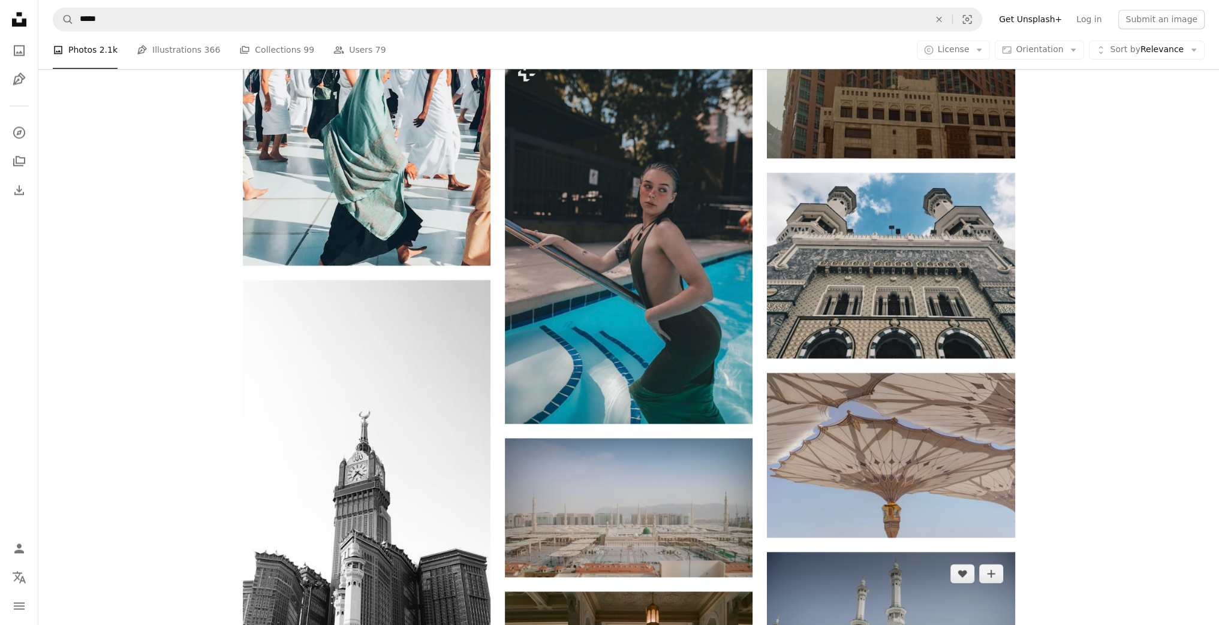
click at [933, 552] on img at bounding box center [891, 621] width 248 height 139
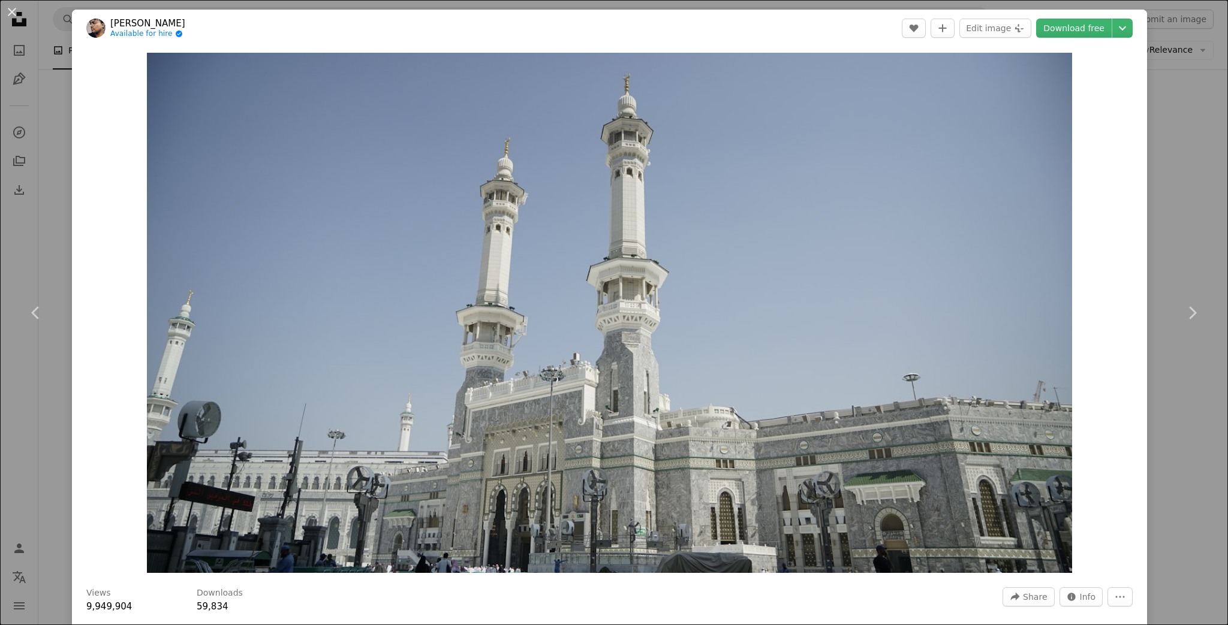
click at [1155, 164] on div "An X shape Chevron left Chevron right Afif Ramdhasuma Available for hire A chec…" at bounding box center [614, 312] width 1228 height 625
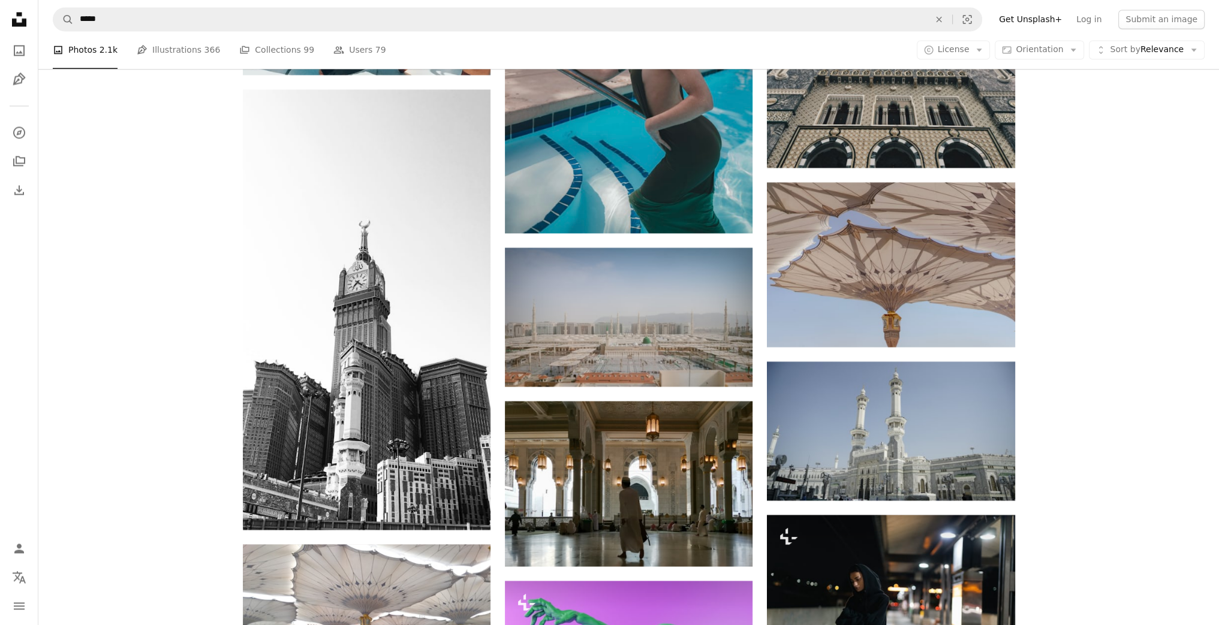
scroll to position [2807, 0]
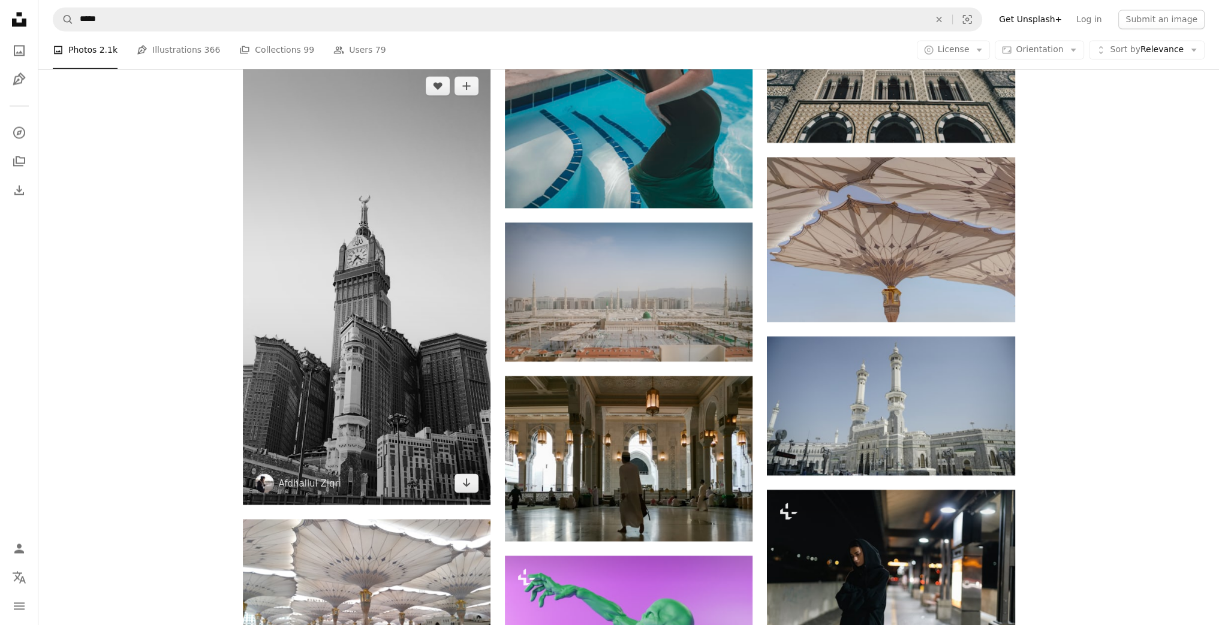
click at [425, 190] on img at bounding box center [367, 284] width 248 height 441
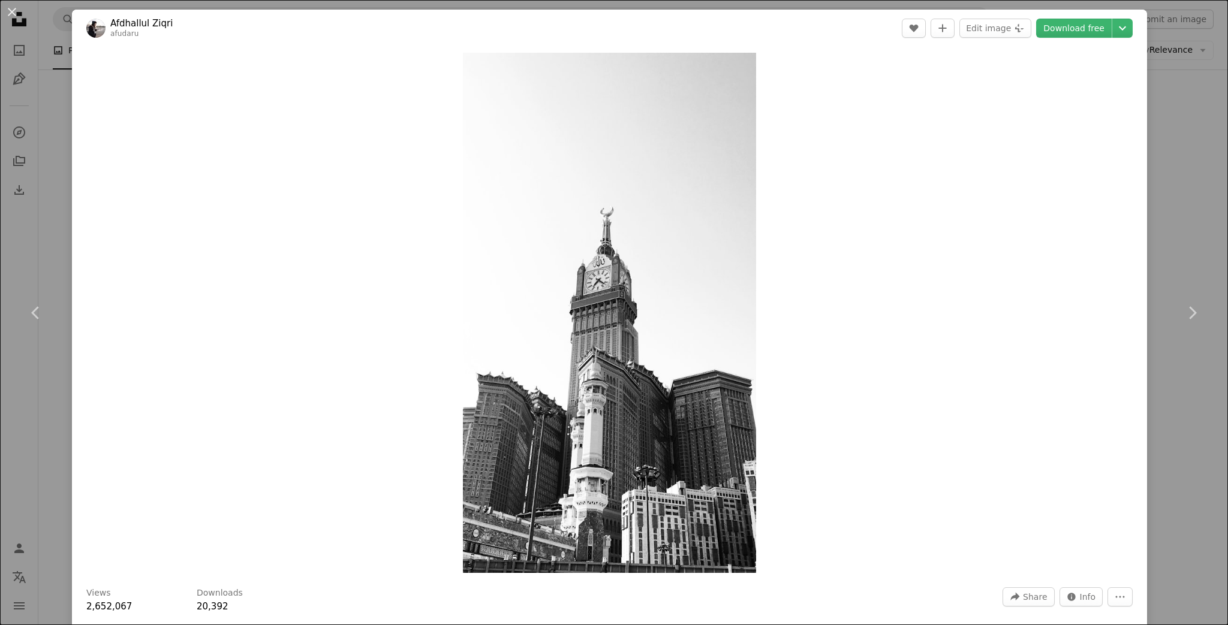
click at [1173, 166] on div "An X shape Chevron left Chevron right Afdhallul Ziqri afudaru A heart A plus si…" at bounding box center [614, 312] width 1228 height 625
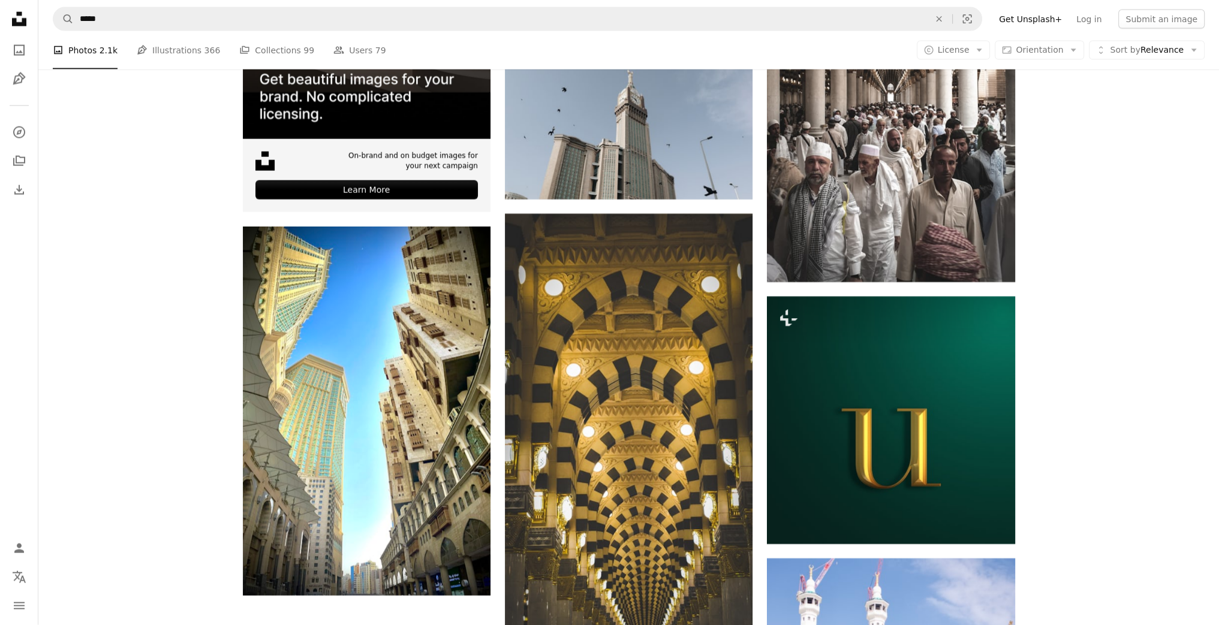
scroll to position [3598, 0]
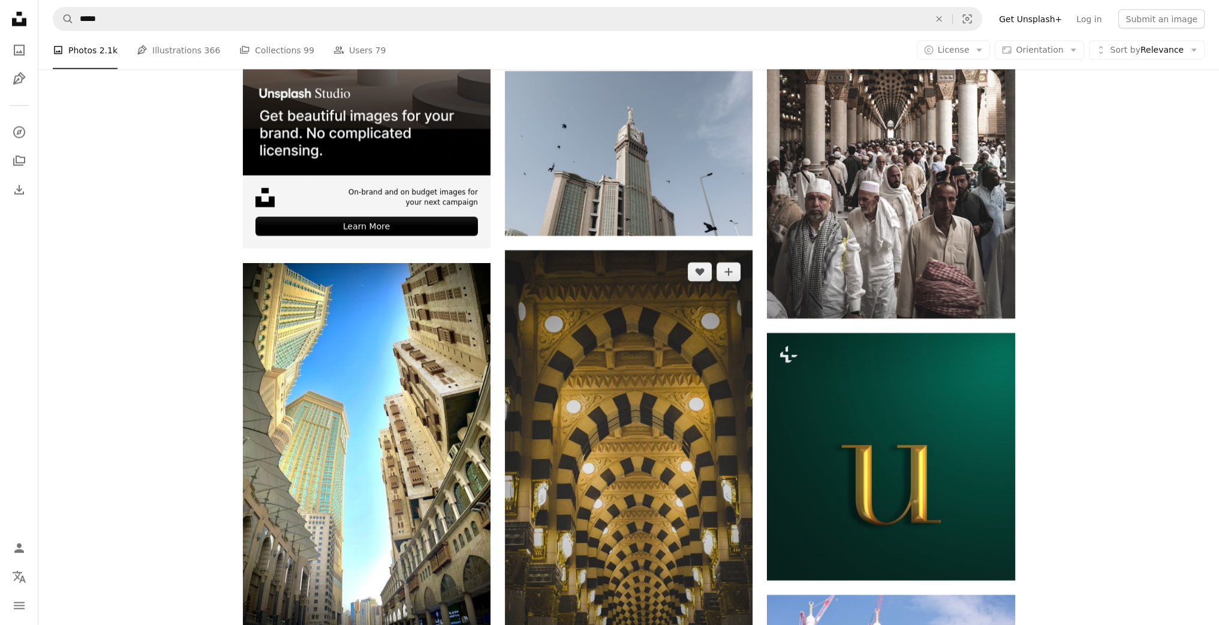
click at [703, 251] on img at bounding box center [629, 471] width 248 height 440
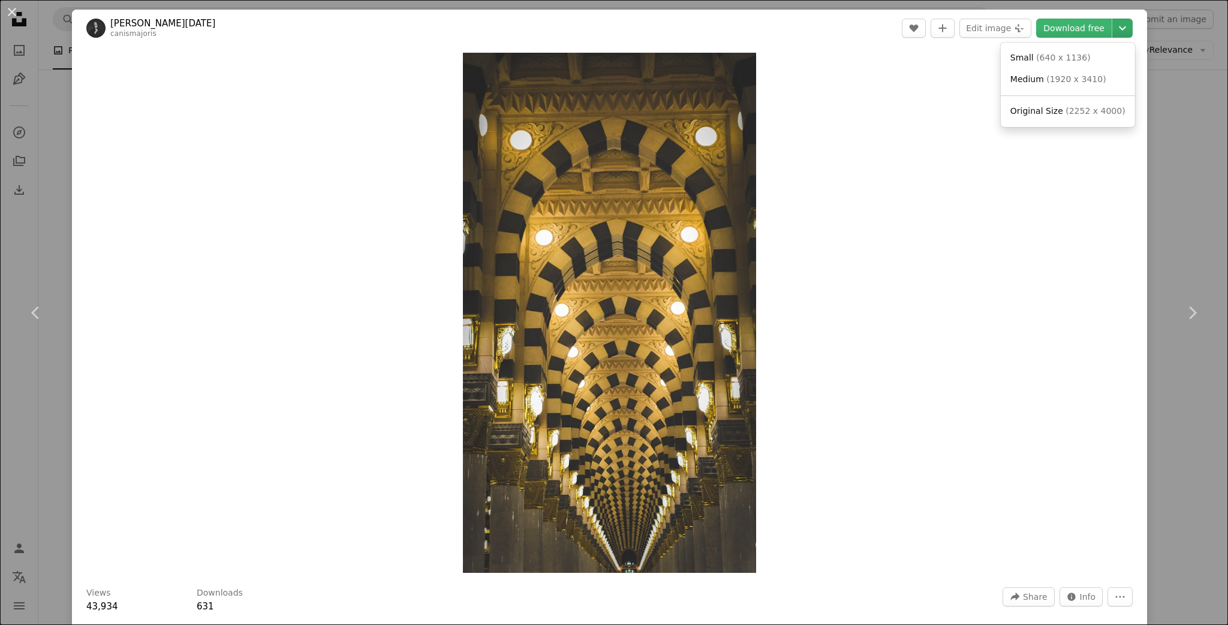
click at [1112, 37] on button "Chevron down" at bounding box center [1122, 28] width 20 height 19
click at [1073, 109] on span "( 2252 x 4000 )" at bounding box center [1095, 111] width 59 height 10
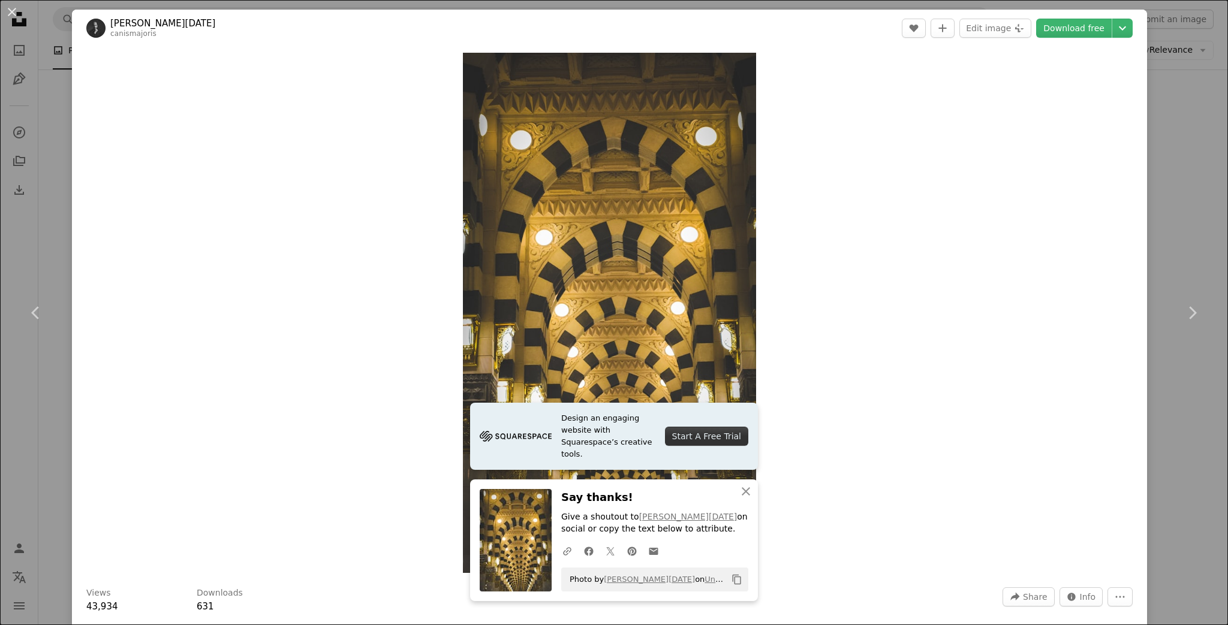
click at [1173, 136] on div "An X shape Chevron left Chevron right Design an engaging website with Squarespa…" at bounding box center [614, 312] width 1228 height 625
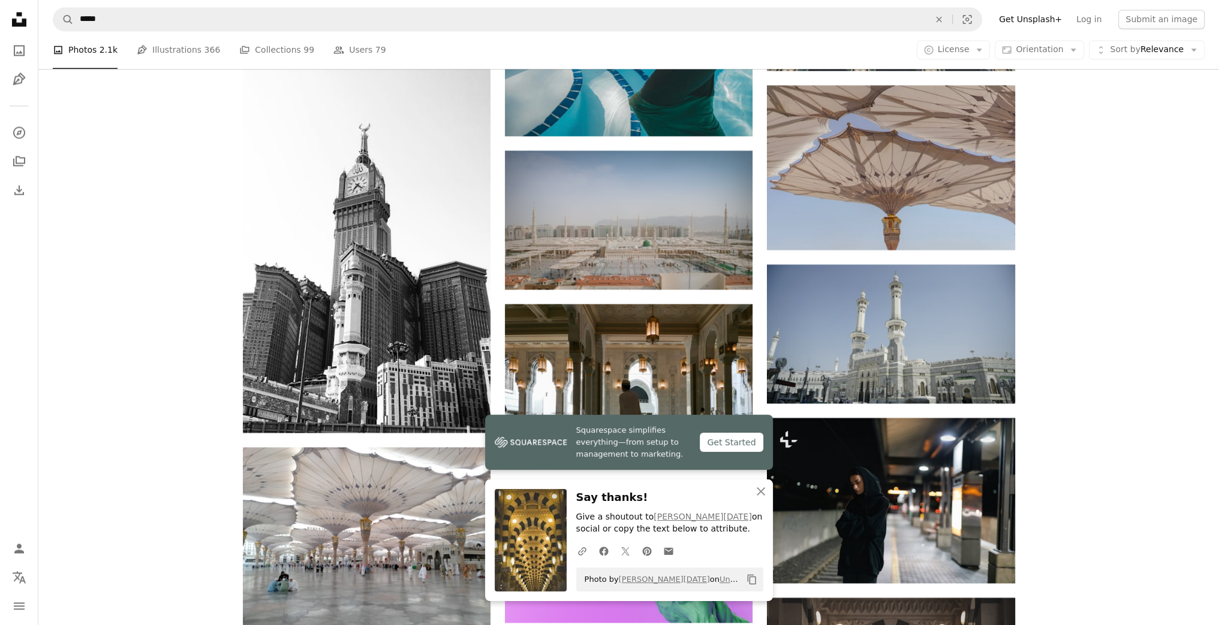
scroll to position [2807, 0]
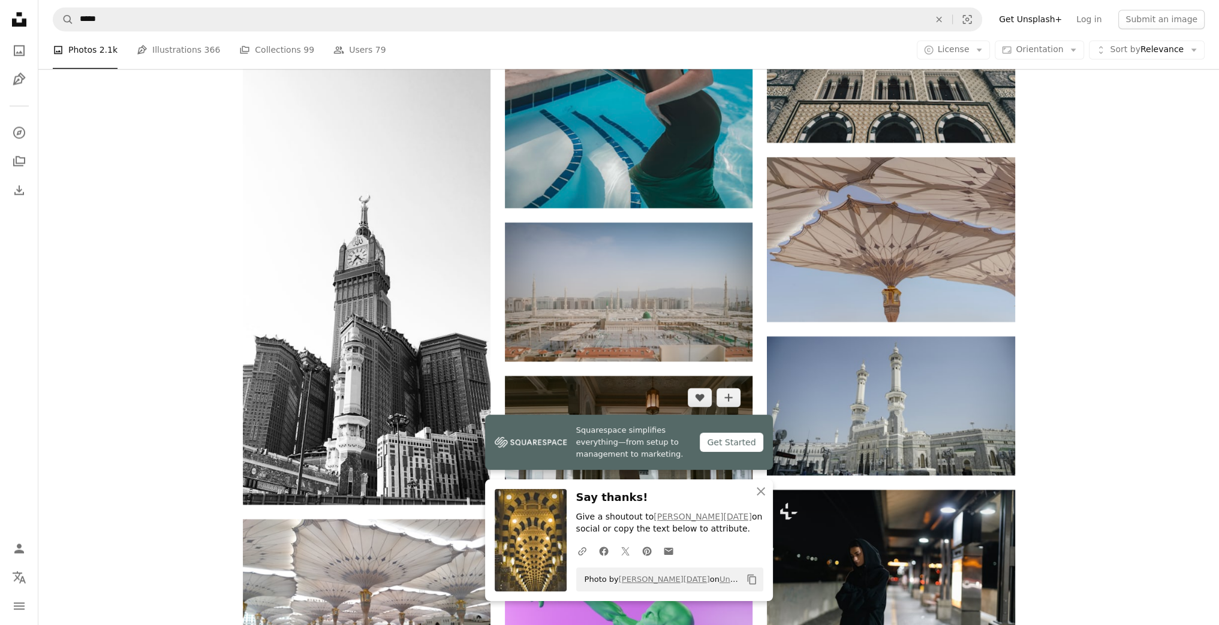
click at [678, 376] on img at bounding box center [629, 458] width 248 height 165
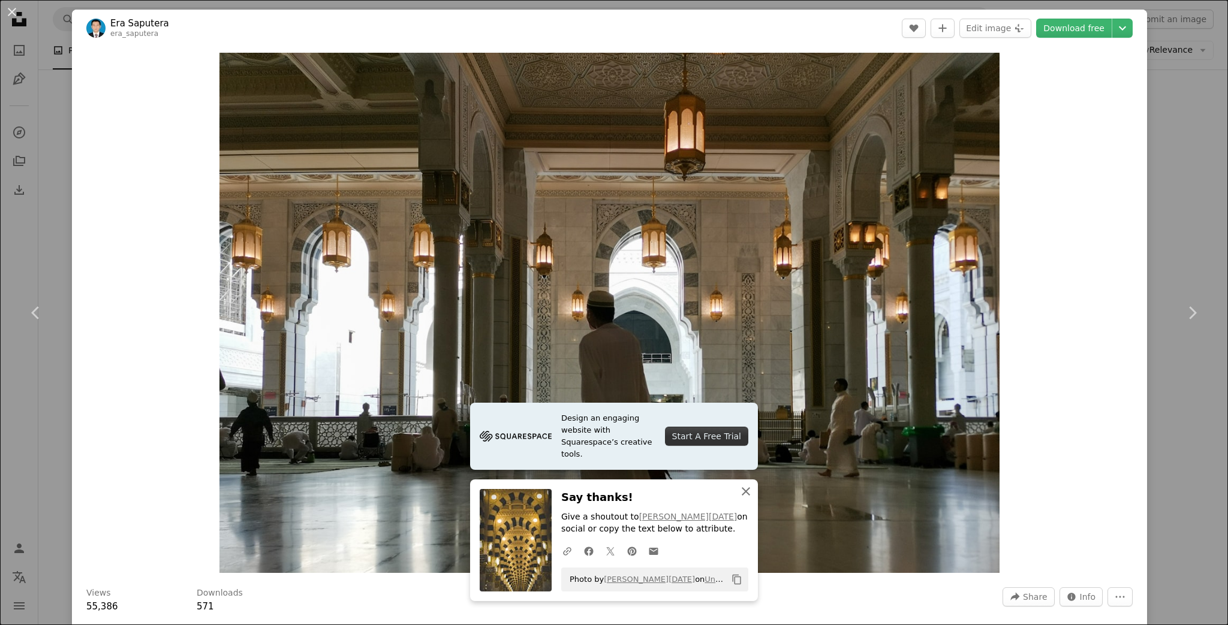
click at [740, 489] on icon "An X shape" at bounding box center [746, 492] width 14 height 14
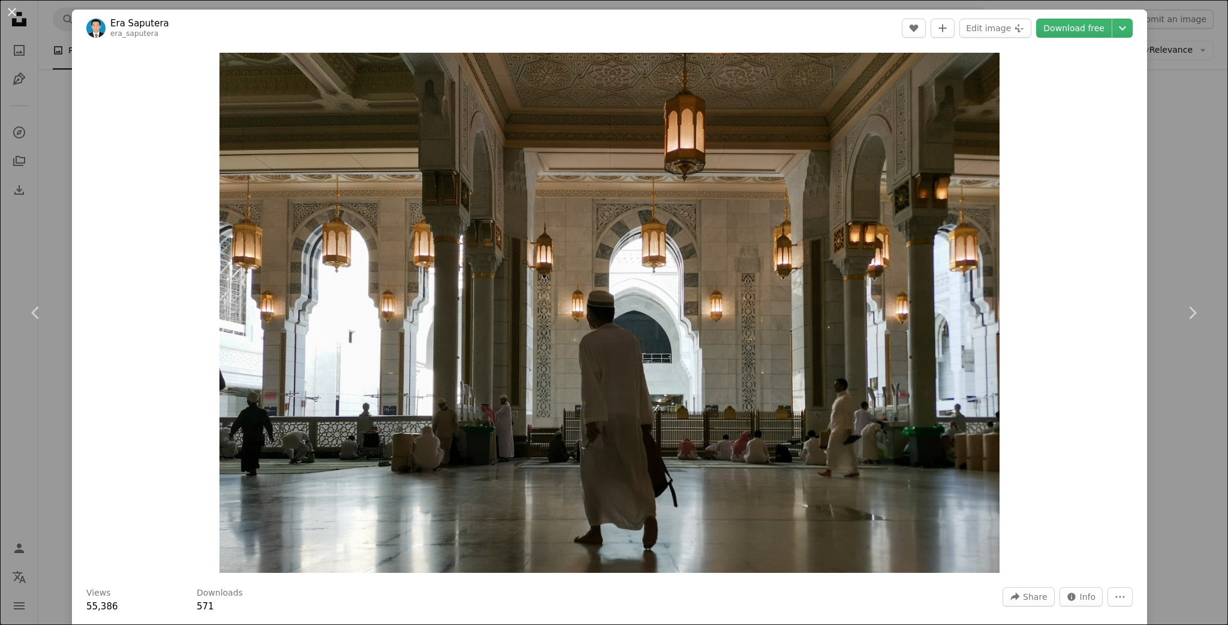
click at [1195, 178] on div "An X shape Chevron left Chevron right Era Saputera era_saputera A heart A plus …" at bounding box center [614, 312] width 1228 height 625
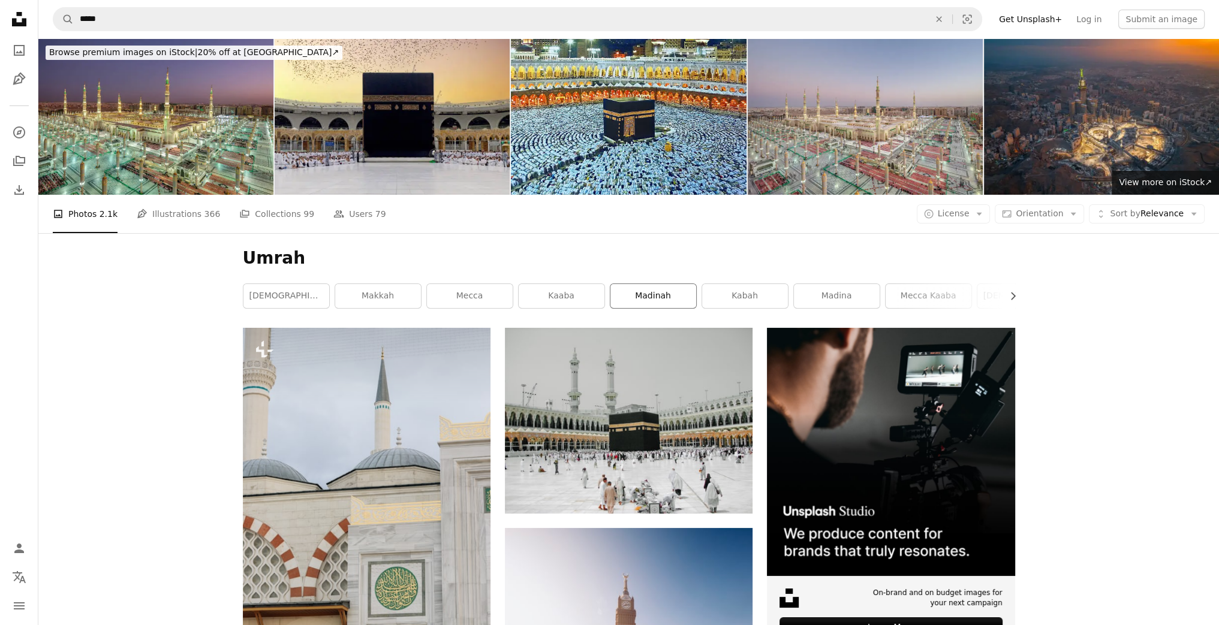
click at [663, 284] on link "madinah" at bounding box center [654, 296] width 86 height 24
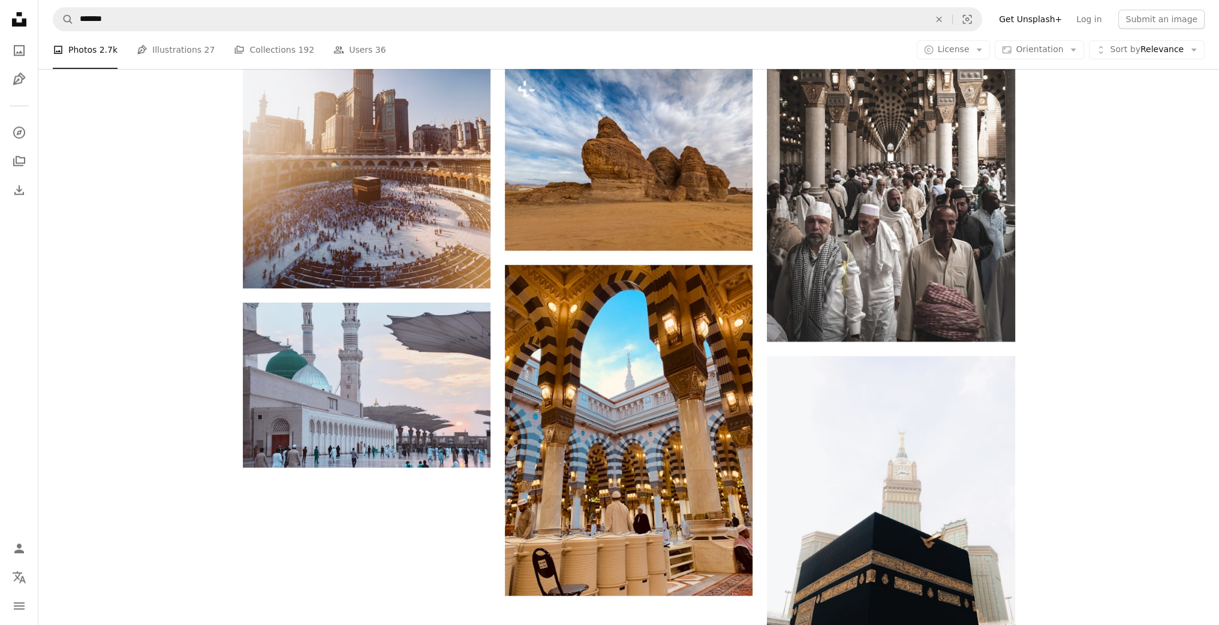
scroll to position [1968, 0]
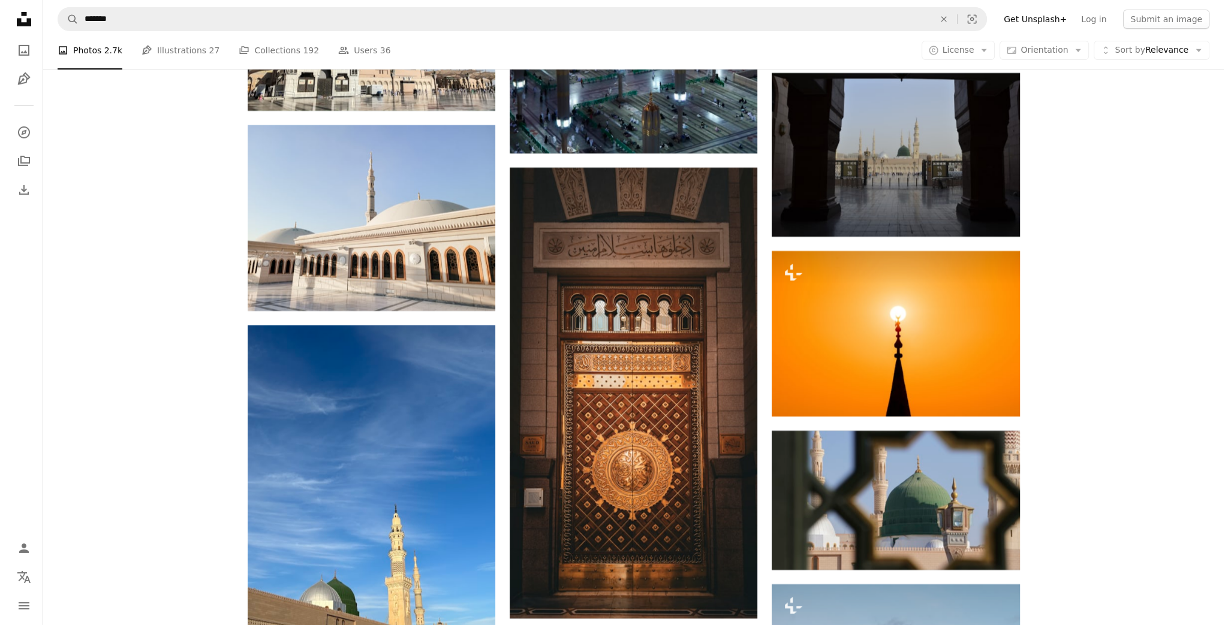
scroll to position [5351, 0]
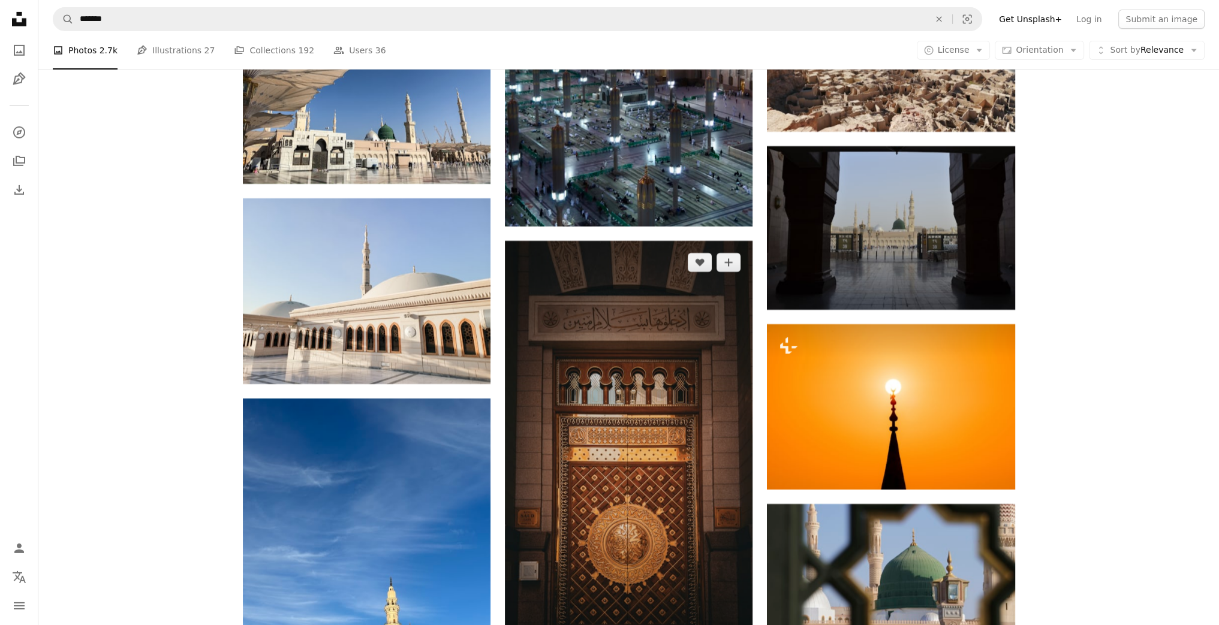
click at [619, 284] on img at bounding box center [629, 466] width 248 height 451
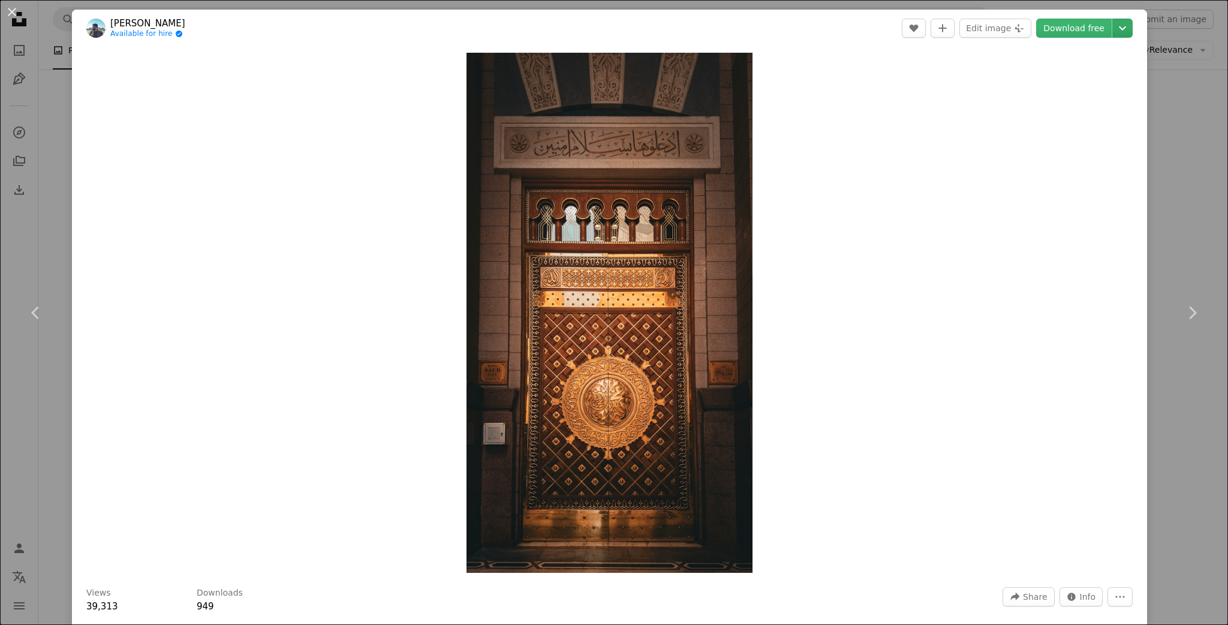
click at [1115, 32] on icon "Chevron down" at bounding box center [1122, 28] width 19 height 14
click at [1057, 130] on span "Original Size" at bounding box center [1037, 133] width 53 height 10
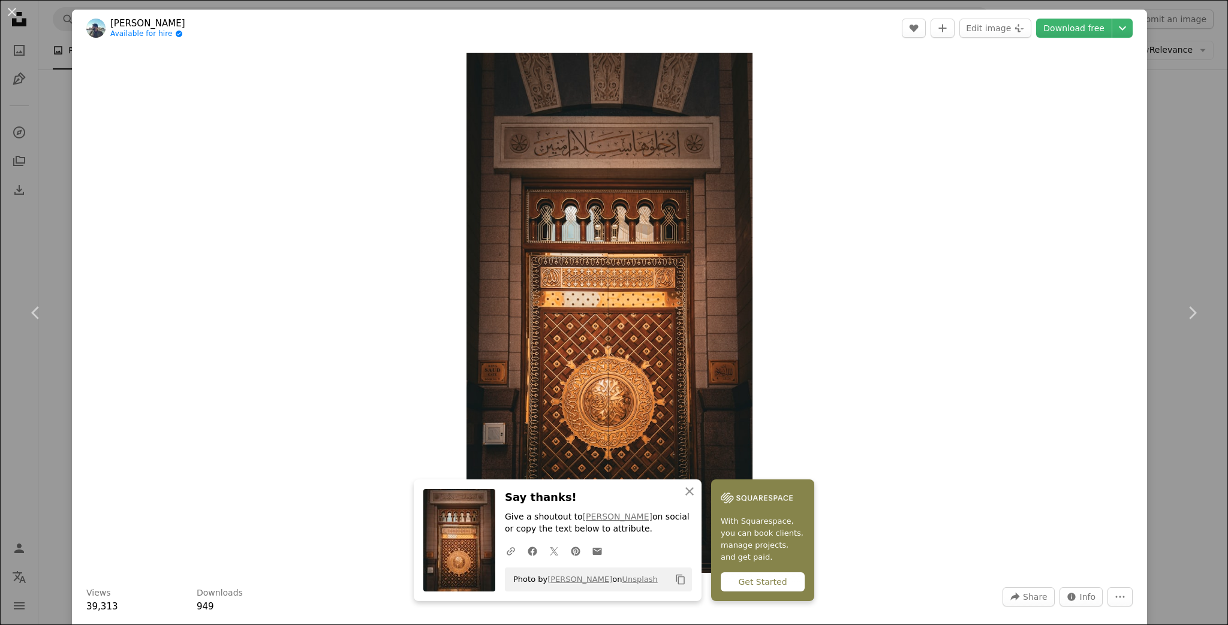
click at [904, 446] on div "Zoom in" at bounding box center [609, 313] width 1075 height 533
click at [697, 489] on icon "An X shape" at bounding box center [689, 492] width 14 height 14
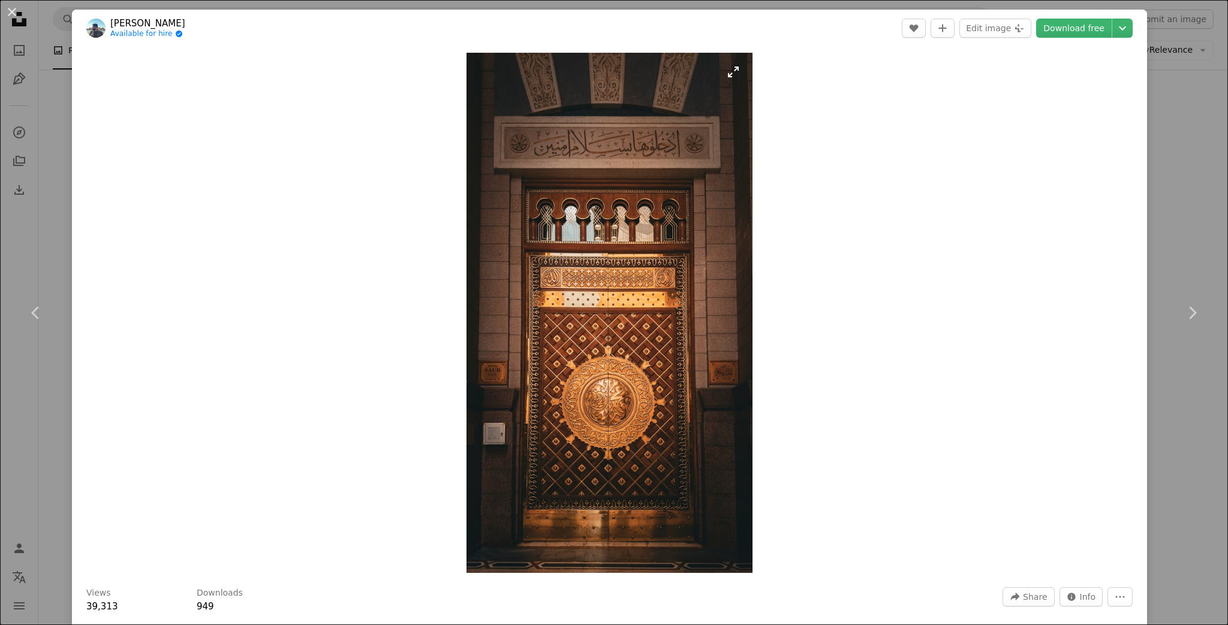
click at [699, 440] on img "Zoom in on this image" at bounding box center [610, 313] width 286 height 521
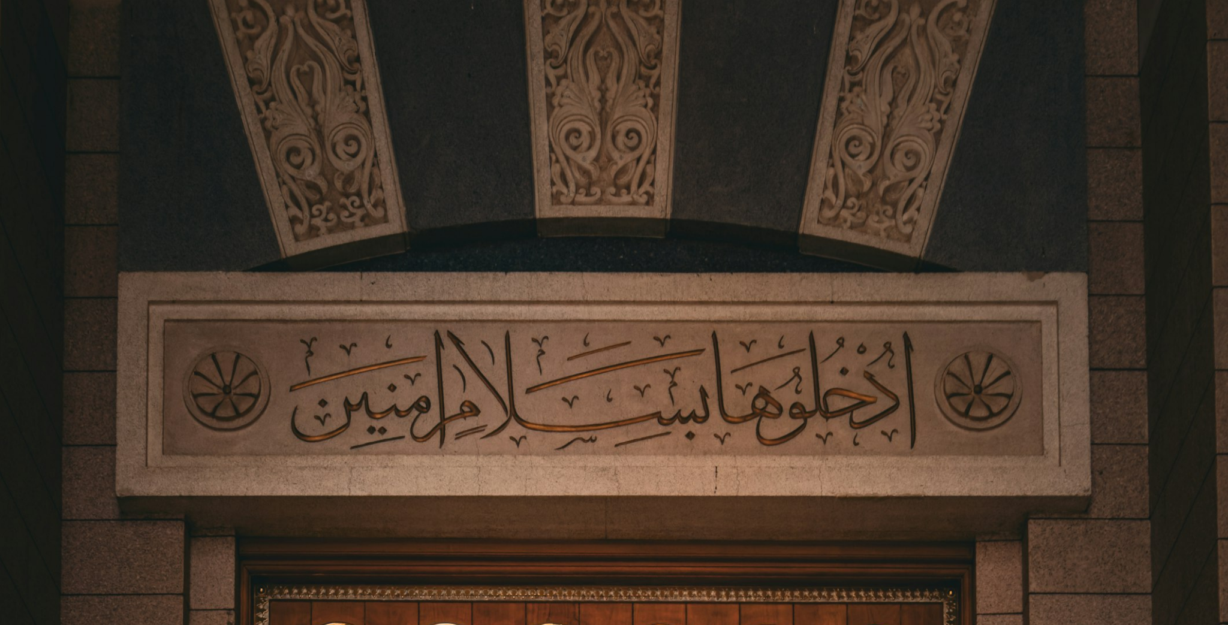
scroll to position [789, 0]
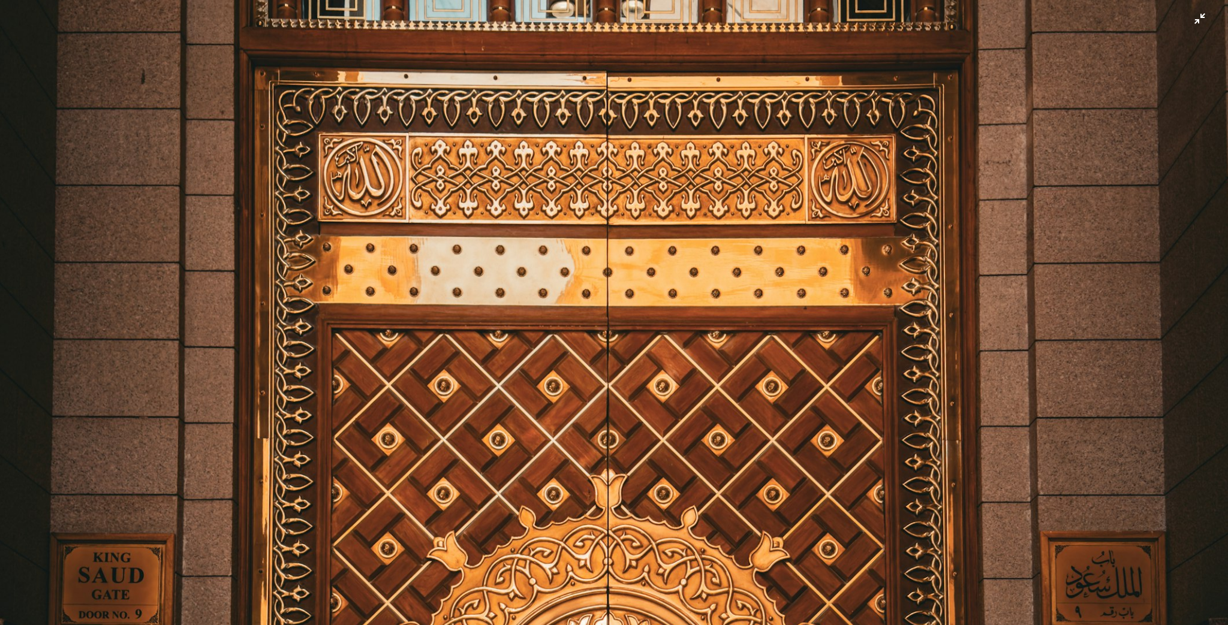
click at [913, 489] on img "Zoom out on this image" at bounding box center [613, 329] width 1229 height 2238
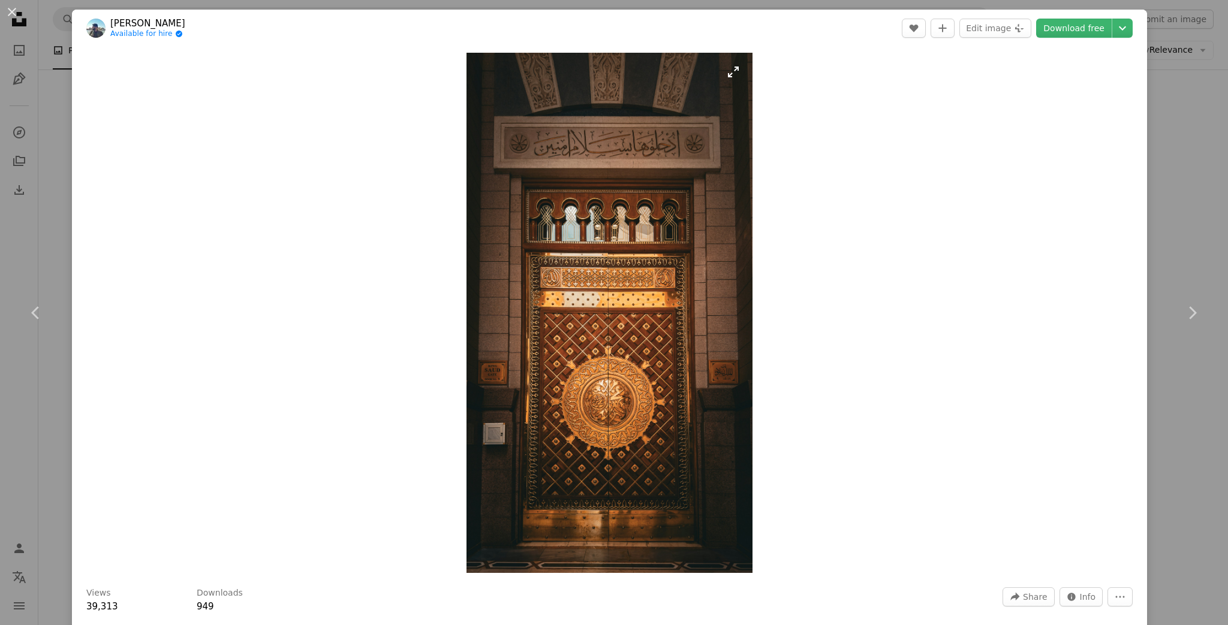
drag, startPoint x: 796, startPoint y: 511, endPoint x: 723, endPoint y: 497, distance: 75.0
click at [795, 511] on div "Zoom in" at bounding box center [609, 313] width 1075 height 533
click at [710, 489] on img "Zoom in on this image" at bounding box center [610, 313] width 286 height 521
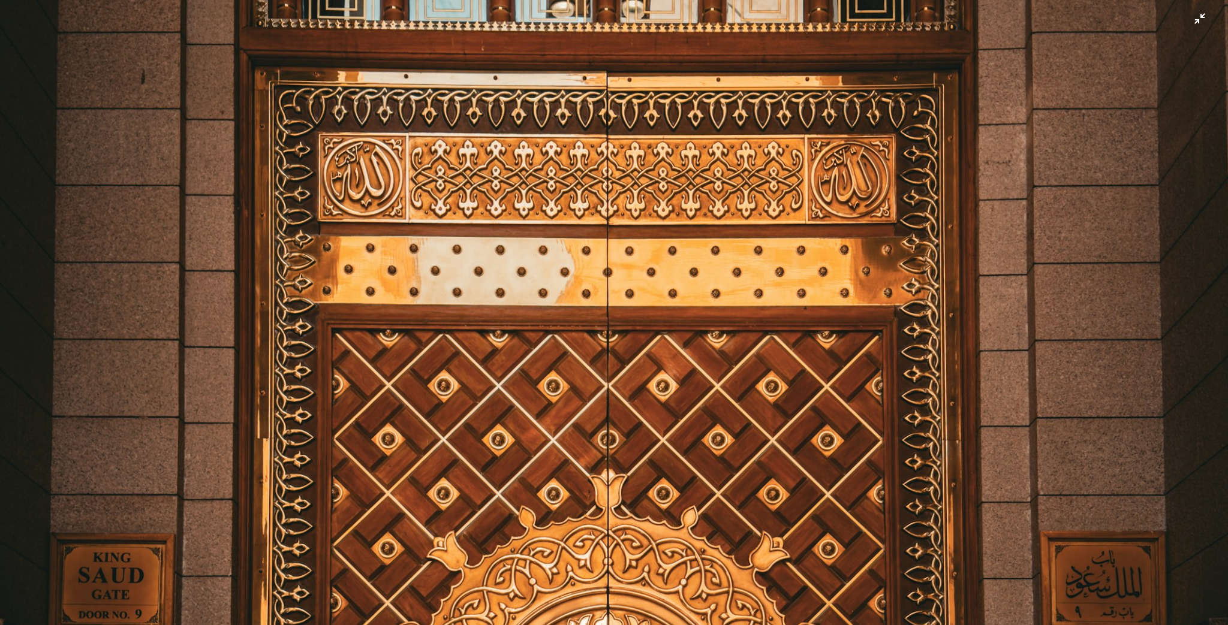
click at [808, 494] on img "Zoom out on this image" at bounding box center [613, 329] width 1229 height 2238
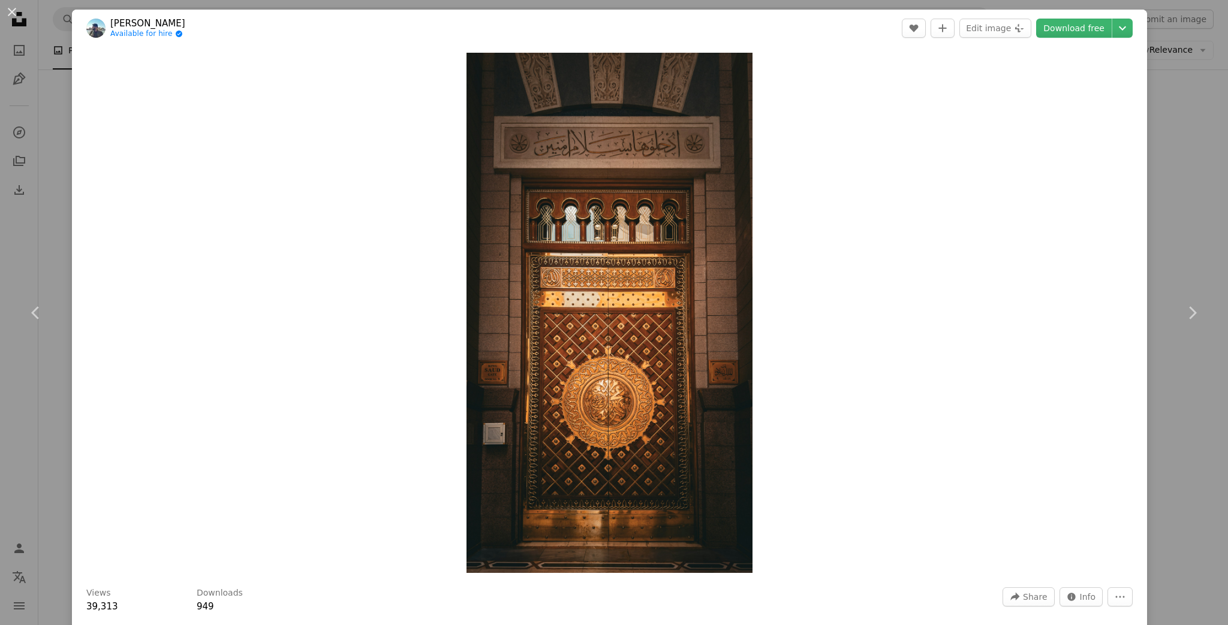
click at [1193, 86] on div "An X shape Chevron left Chevron right [PERSON_NAME] Available for hire A checkm…" at bounding box center [614, 312] width 1228 height 625
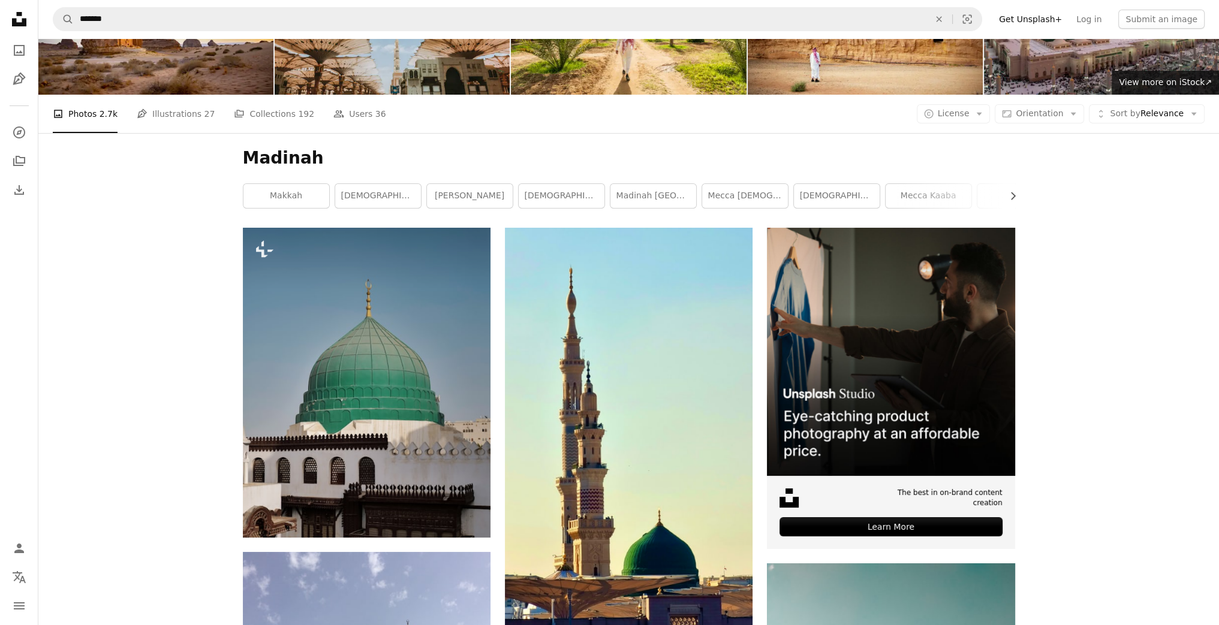
scroll to position [97, 0]
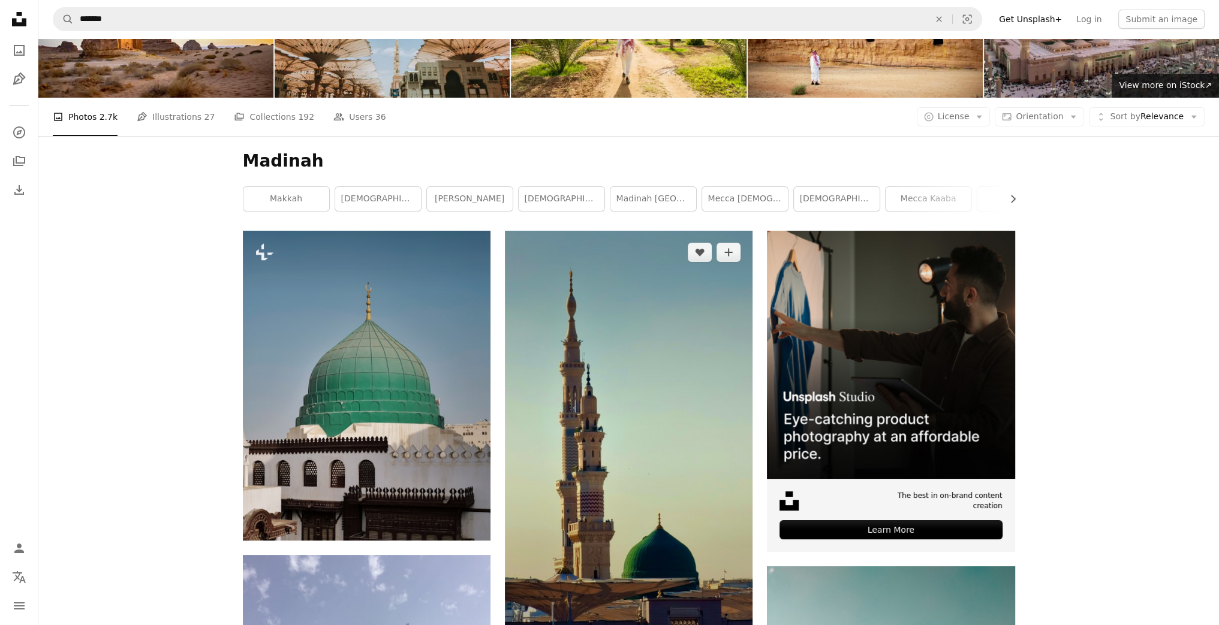
click at [691, 342] on img at bounding box center [629, 451] width 248 height 440
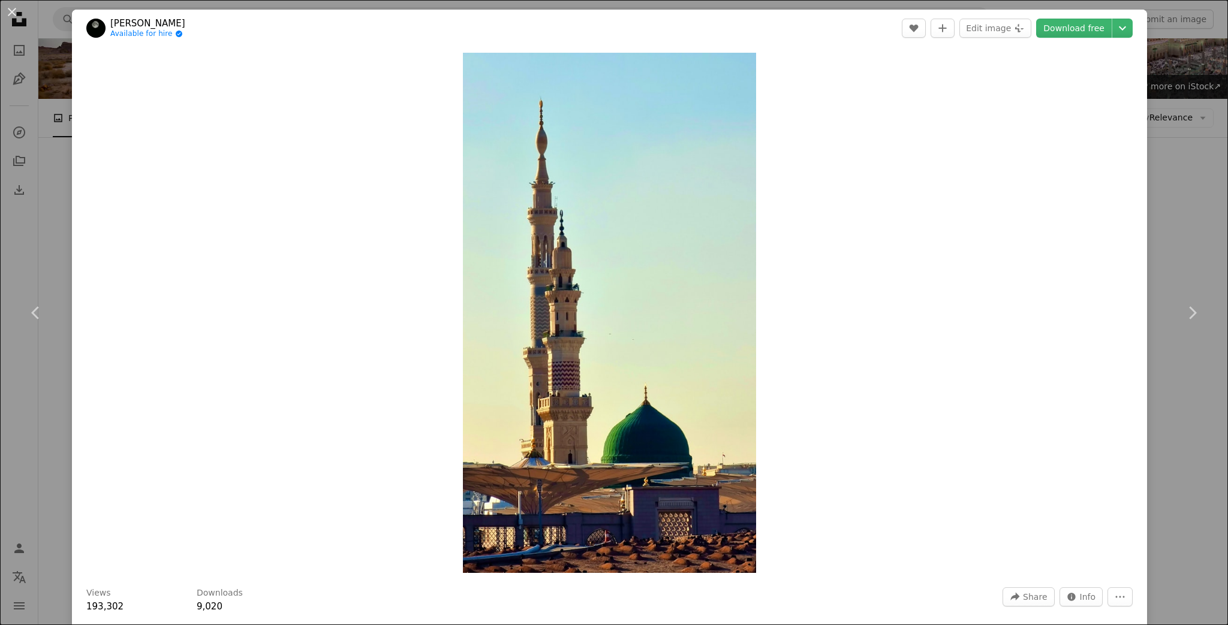
click at [1178, 133] on div "An X shape Chevron left Chevron right [PERSON_NAME] Available for hire A checkm…" at bounding box center [614, 312] width 1228 height 625
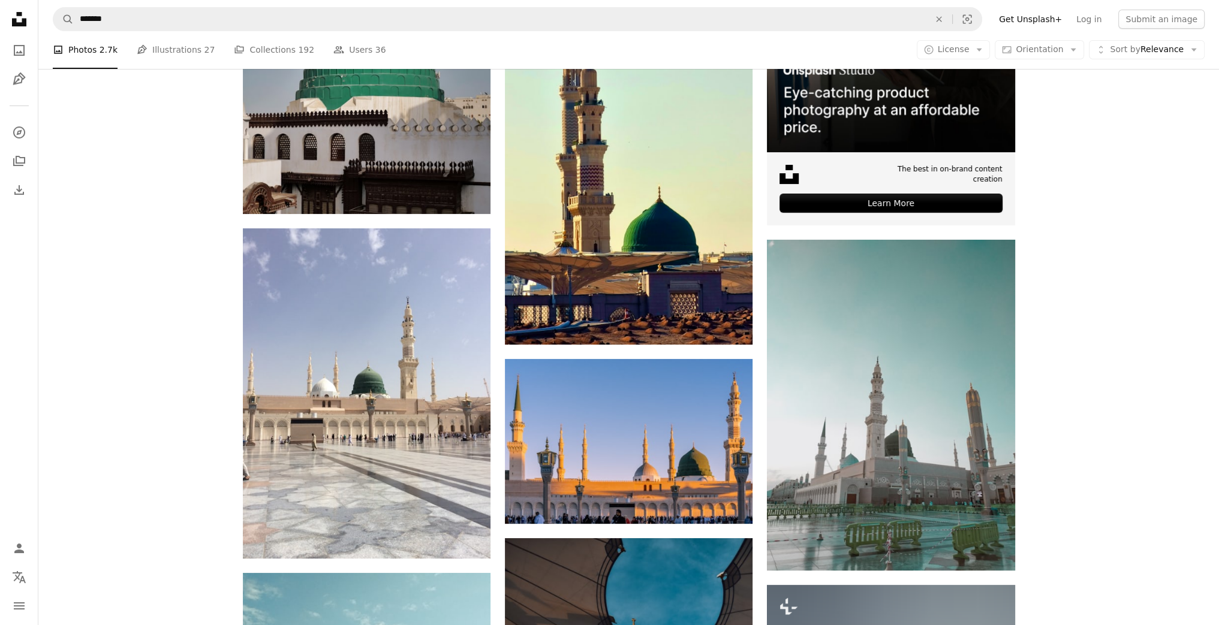
scroll to position [504, 0]
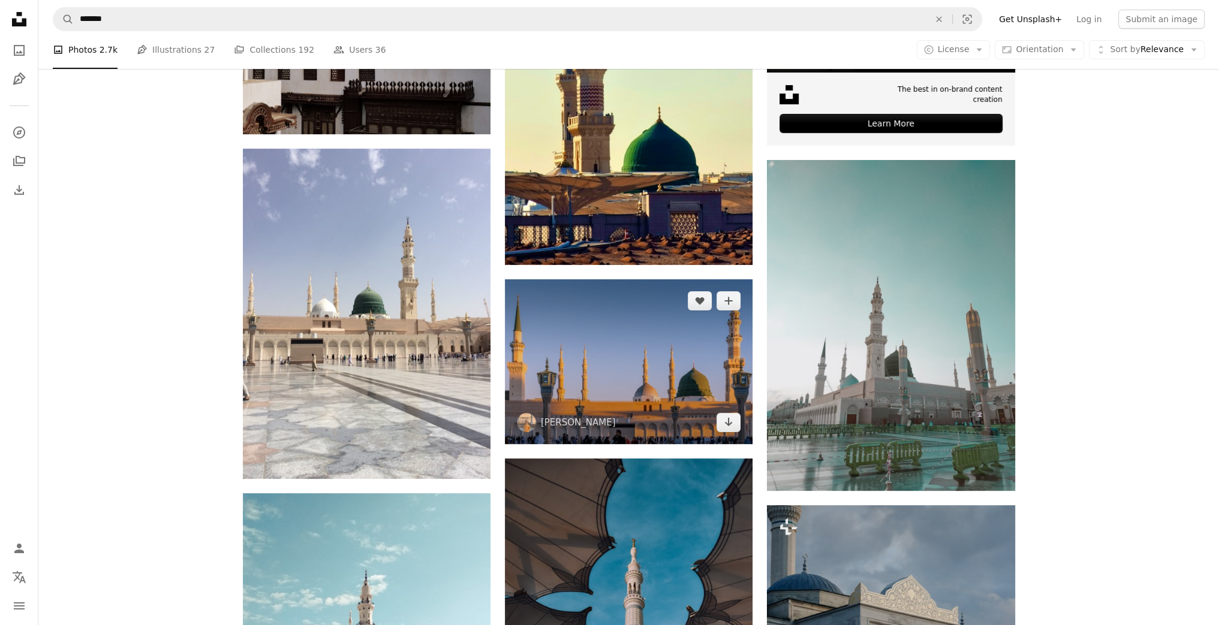
click at [599, 279] on img at bounding box center [629, 361] width 248 height 165
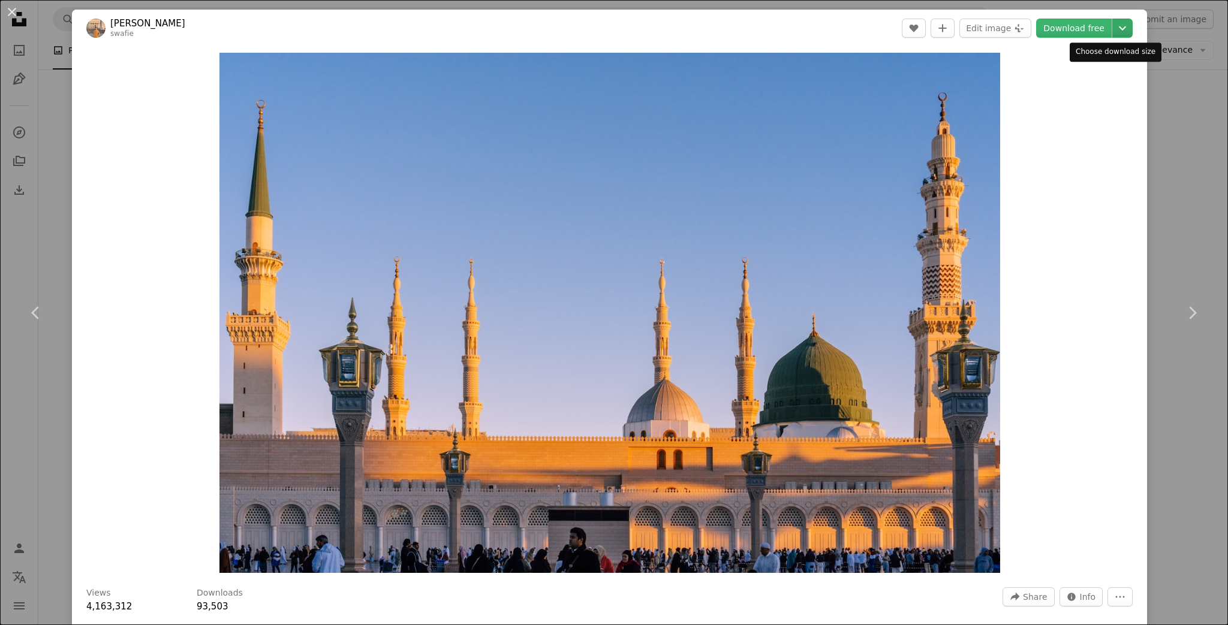
click at [1117, 23] on icon "Chevron down" at bounding box center [1122, 28] width 19 height 14
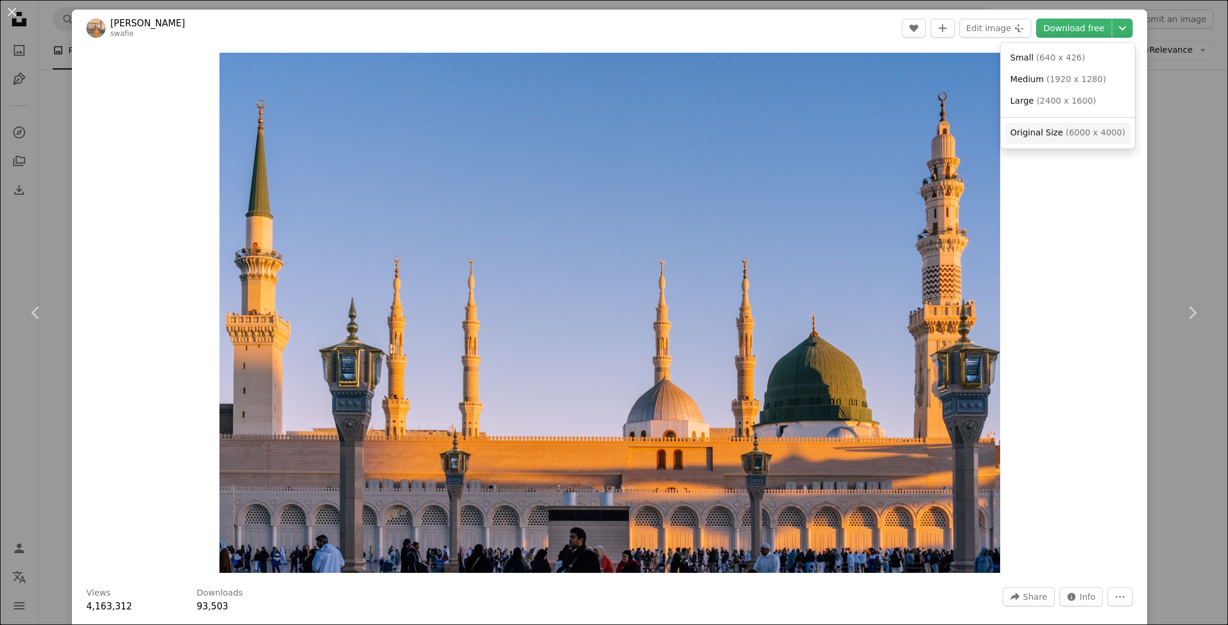
click at [1059, 142] on link "Original Size ( 6000 x 4000 )" at bounding box center [1068, 133] width 125 height 22
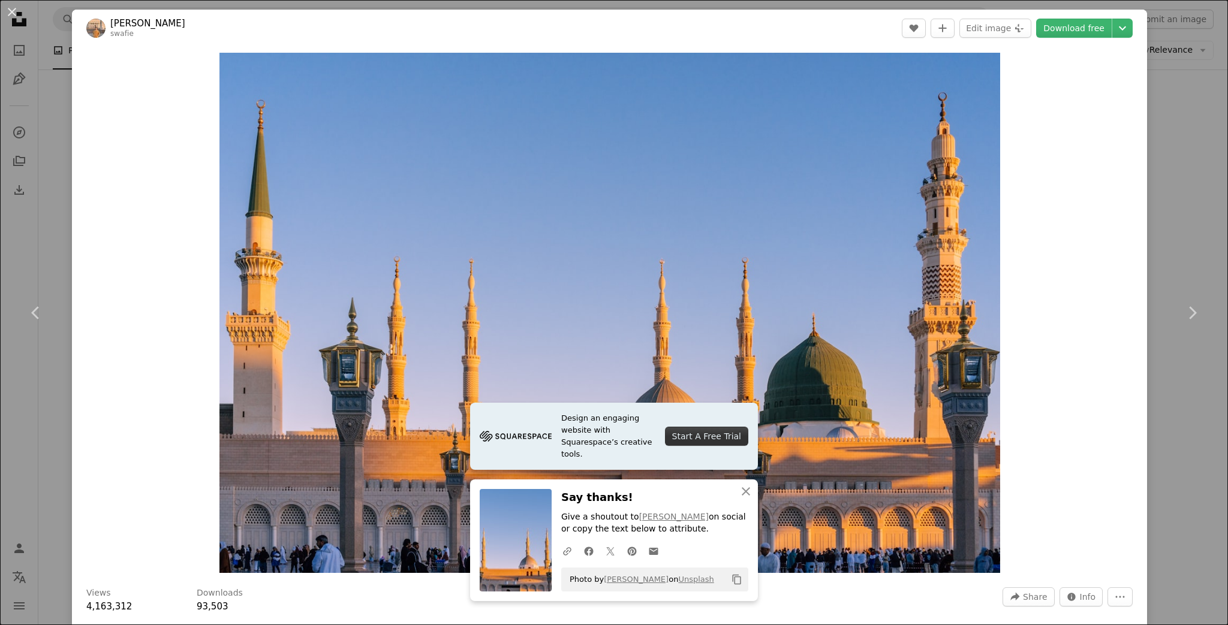
click at [1168, 167] on div "An X shape Chevron left Chevron right Design an engaging website with Squarespa…" at bounding box center [614, 312] width 1228 height 625
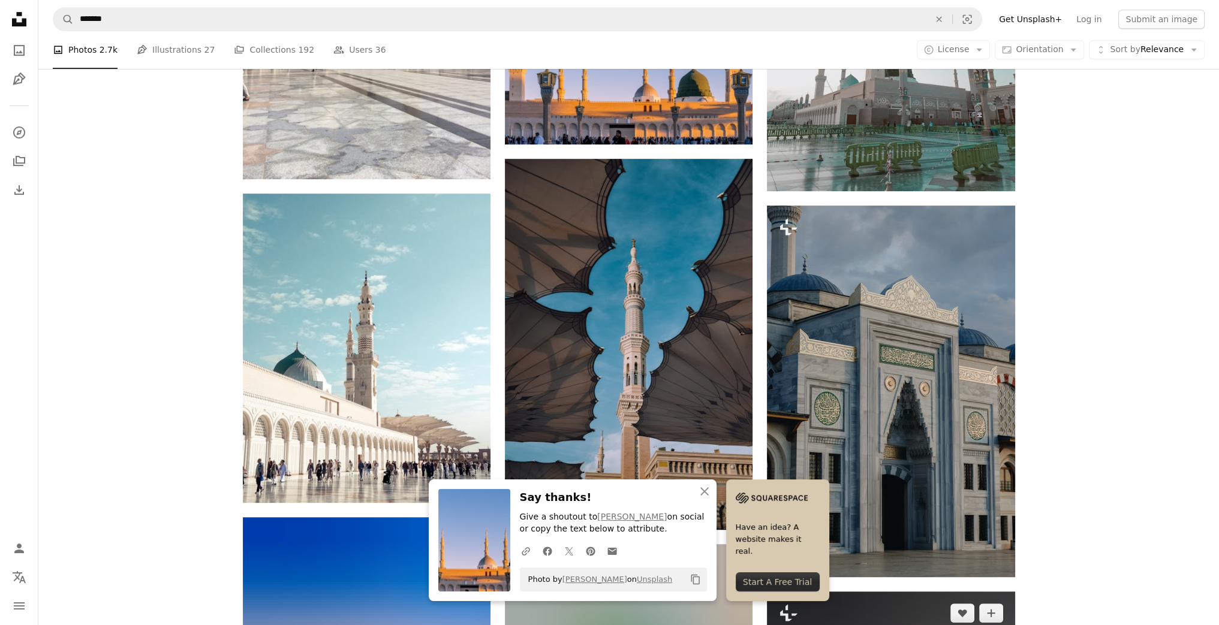
scroll to position [792, 0]
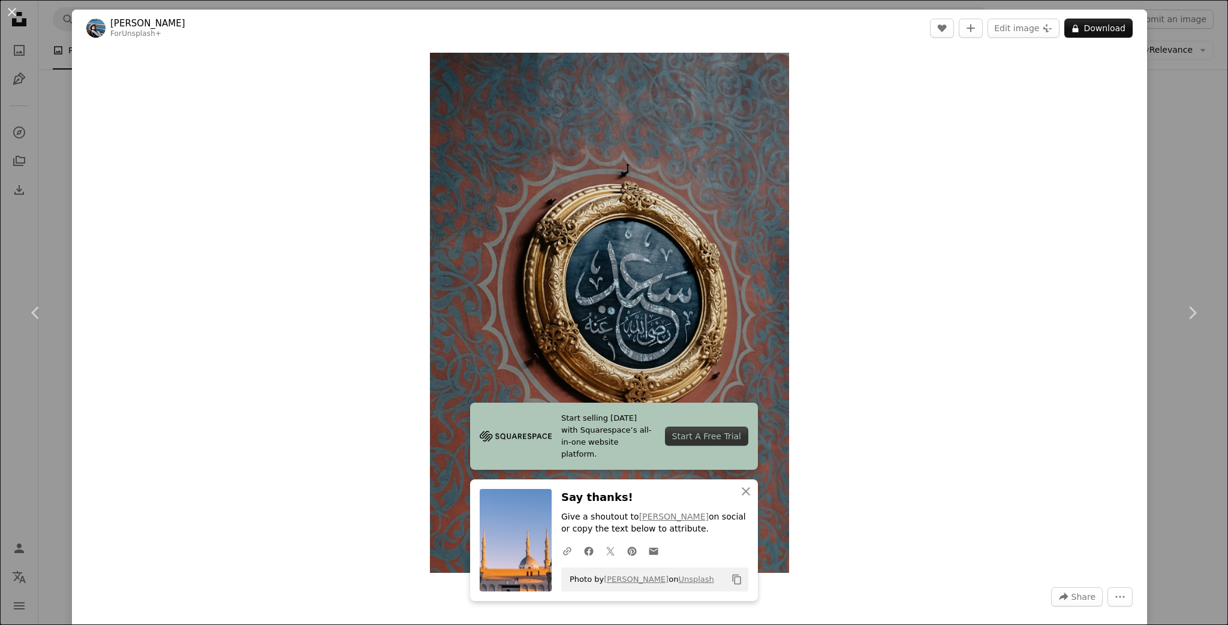
click at [1174, 128] on div "An X shape Chevron left Chevron right Start selling [DATE] with Squarespace’s a…" at bounding box center [614, 312] width 1228 height 625
